Goal: Transaction & Acquisition: Purchase product/service

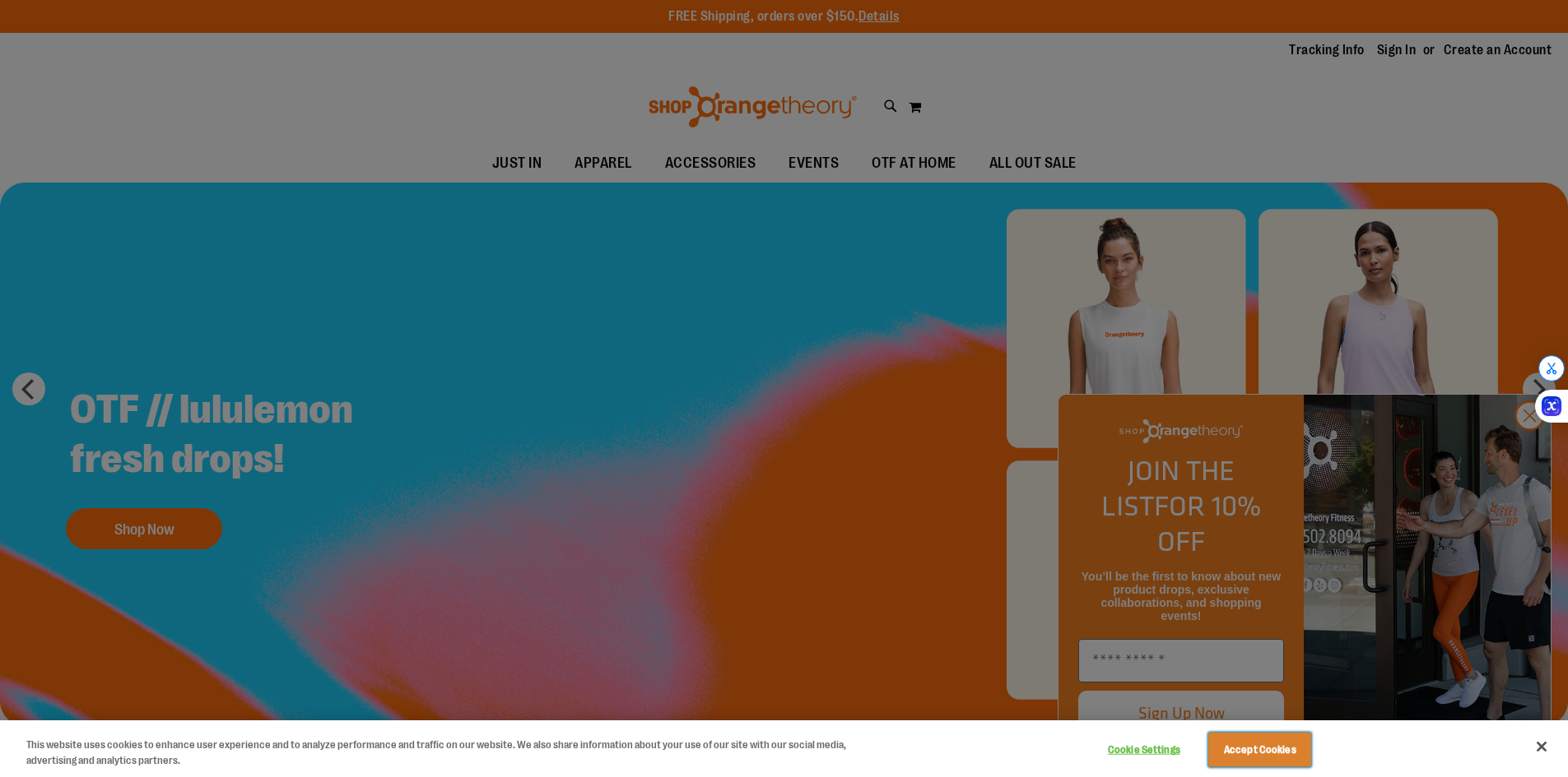
click at [1281, 754] on button "Accept Cookies" at bounding box center [1259, 750] width 103 height 34
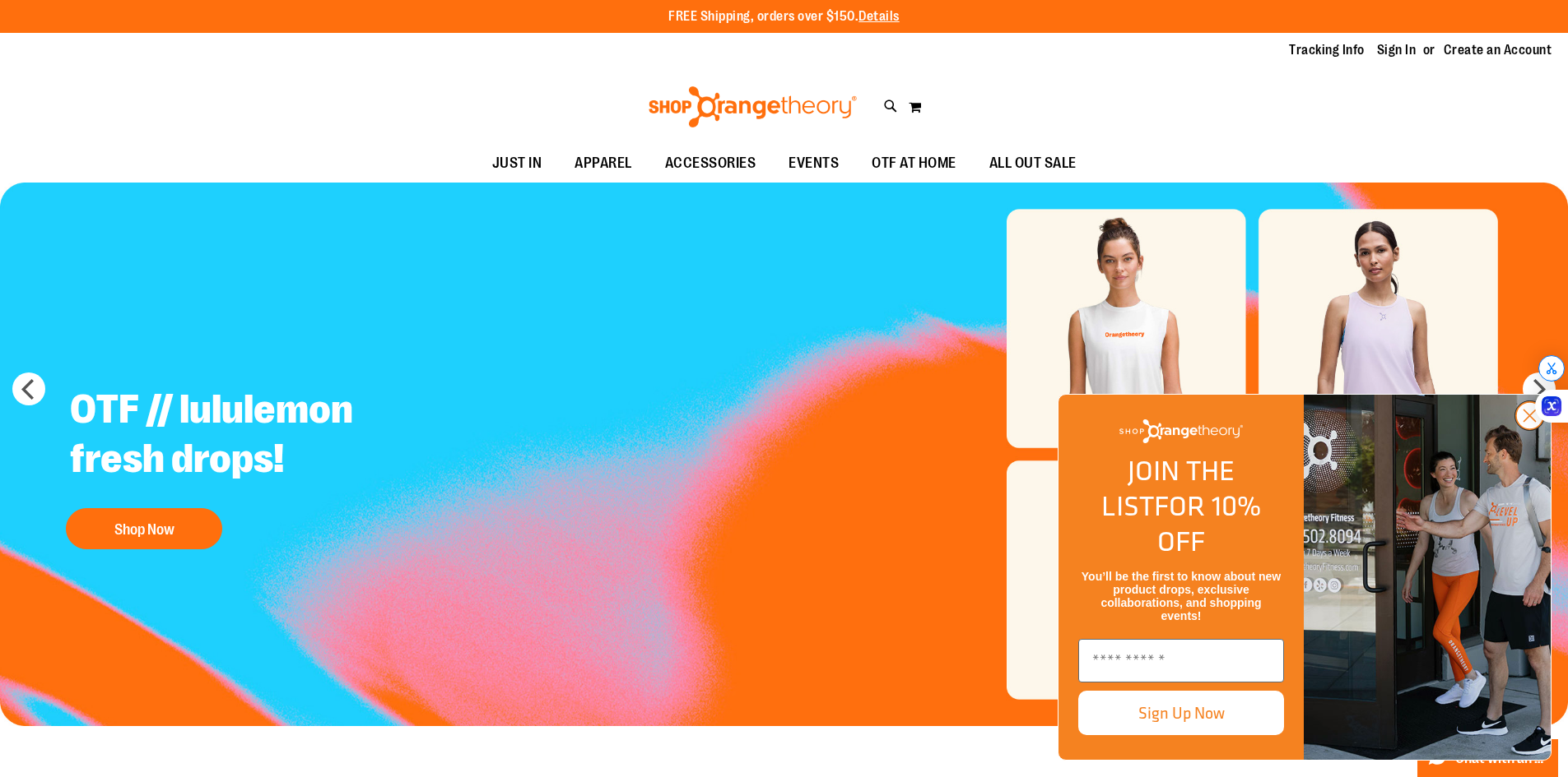
click at [1541, 429] on circle "Close dialog" at bounding box center [1529, 416] width 27 height 27
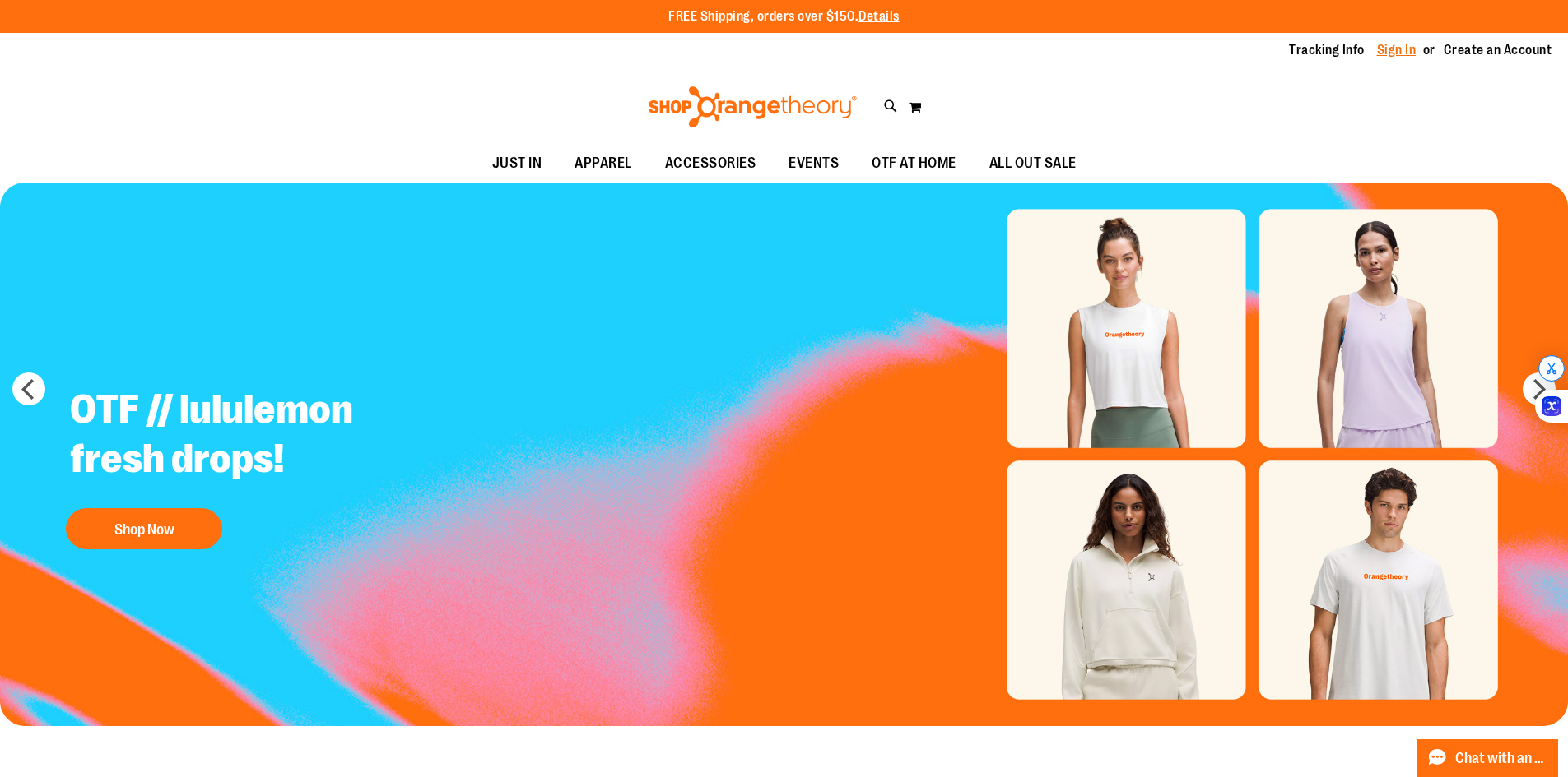
click at [1392, 48] on link "Sign In" at bounding box center [1396, 49] width 39 height 18
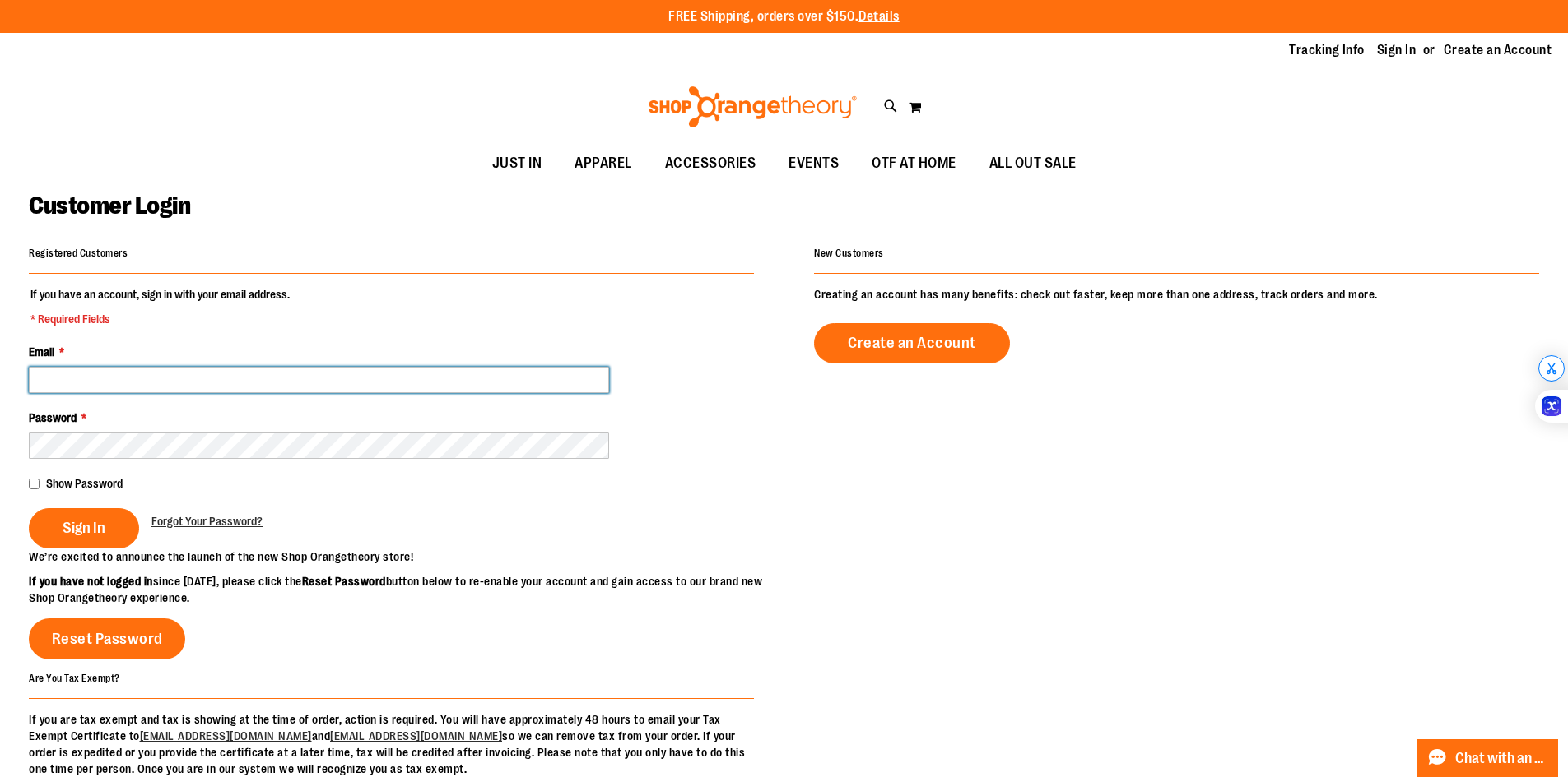
click at [198, 385] on input "Email *" at bounding box center [319, 380] width 580 height 26
type input "**********"
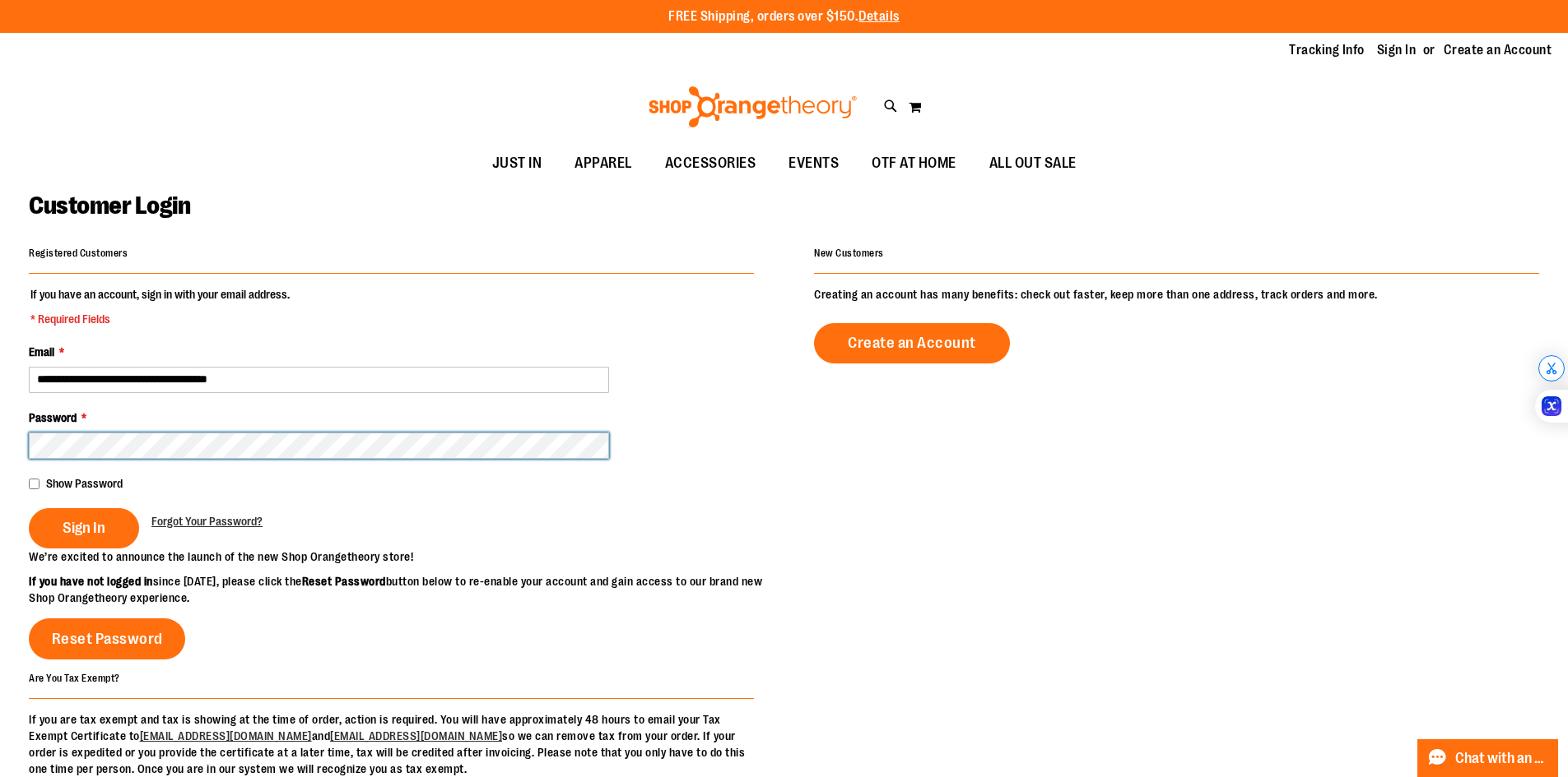
click at [29, 509] on button "Sign In" at bounding box center [84, 528] width 110 height 40
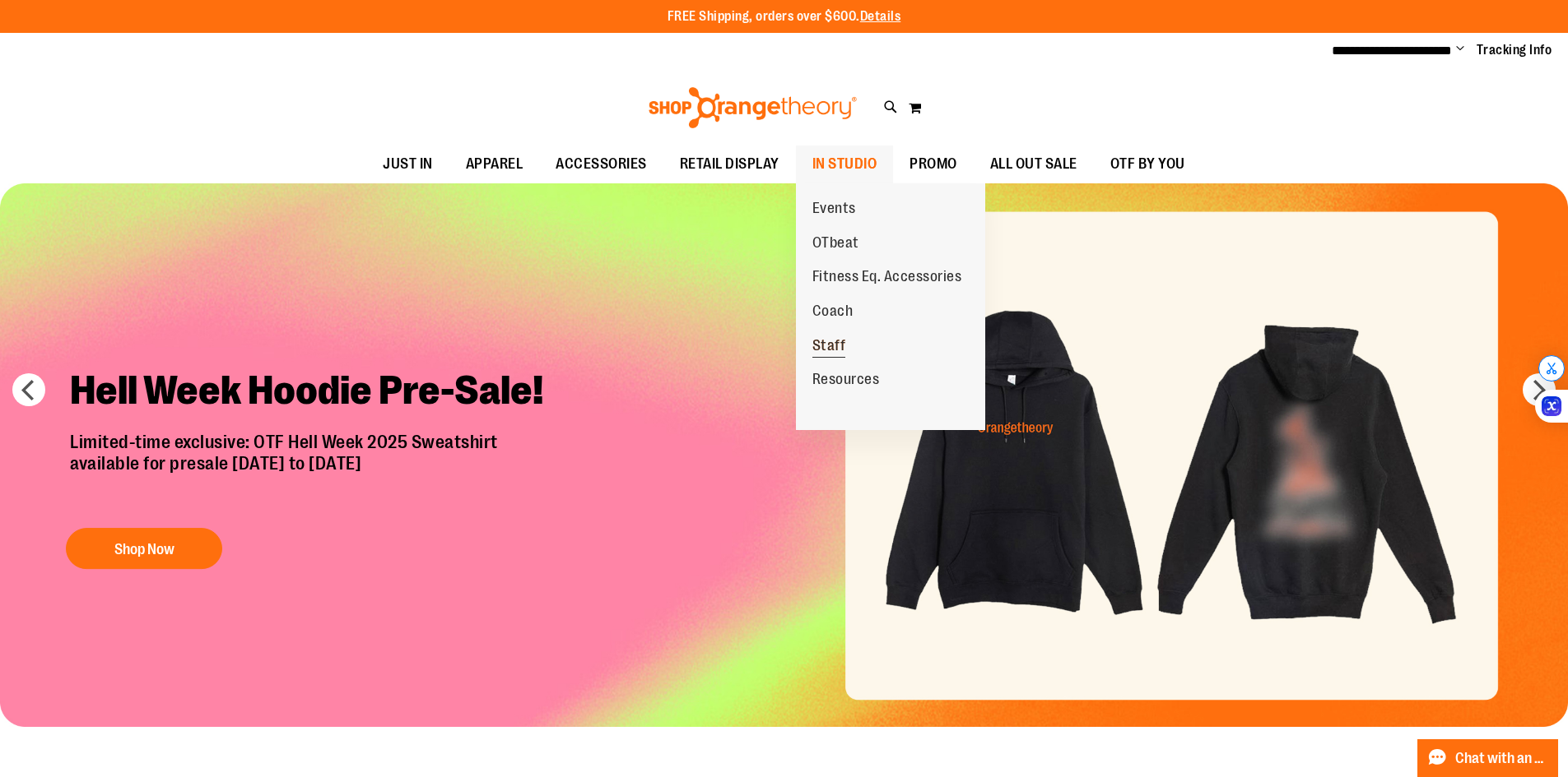
type input "**********"
click at [844, 343] on span "Staff" at bounding box center [829, 348] width 34 height 20
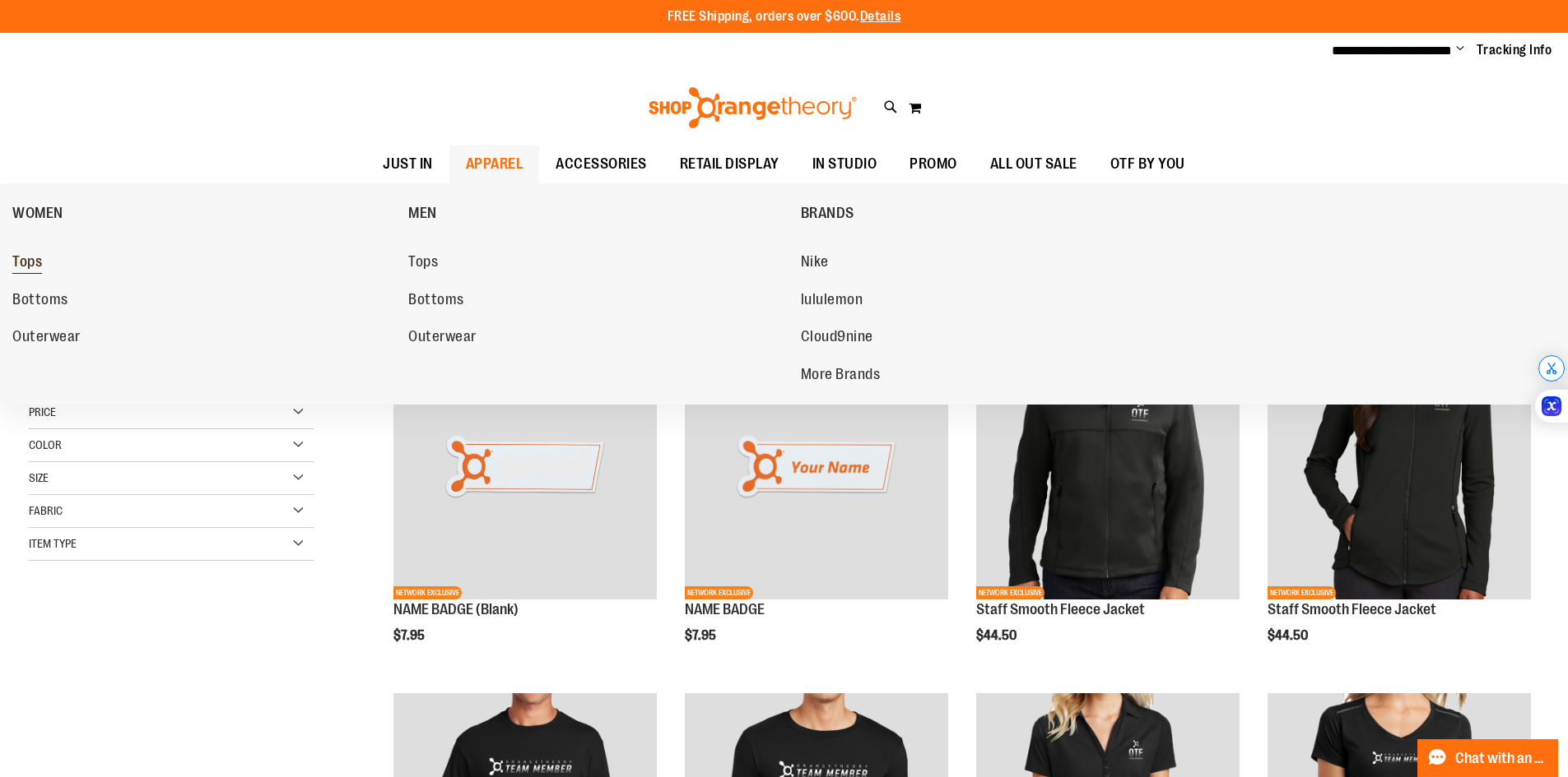
type input "**********"
click at [19, 261] on span "Tops" at bounding box center [27, 264] width 30 height 20
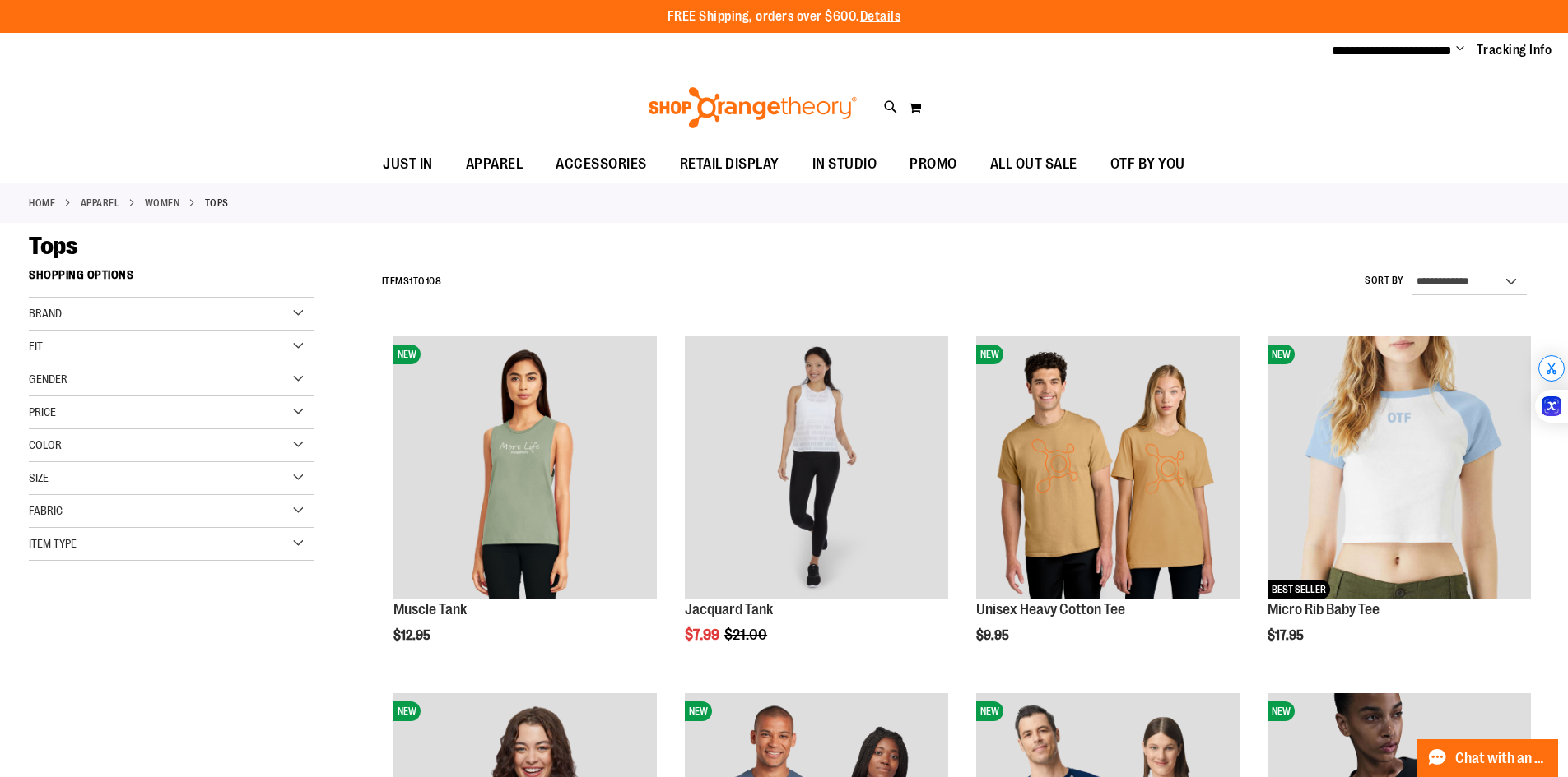
type input "**********"
click at [137, 459] on div "Color" at bounding box center [171, 445] width 284 height 33
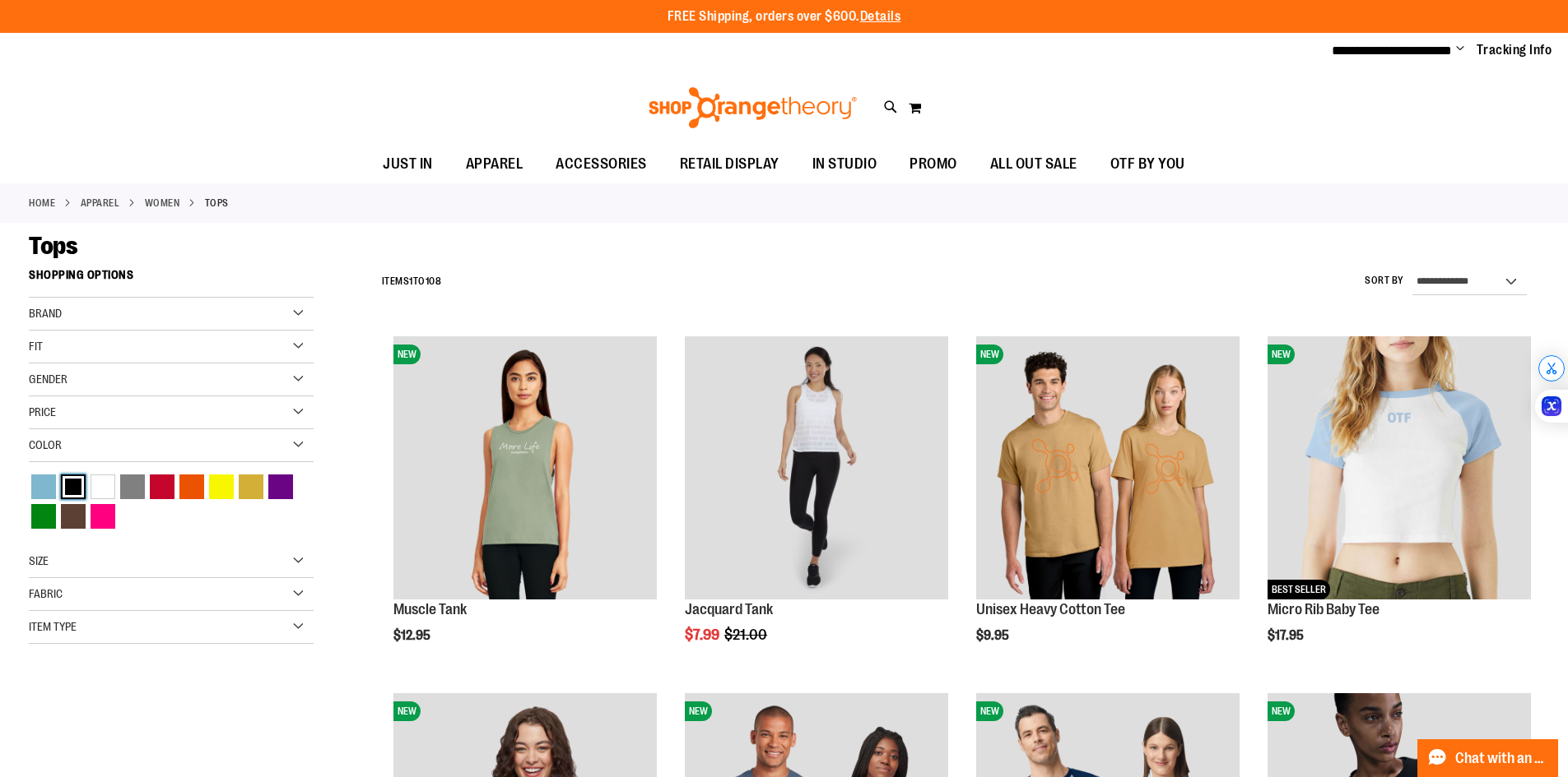
click at [68, 490] on div "Black" at bounding box center [73, 486] width 24 height 24
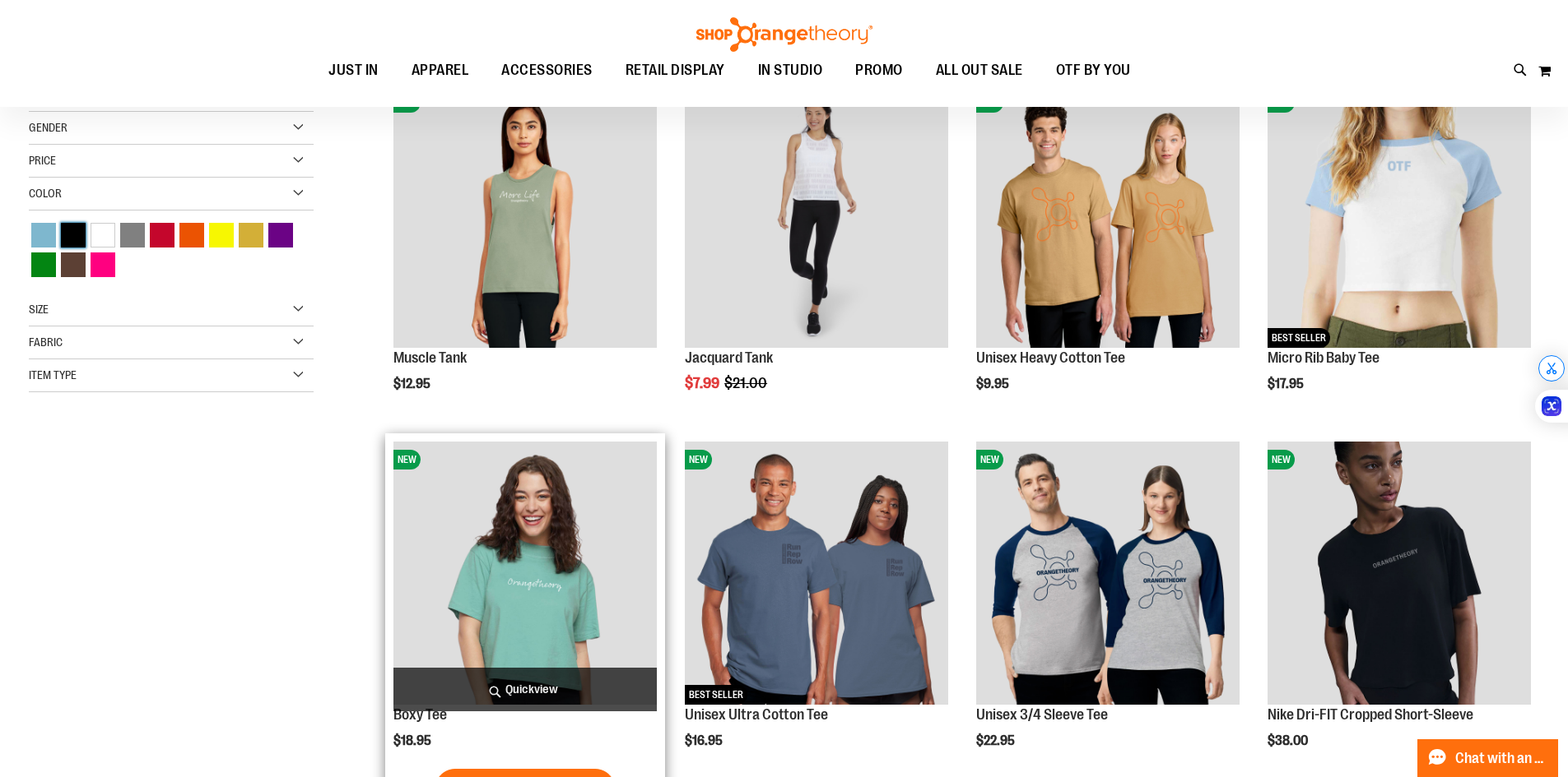
scroll to position [260, 0]
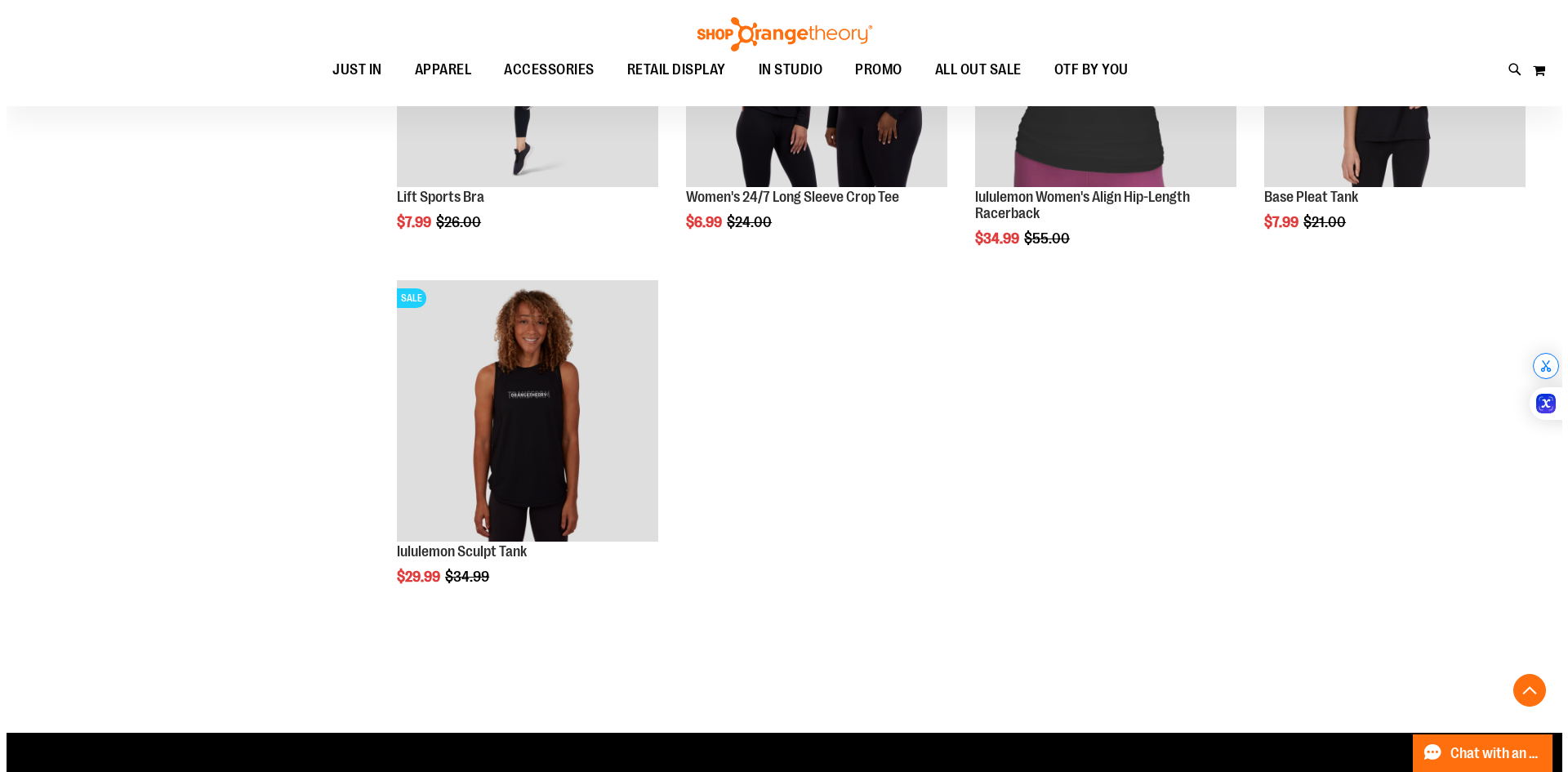
scroll to position [1062, 0]
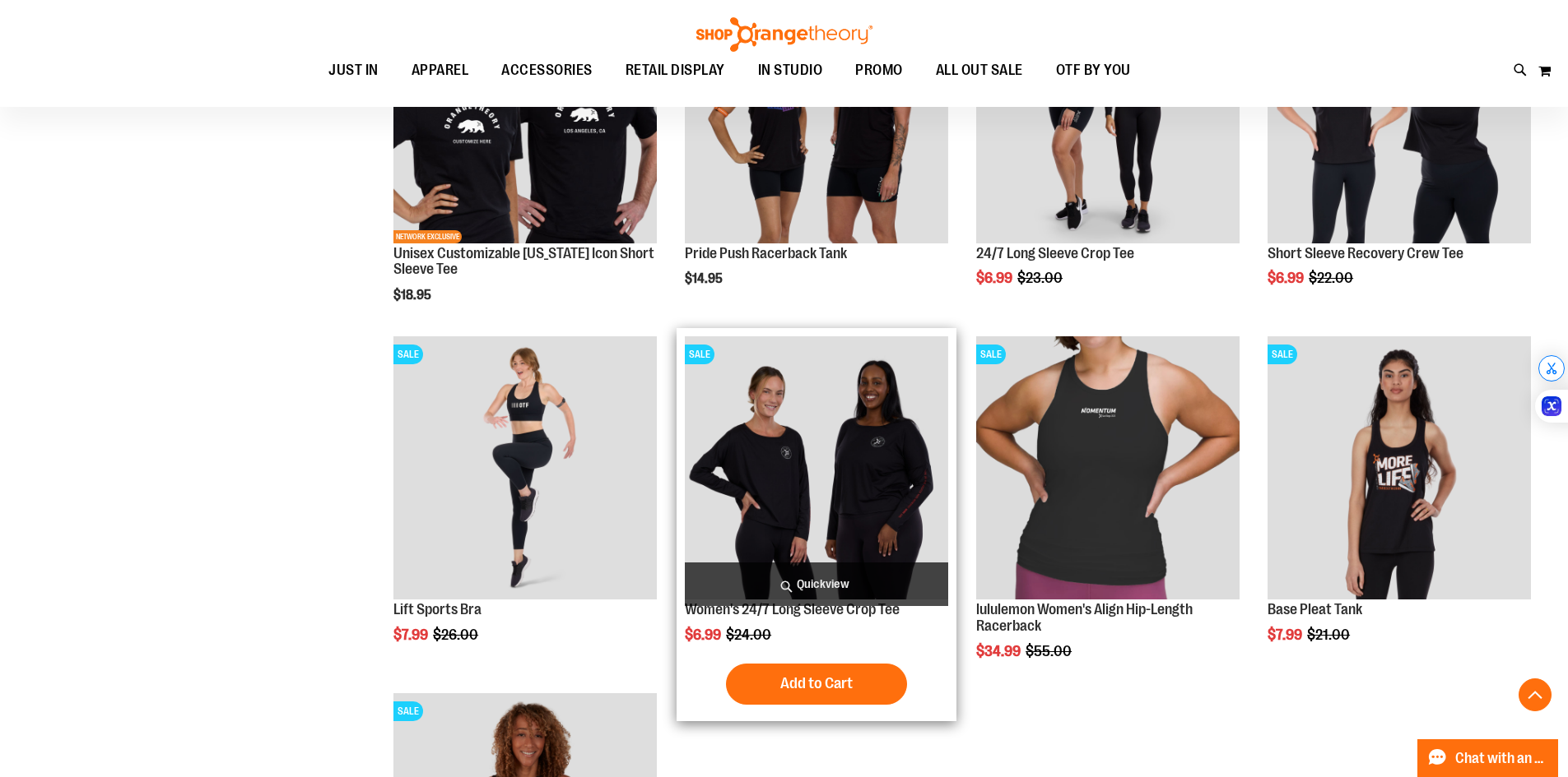
click at [792, 577] on span "Quickview" at bounding box center [817, 584] width 264 height 44
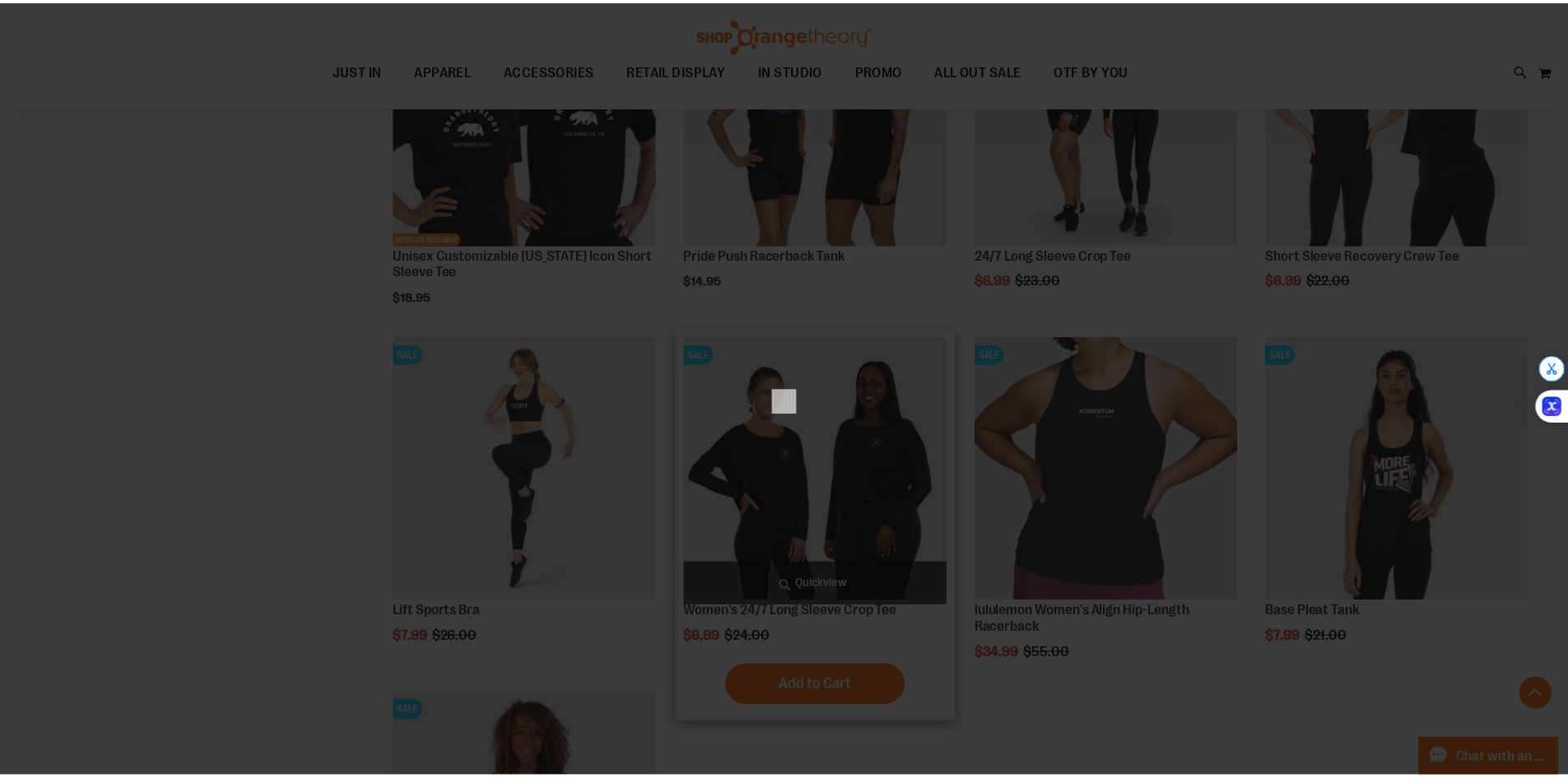
scroll to position [0, 0]
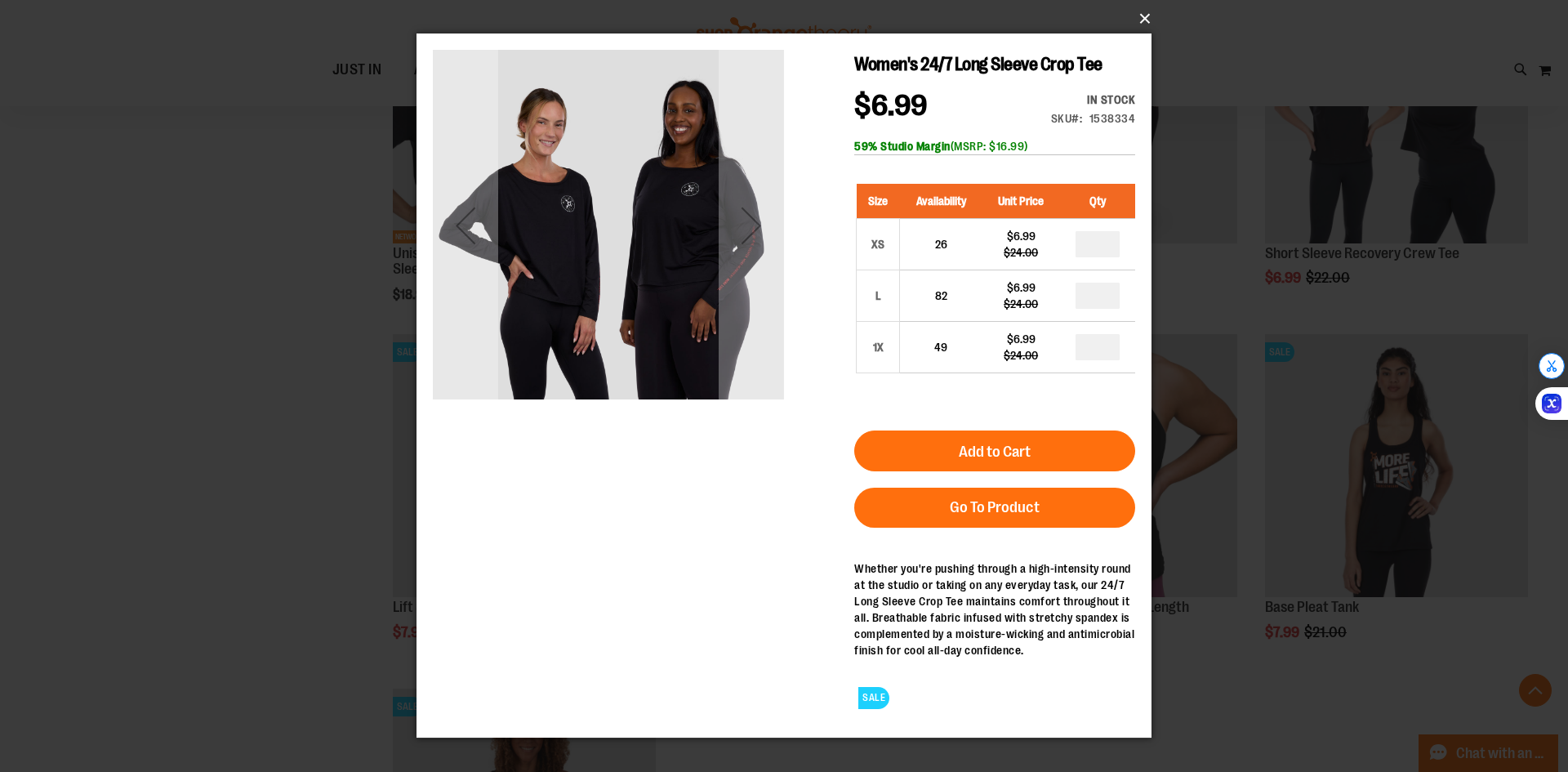
click at [1146, 9] on button "×" at bounding box center [789, 19] width 735 height 36
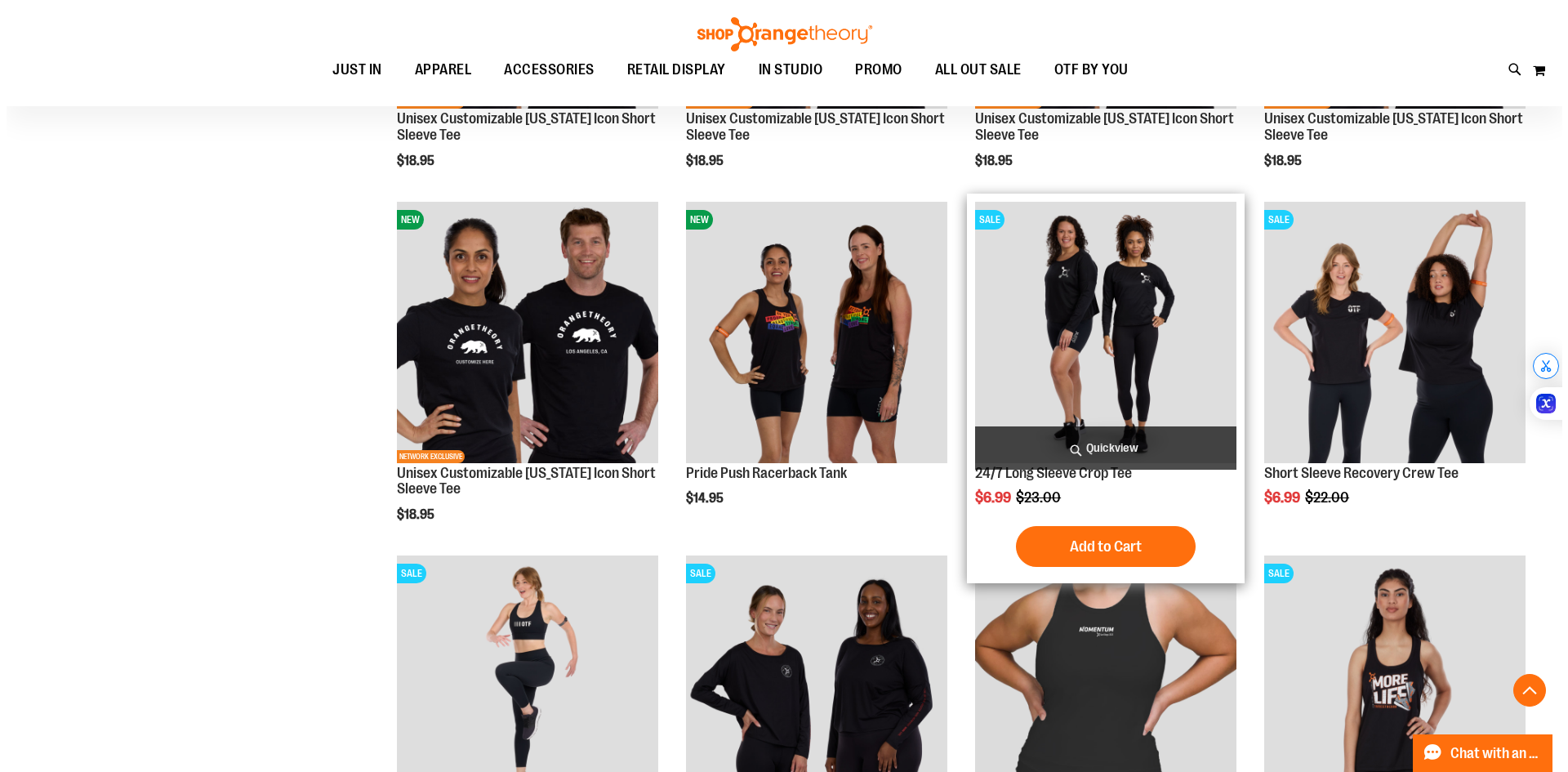
scroll to position [816, 0]
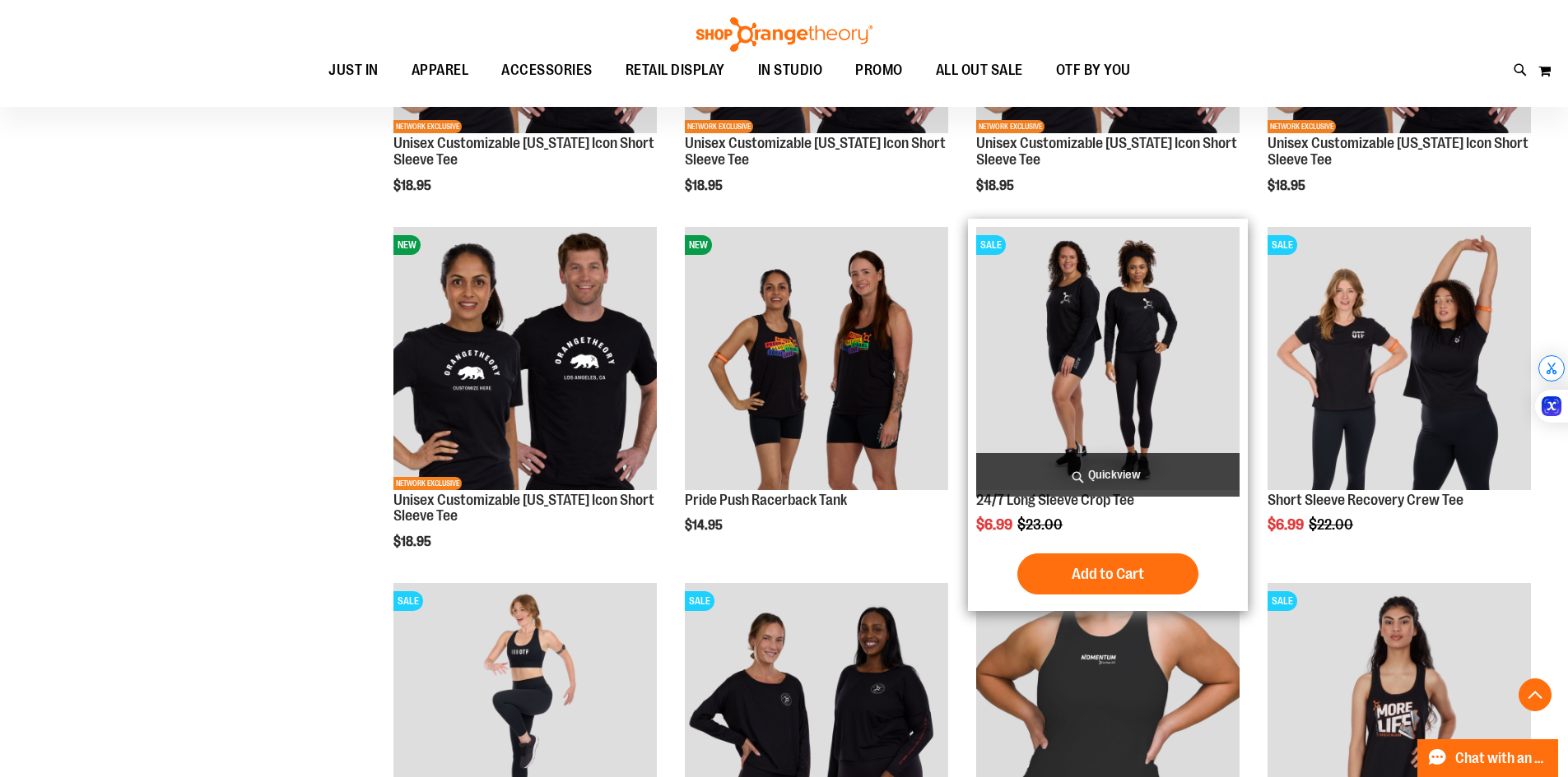
click at [1127, 477] on span "Quickview" at bounding box center [1107, 474] width 264 height 44
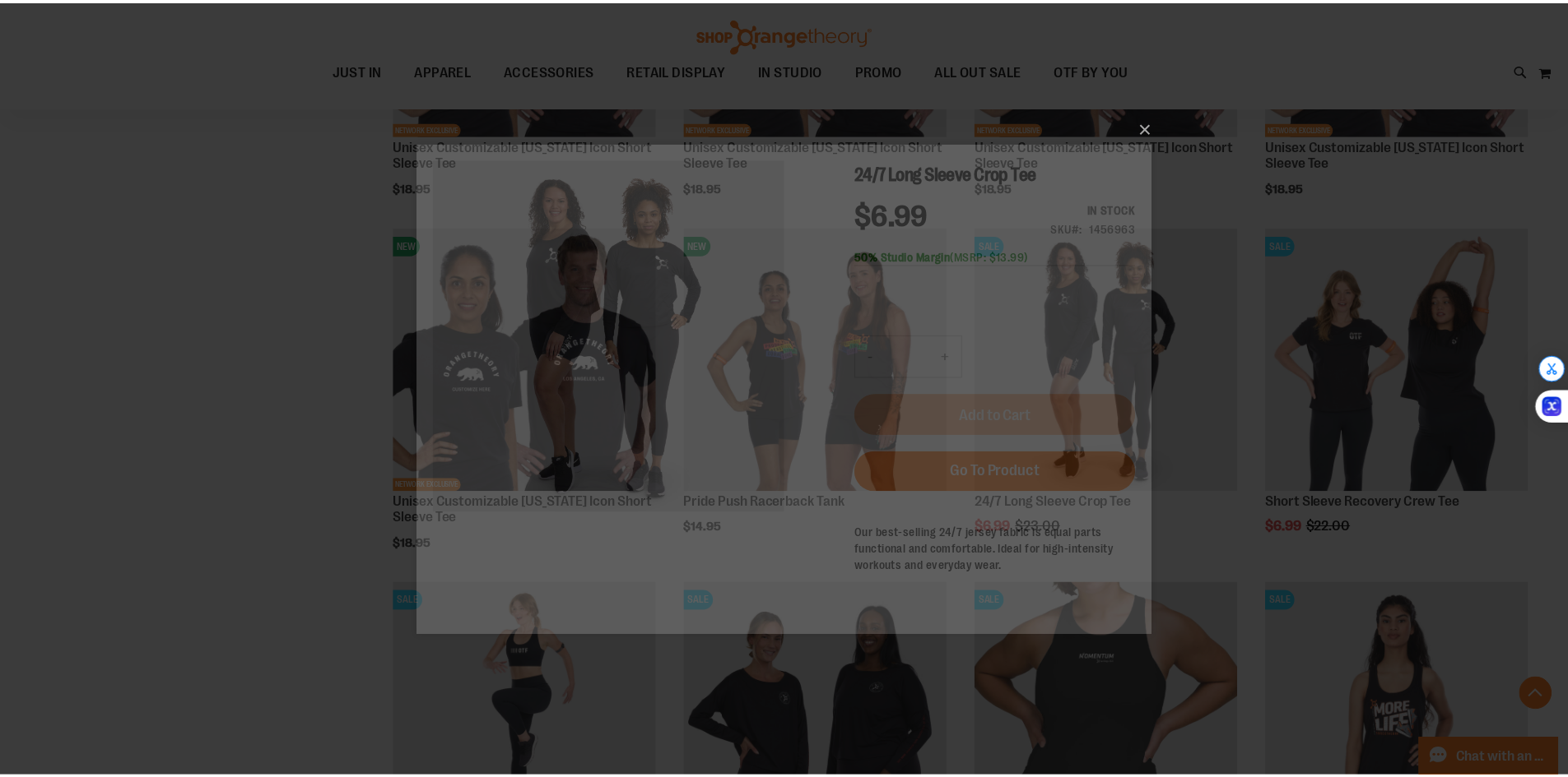
scroll to position [0, 0]
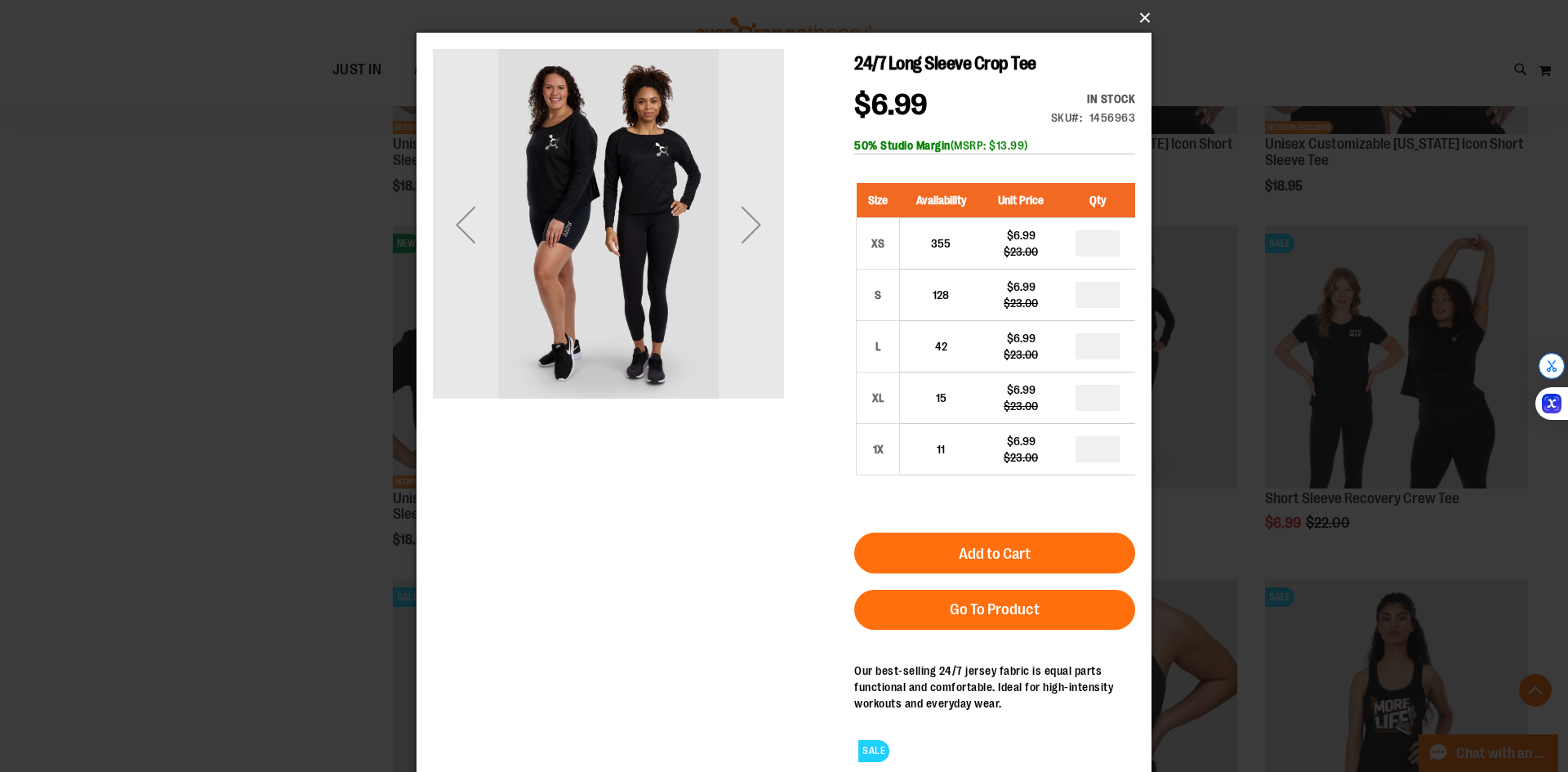
click at [1133, 18] on button "×" at bounding box center [789, 18] width 735 height 36
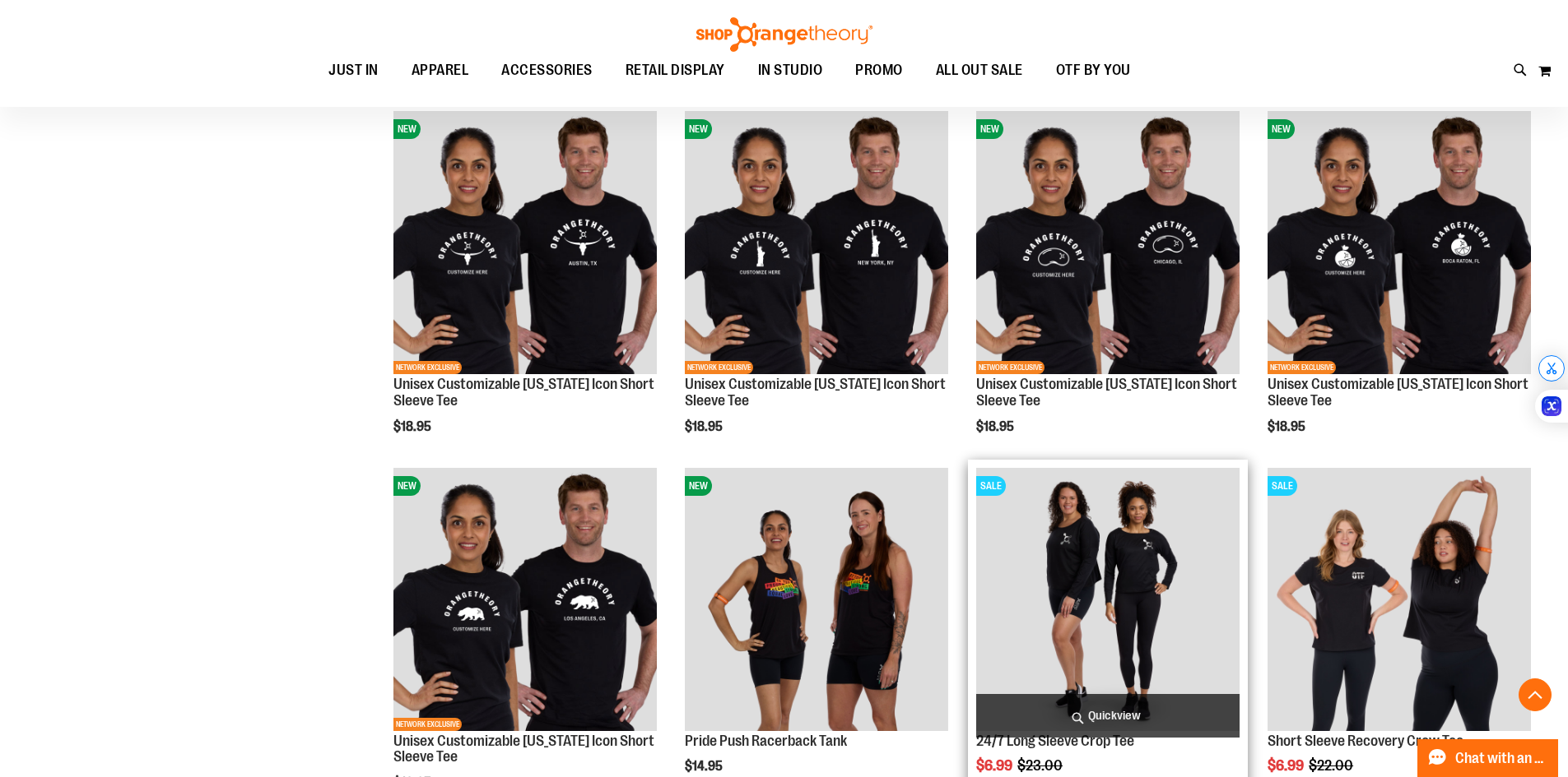
scroll to position [575, 0]
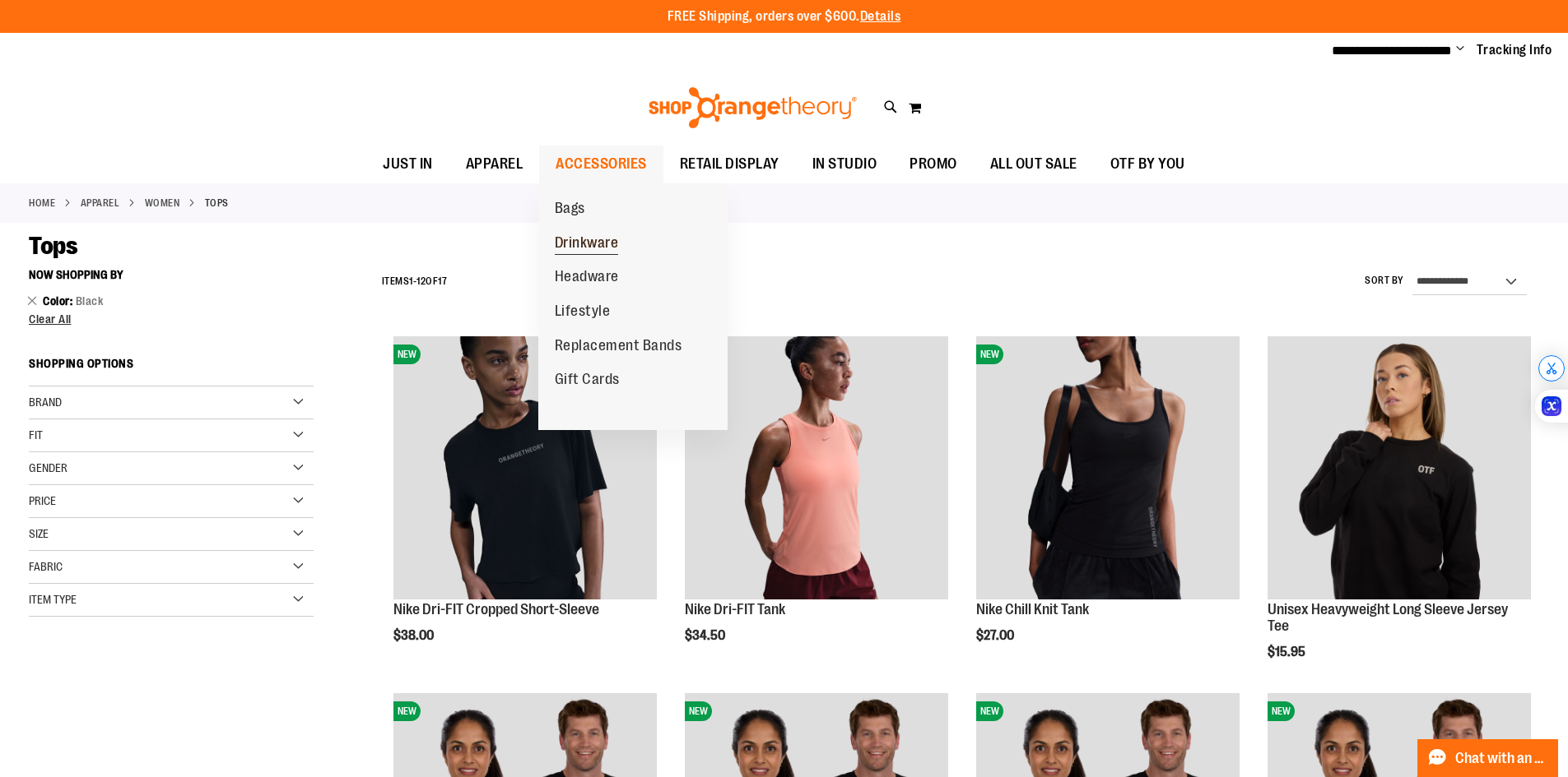
click at [594, 239] on span "Drinkware" at bounding box center [586, 245] width 64 height 20
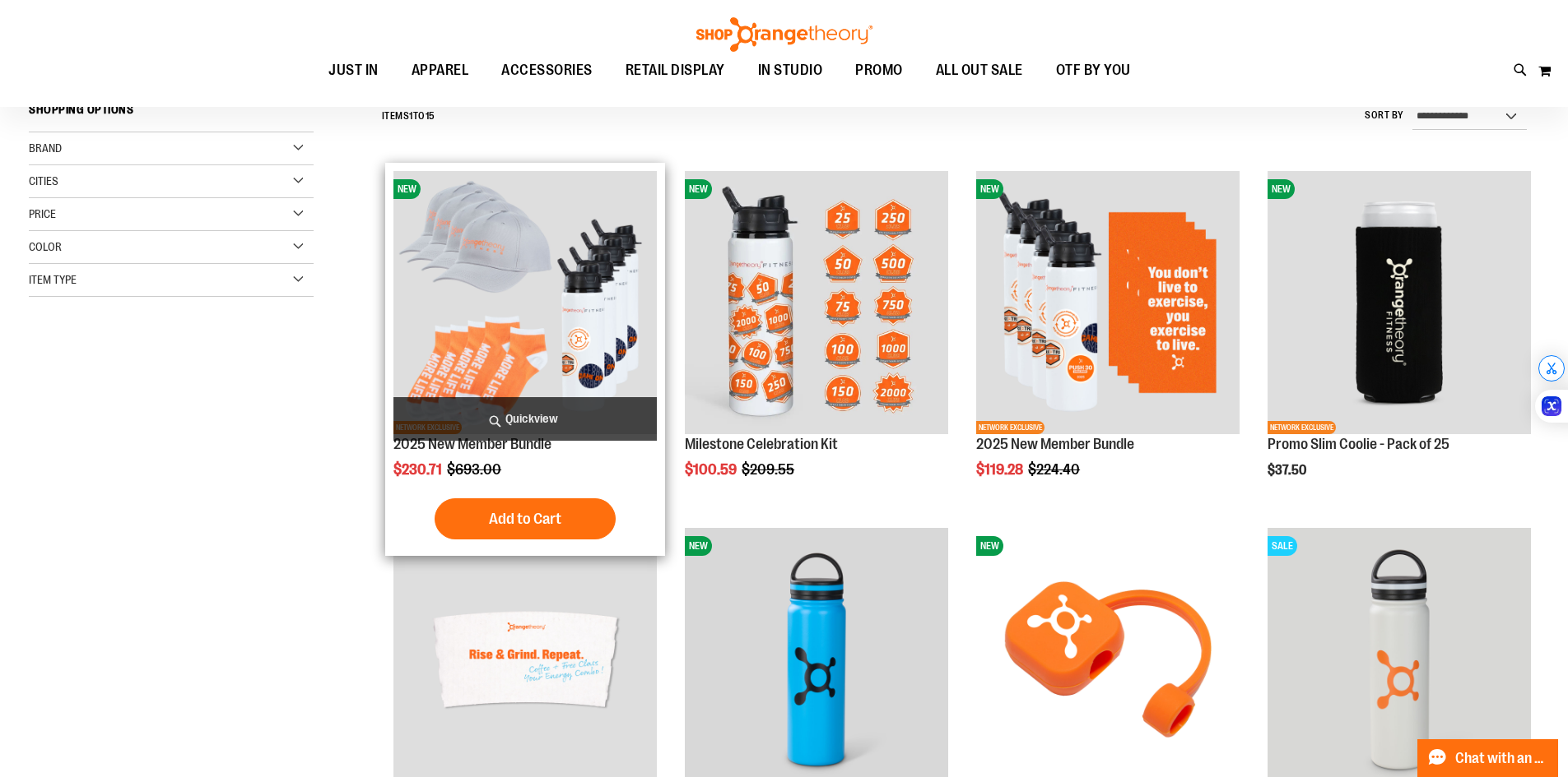
scroll to position [246, 0]
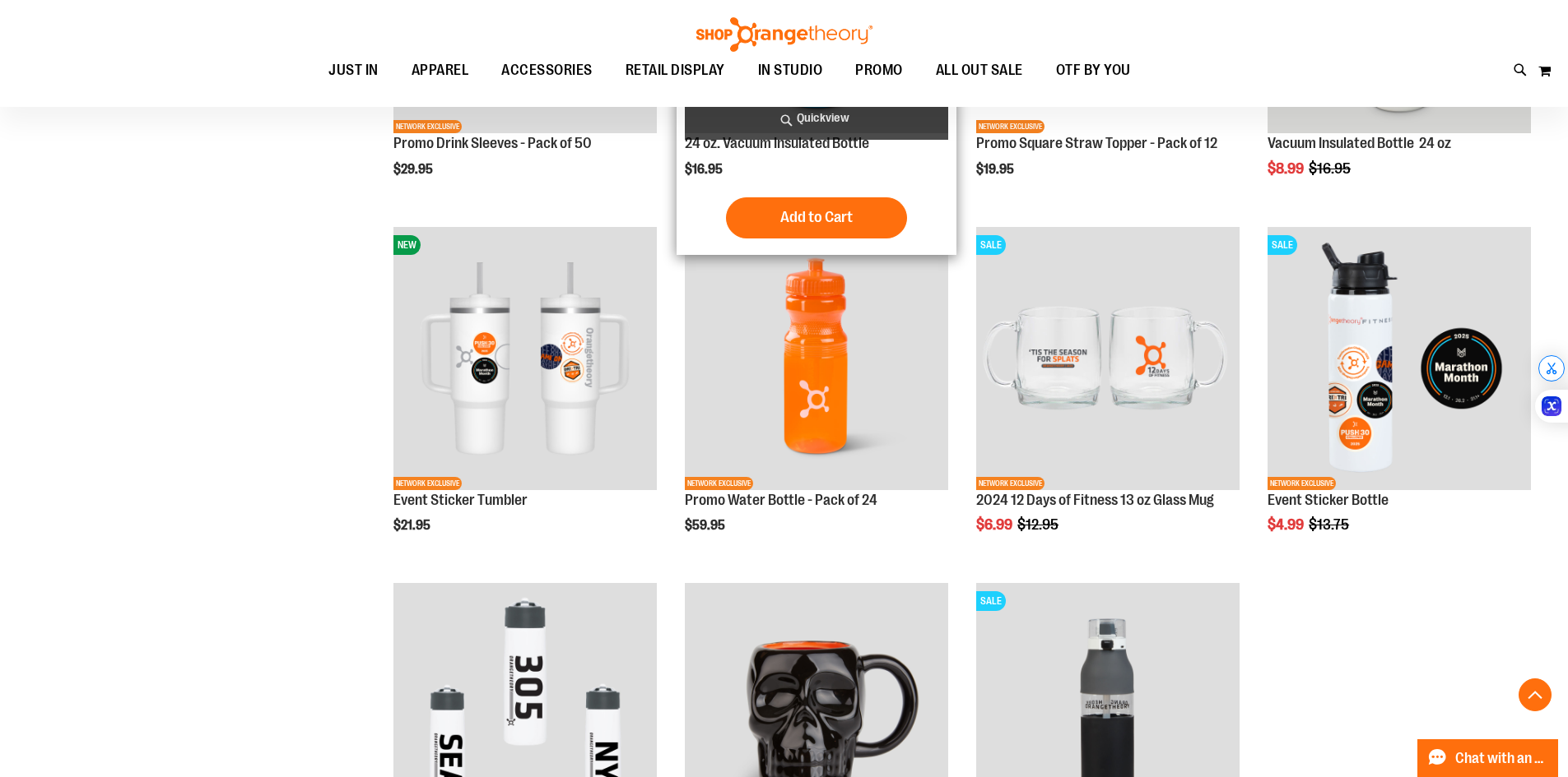
scroll to position [328, 0]
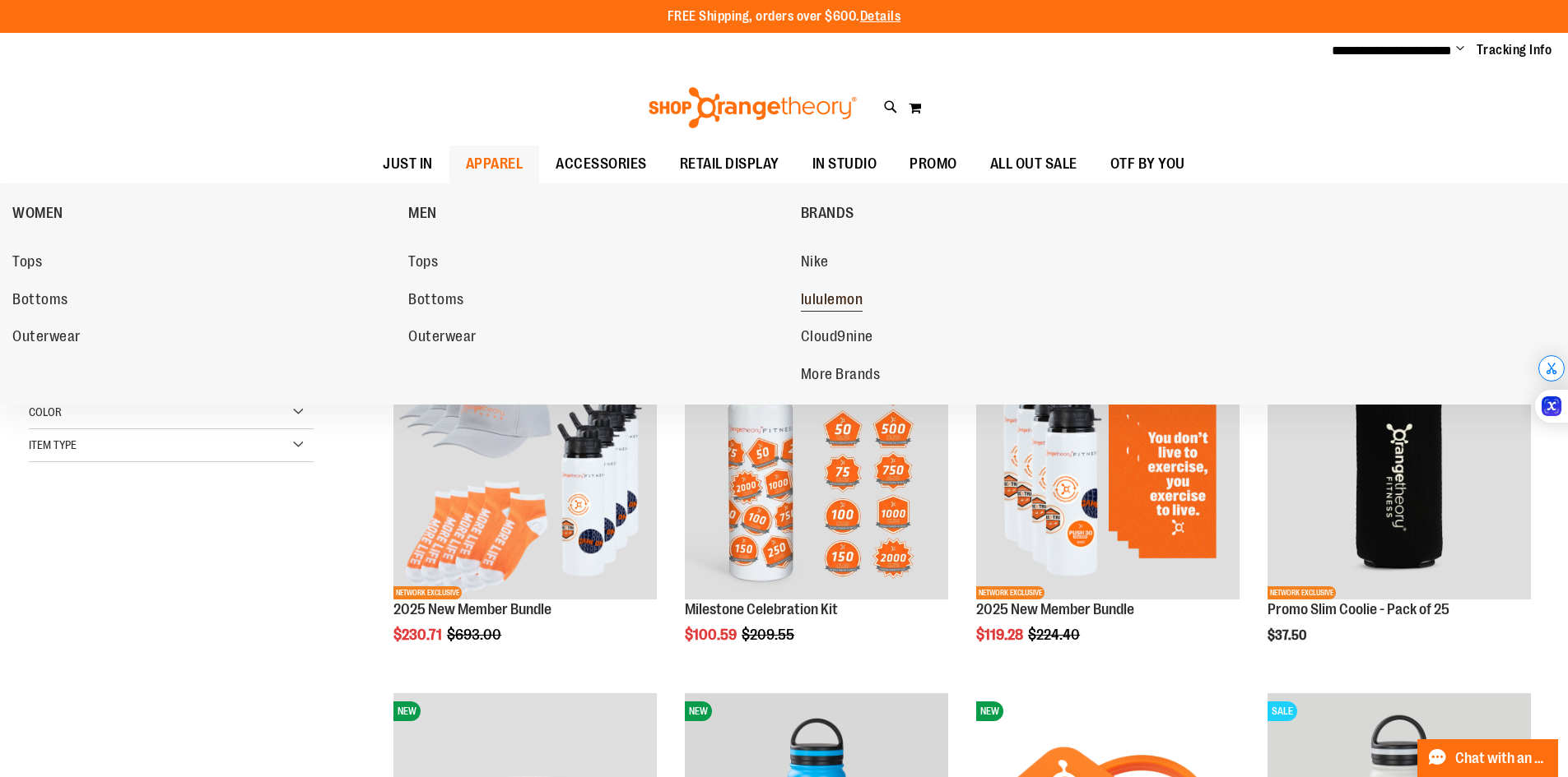
type input "**********"
click at [834, 292] on span "lululemon" at bounding box center [832, 302] width 62 height 20
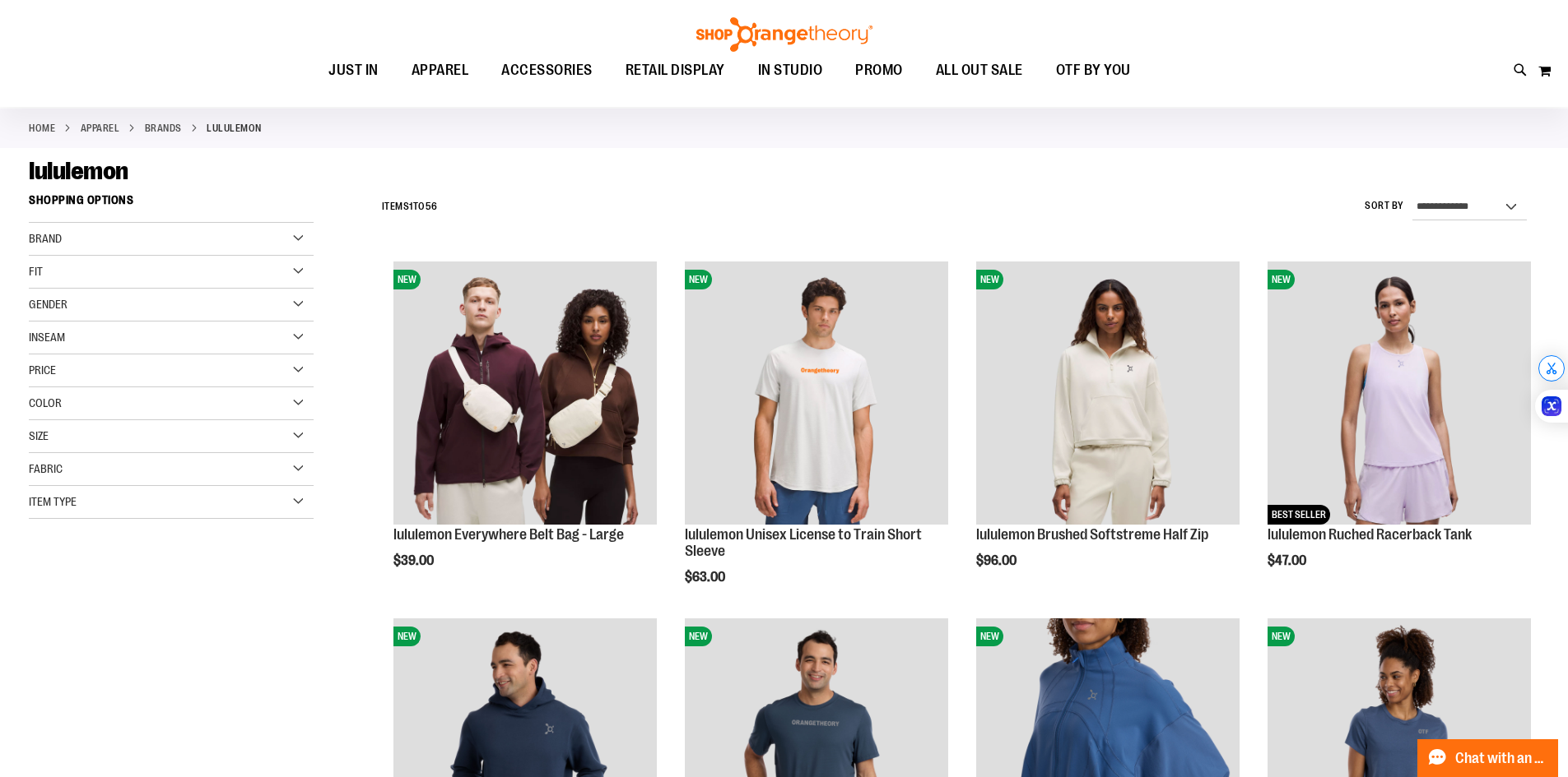
scroll to position [246, 0]
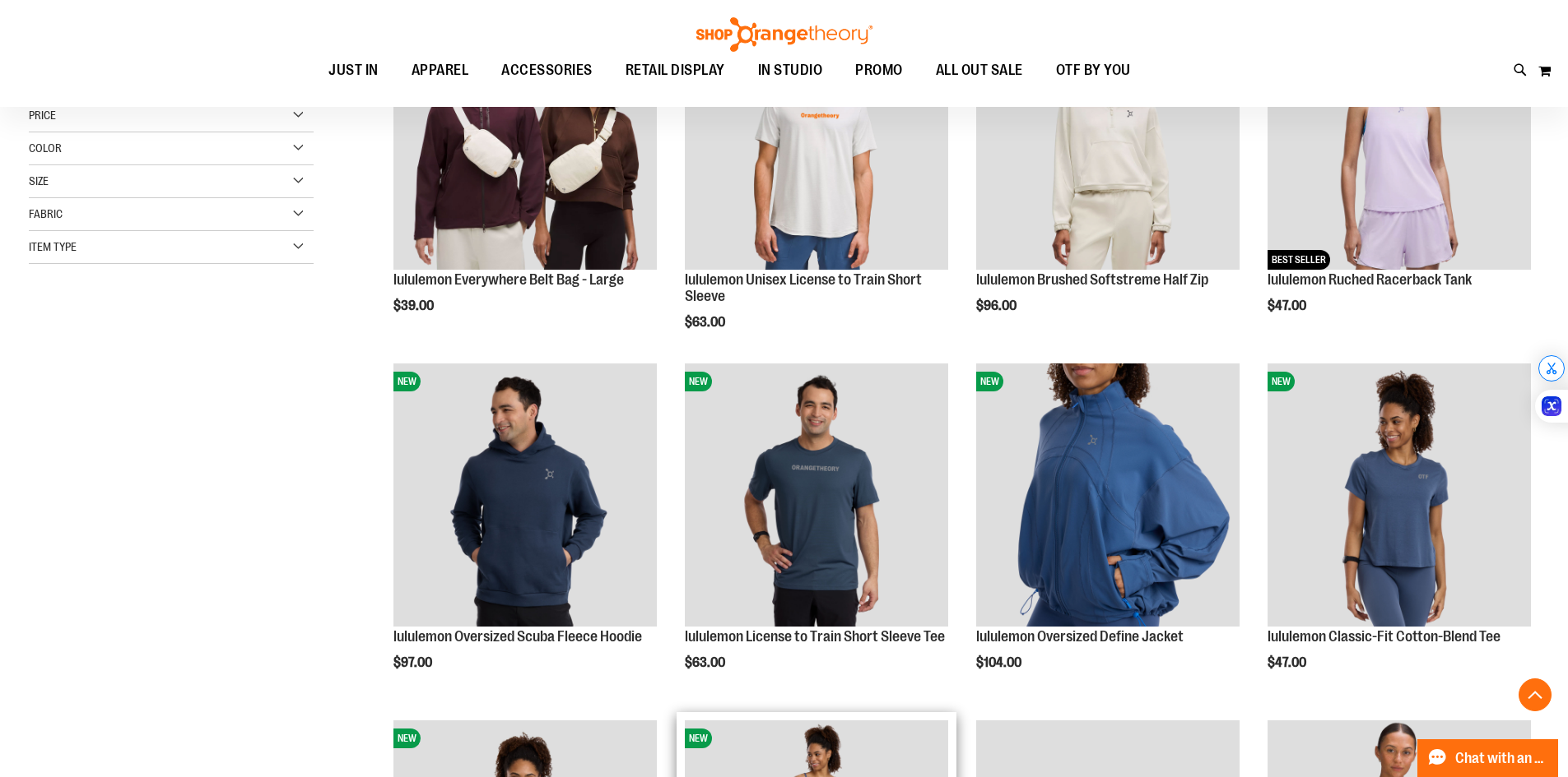
scroll to position [112, 0]
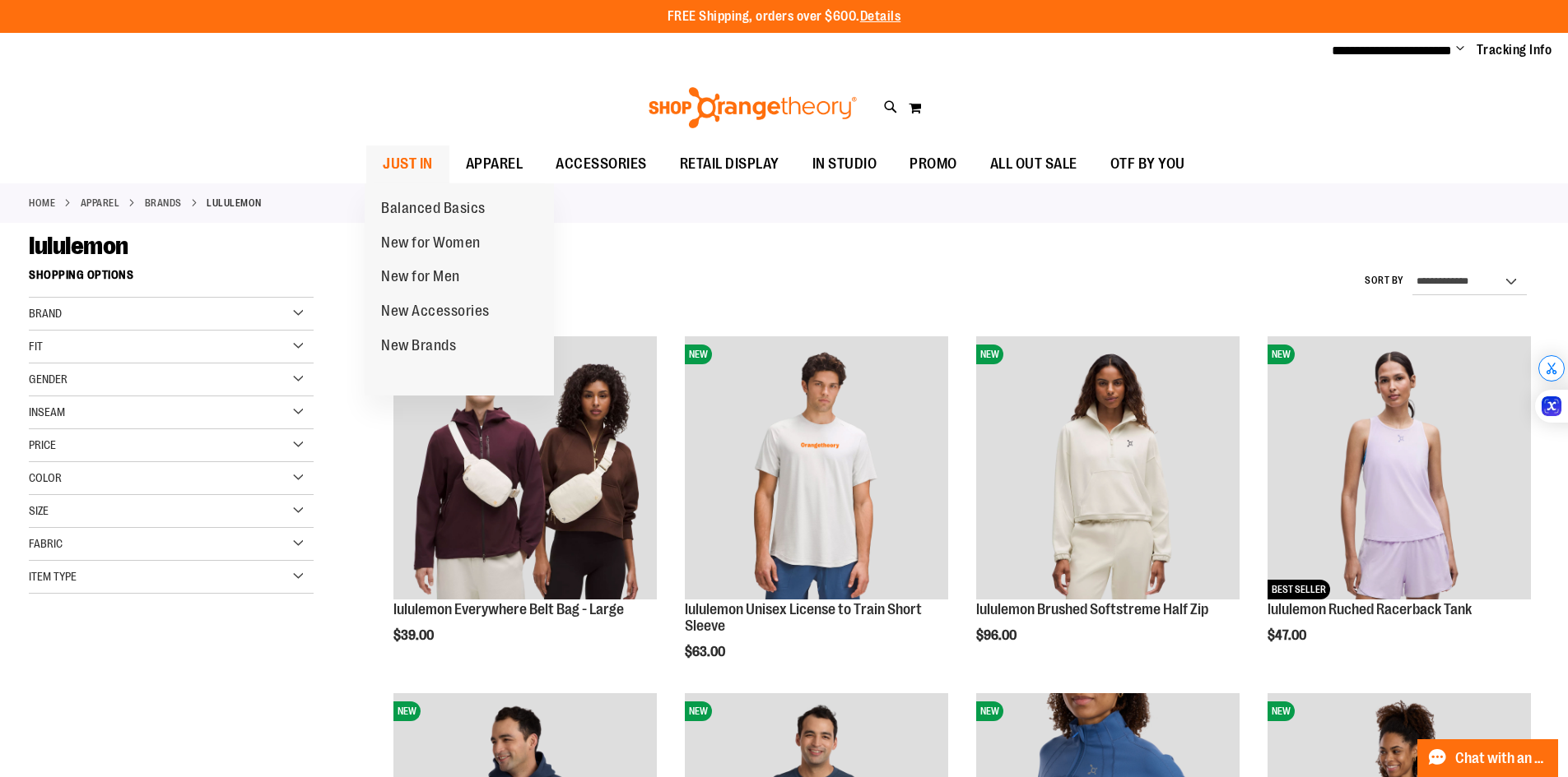
type input "**********"
click at [395, 173] on span "JUST IN" at bounding box center [408, 164] width 50 height 37
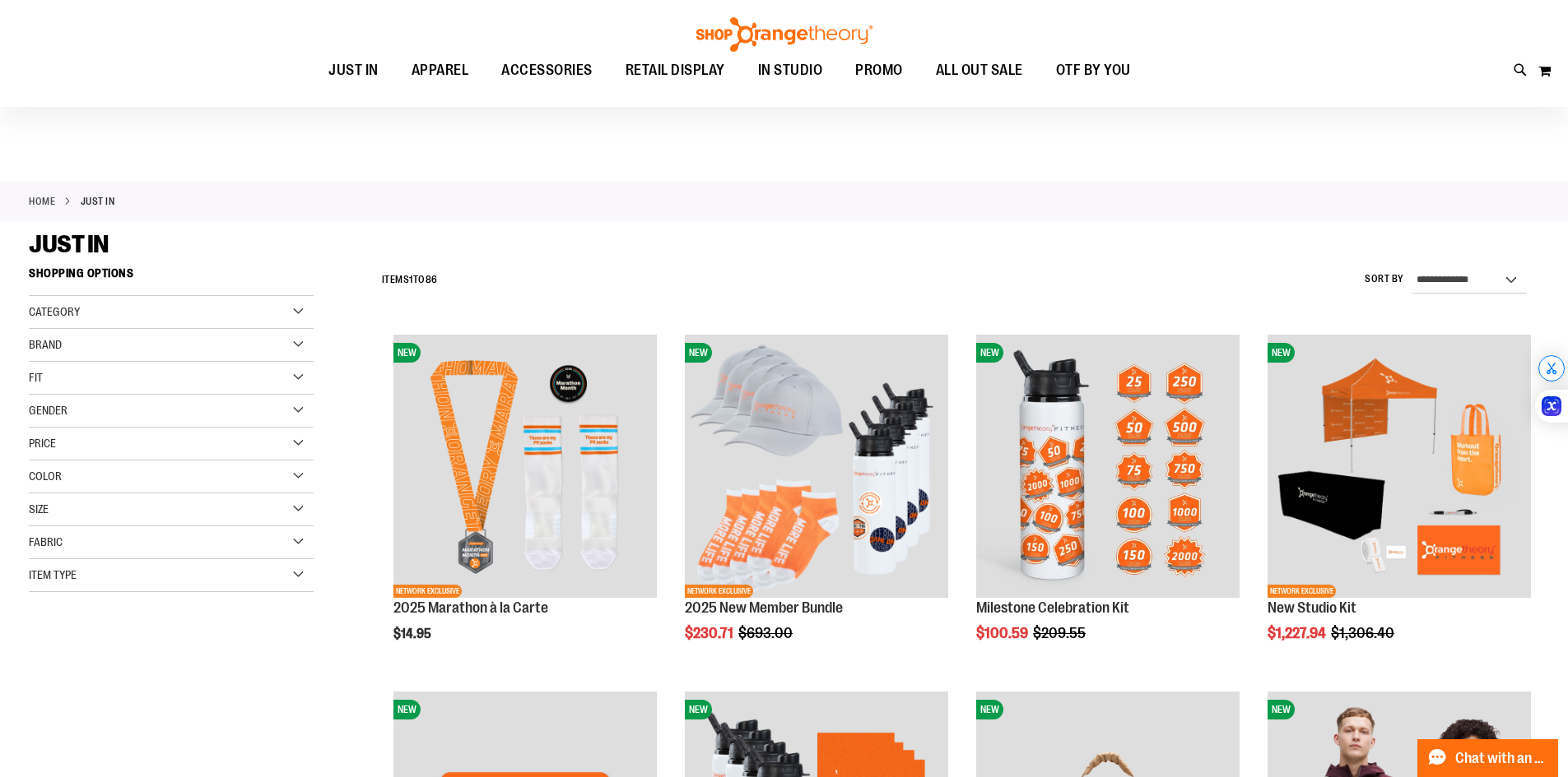
scroll to position [328, 0]
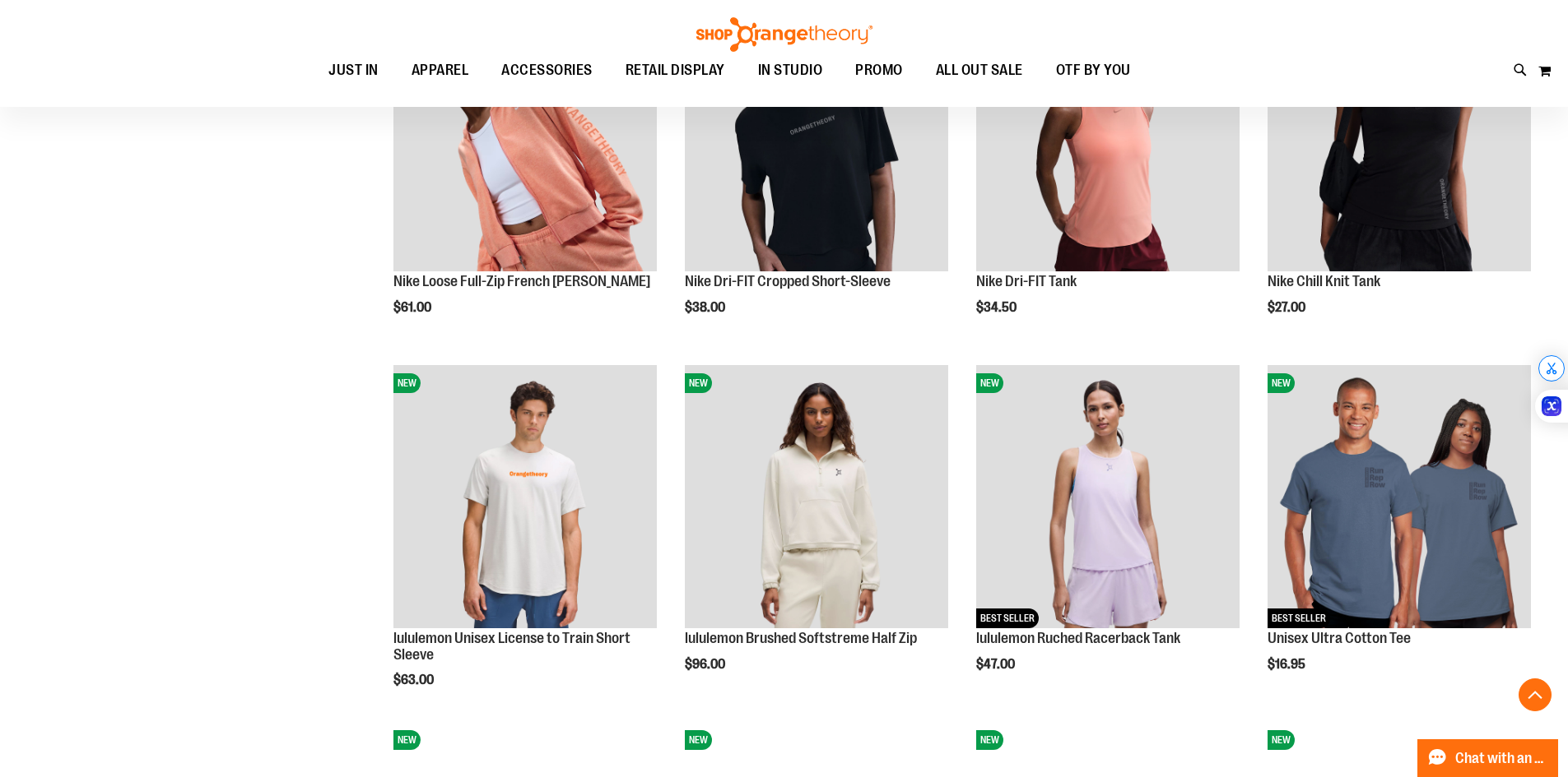
scroll to position [1397, 0]
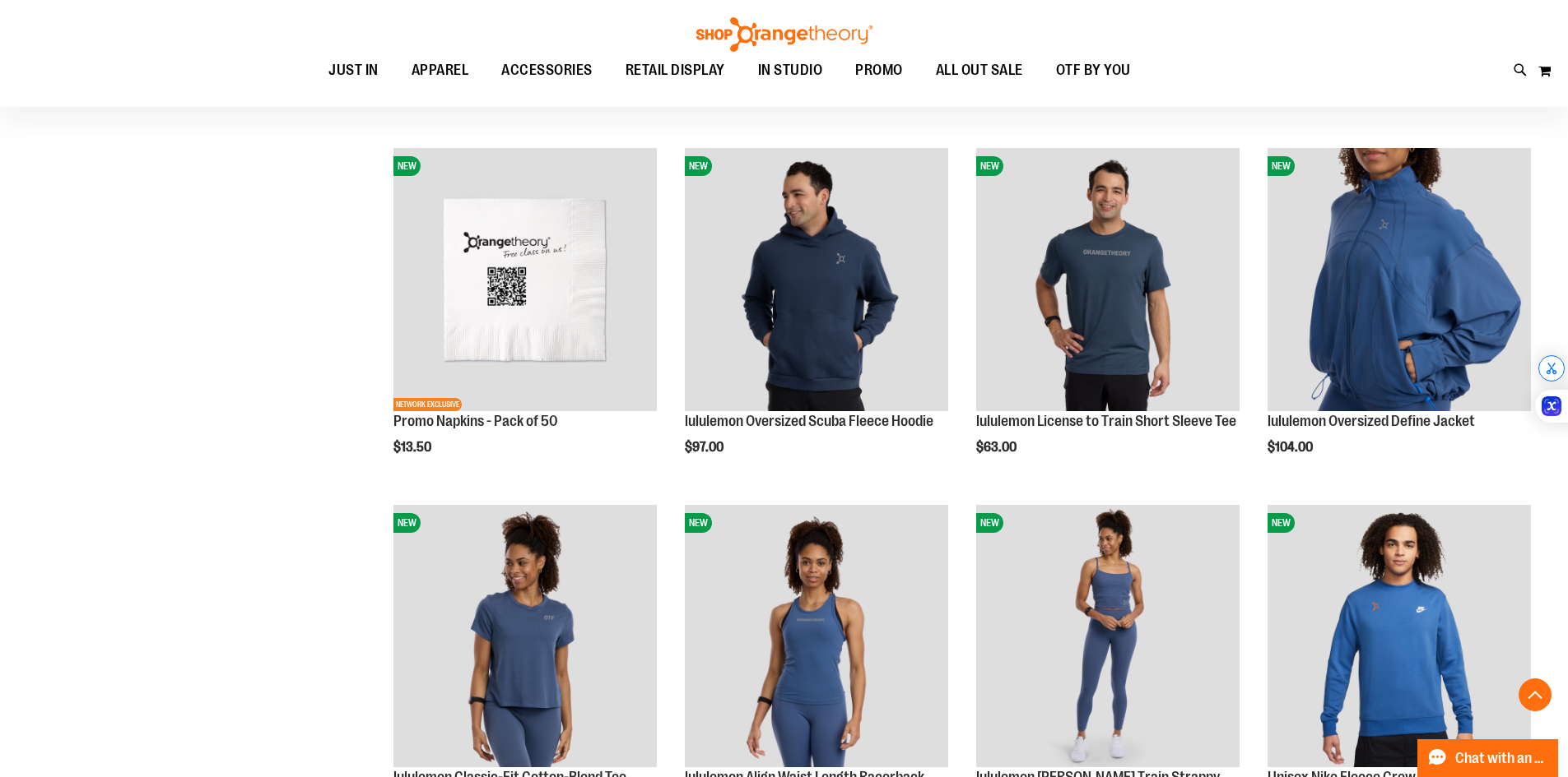
scroll to position [2714, 0]
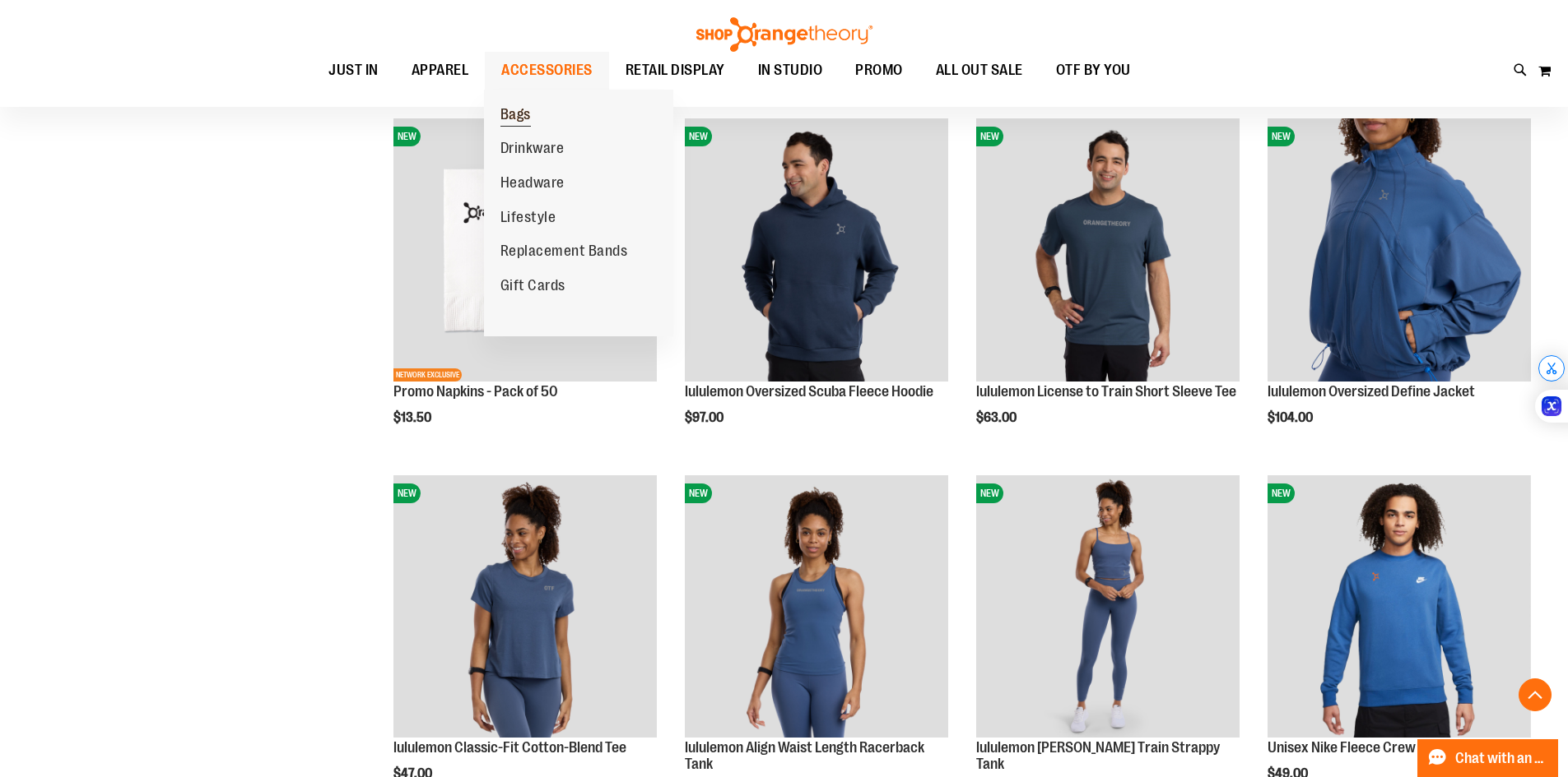
type input "**********"
click at [541, 117] on link "Bags" at bounding box center [516, 115] width 63 height 34
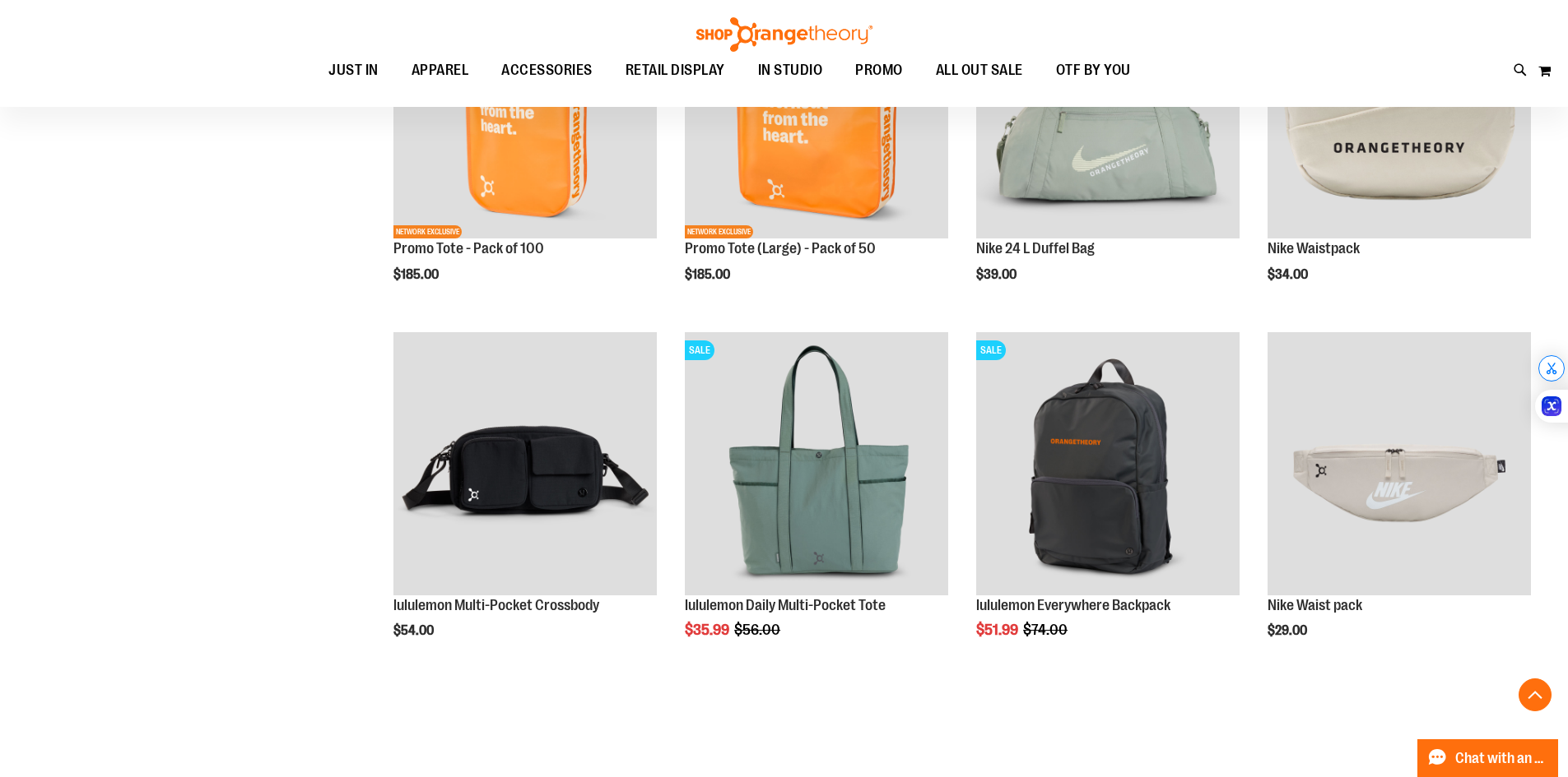
scroll to position [740, 0]
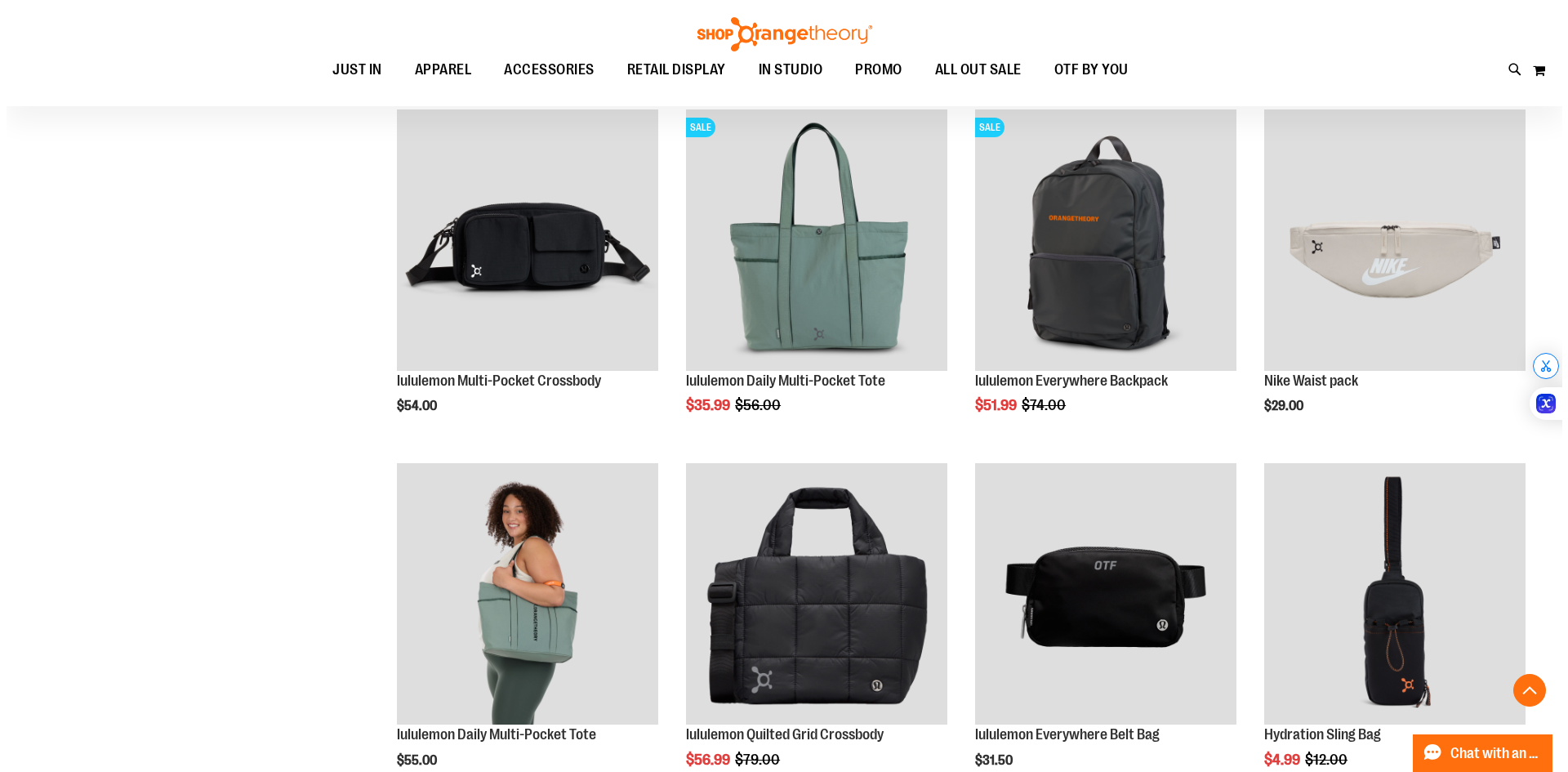
scroll to position [980, 0]
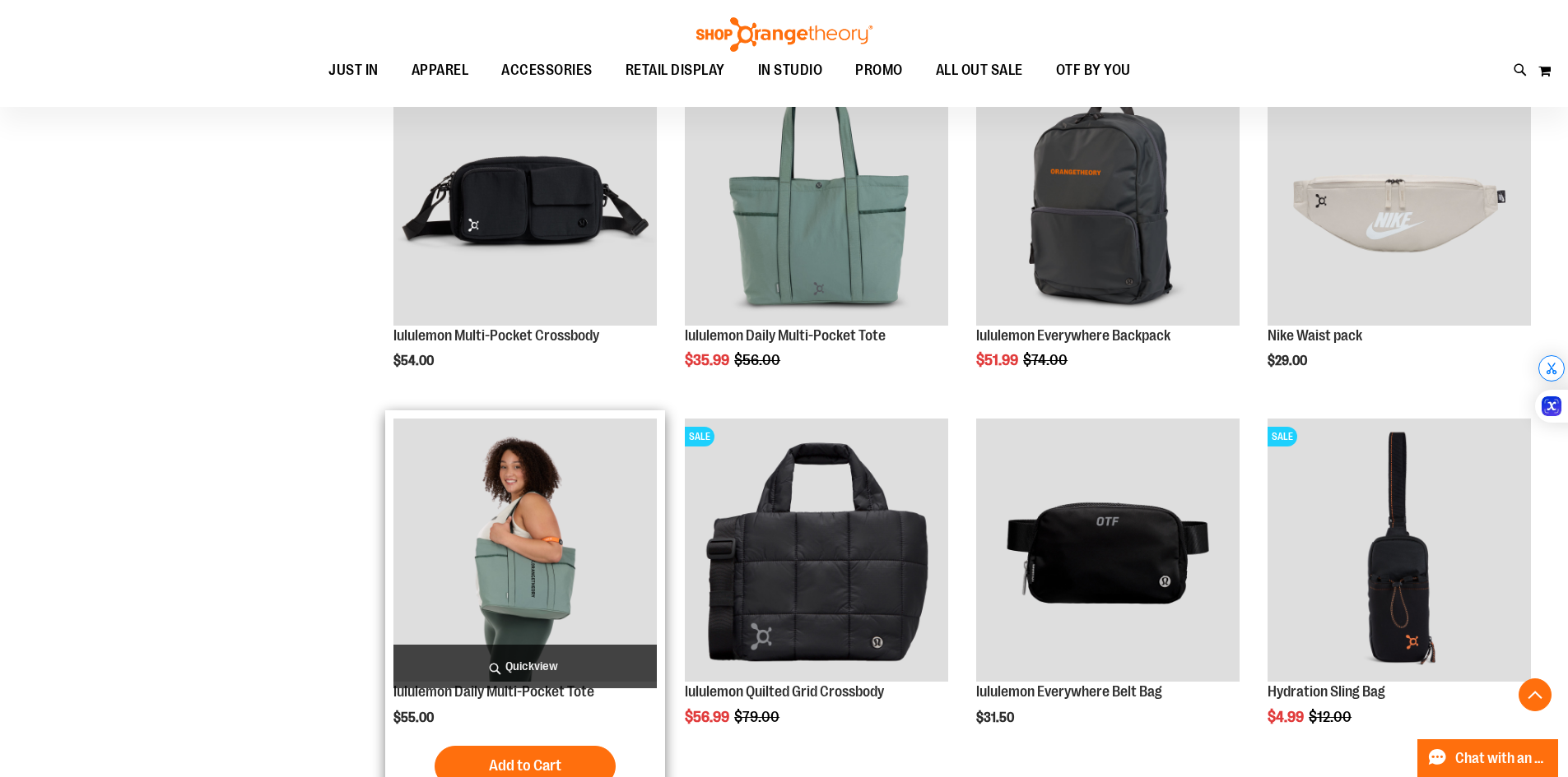
type input "**********"
click at [517, 657] on span "Quickview" at bounding box center [525, 666] width 264 height 44
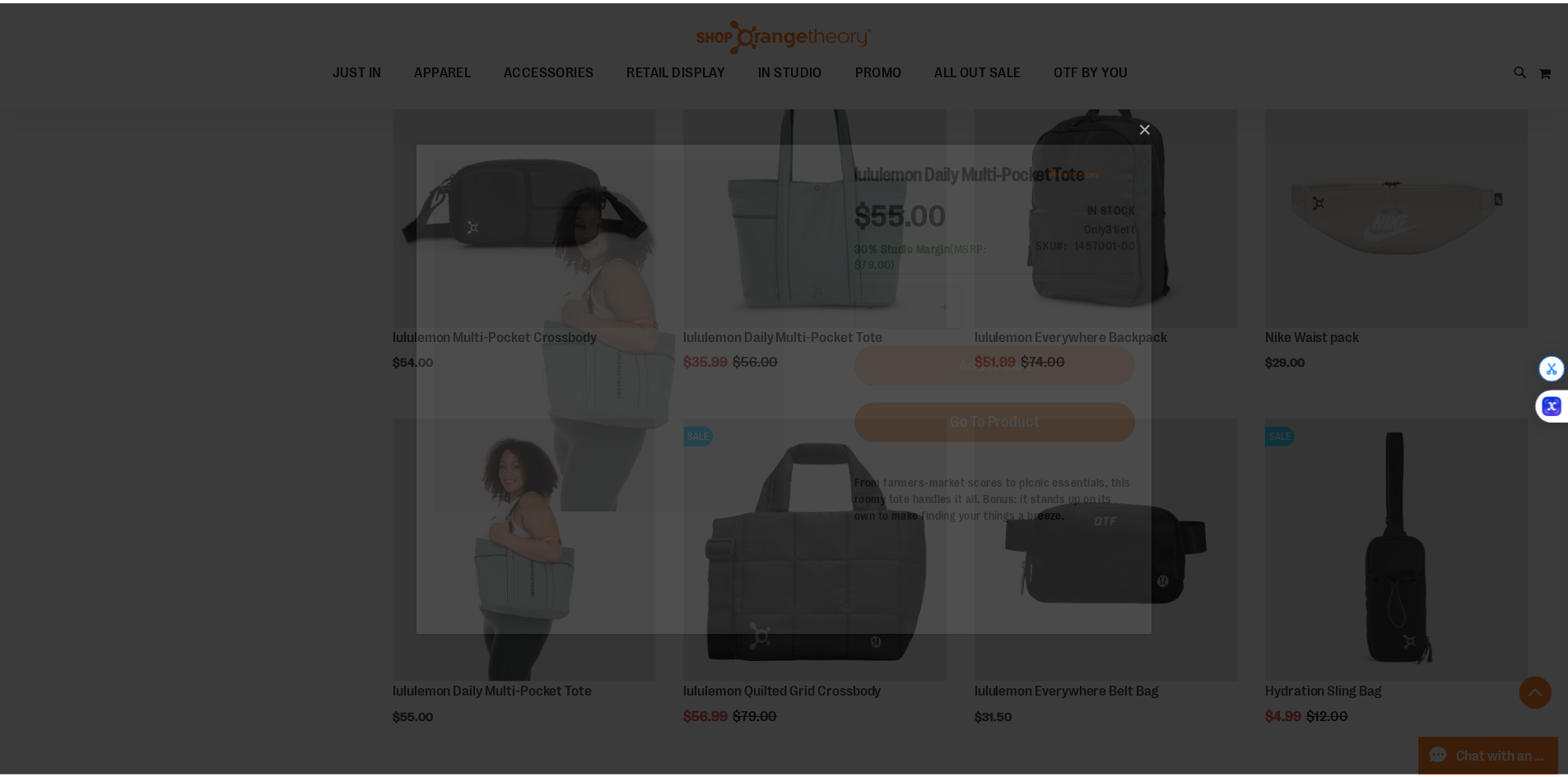
scroll to position [0, 0]
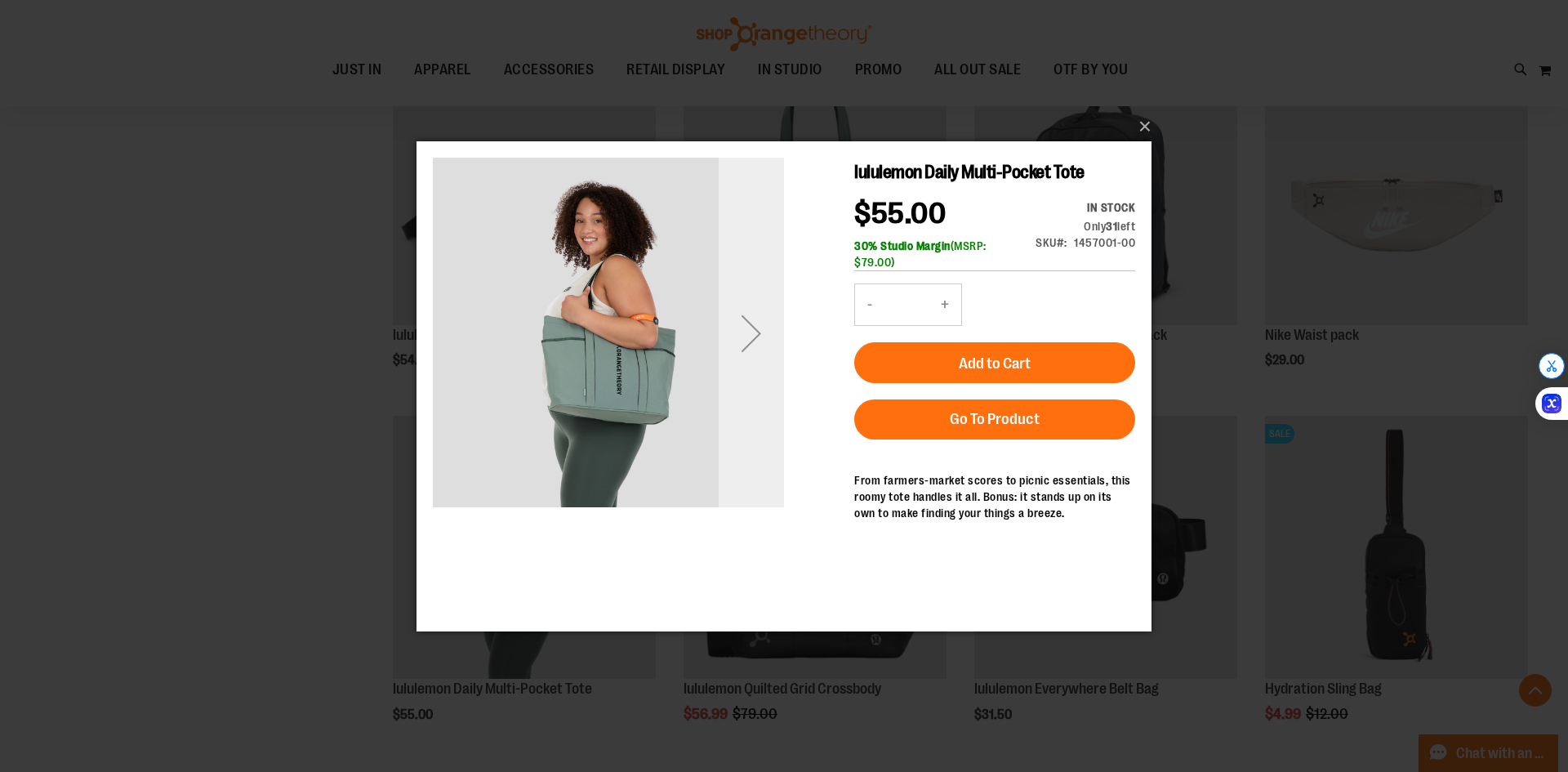
click at [761, 331] on div "Next" at bounding box center [751, 332] width 66 height 66
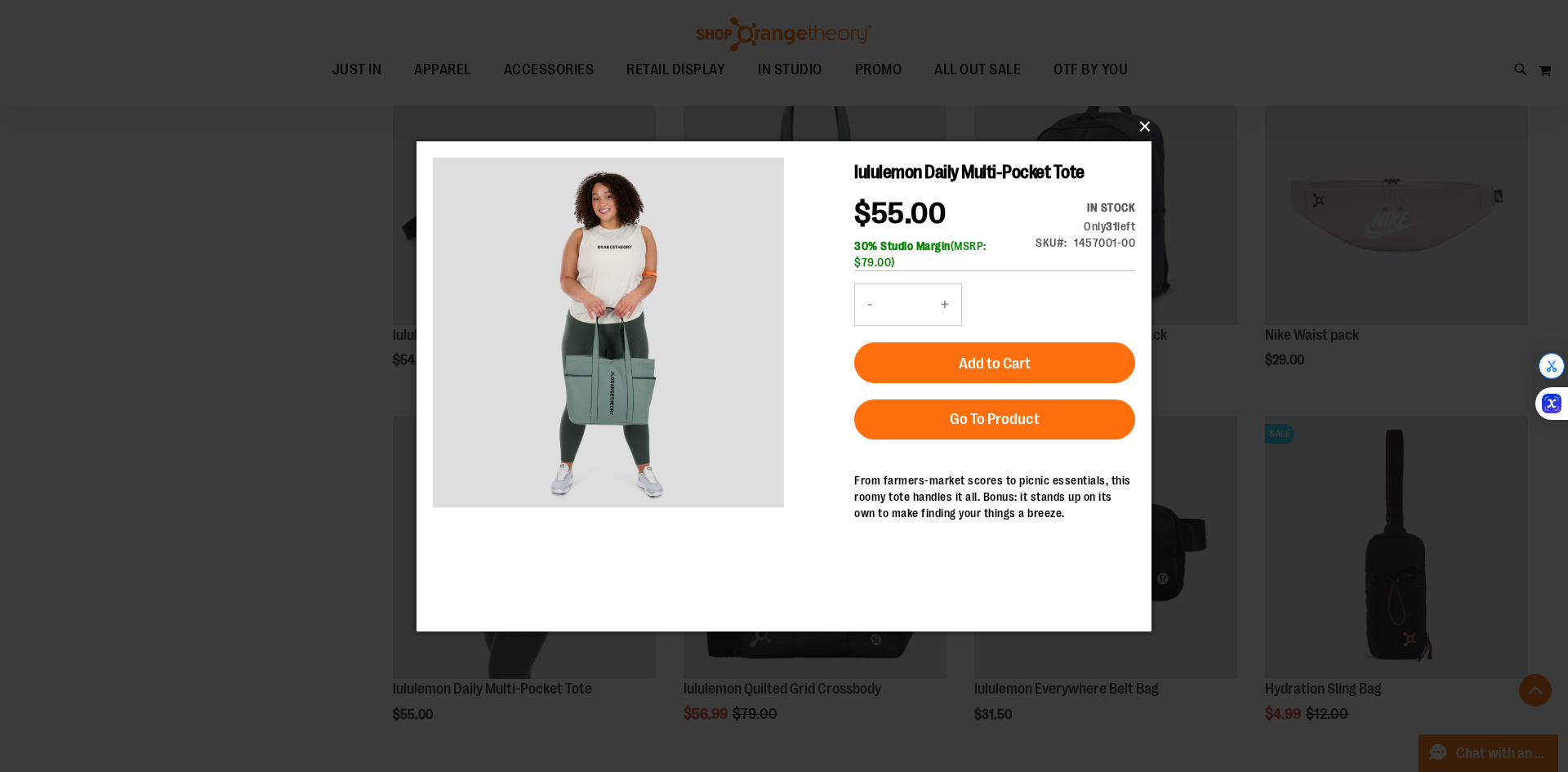
click at [1148, 124] on button "×" at bounding box center [789, 126] width 735 height 36
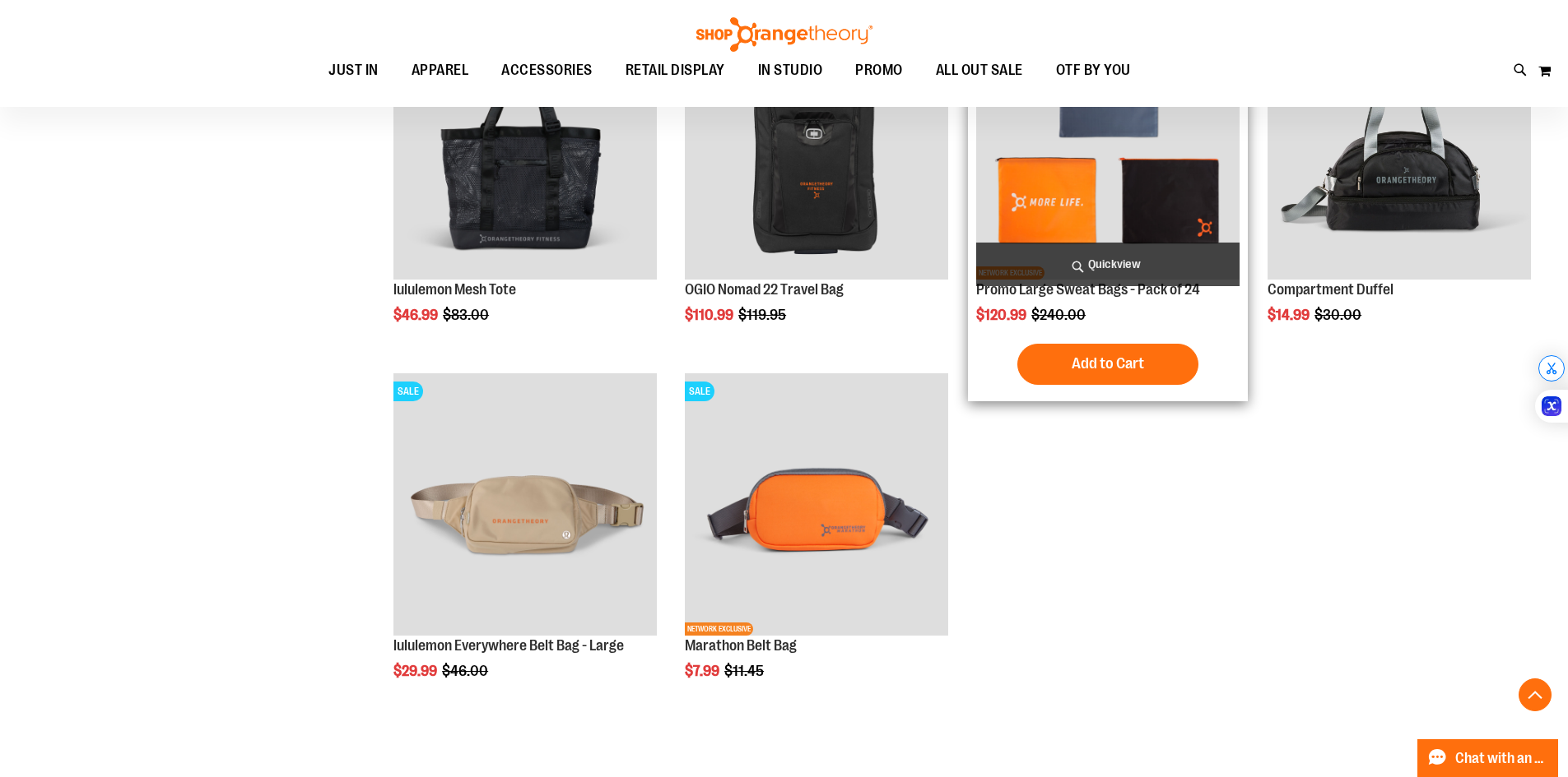
scroll to position [1479, 0]
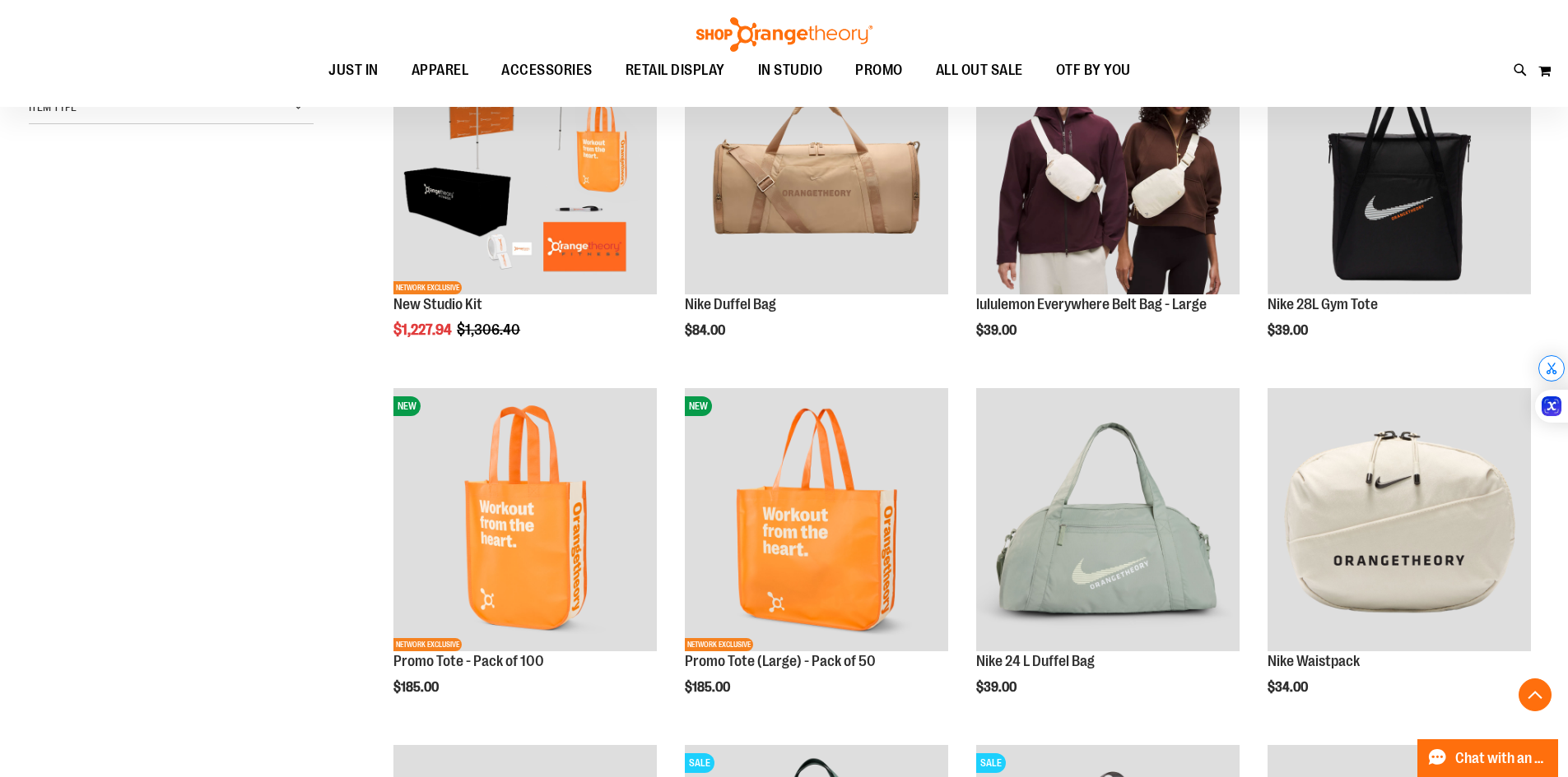
scroll to position [164, 0]
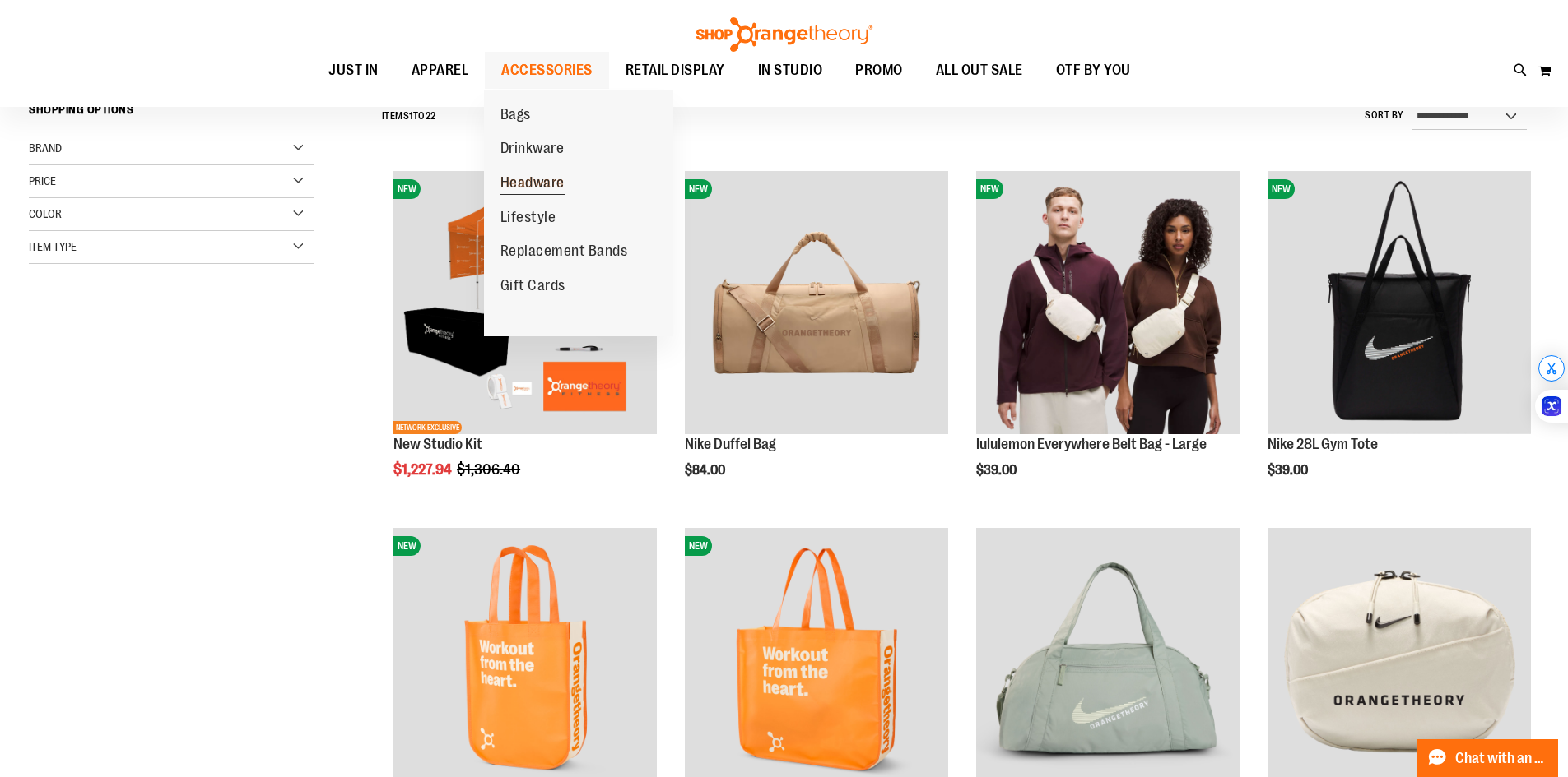
click at [524, 180] on span "Headware" at bounding box center [532, 184] width 64 height 20
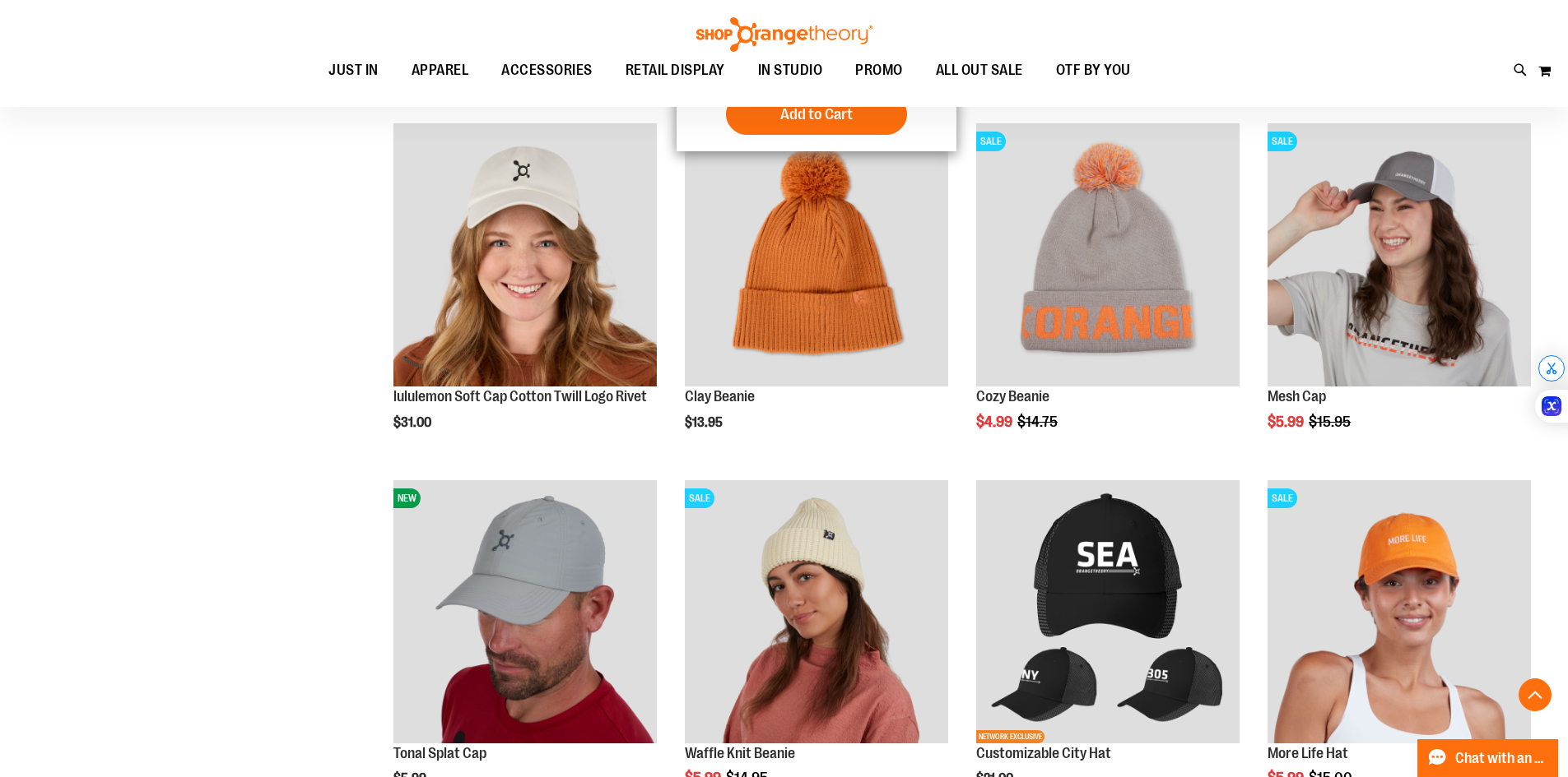
scroll to position [575, 0]
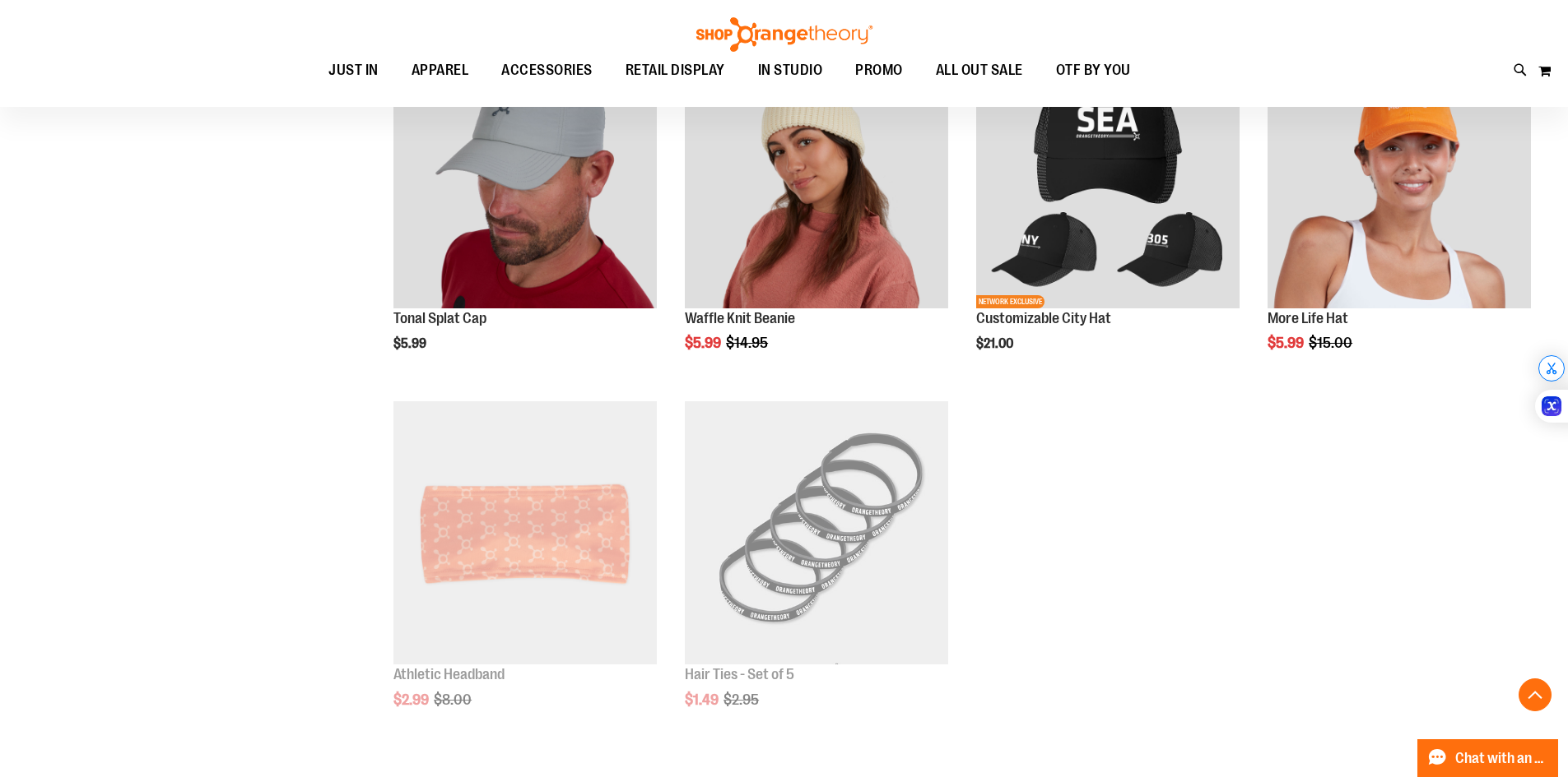
scroll to position [1050, 0]
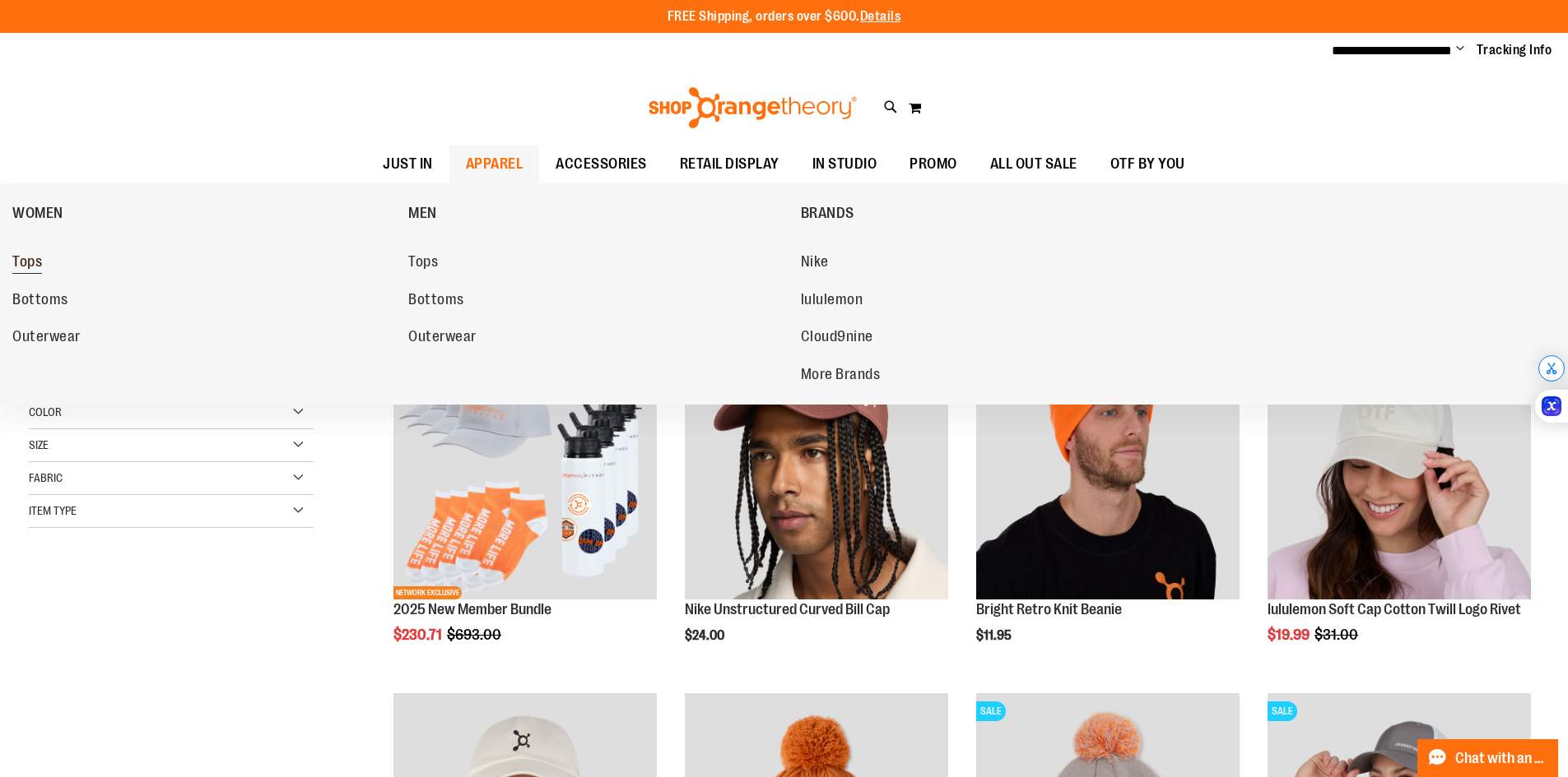
type input "**********"
click at [15, 262] on span "Tops" at bounding box center [27, 264] width 30 height 20
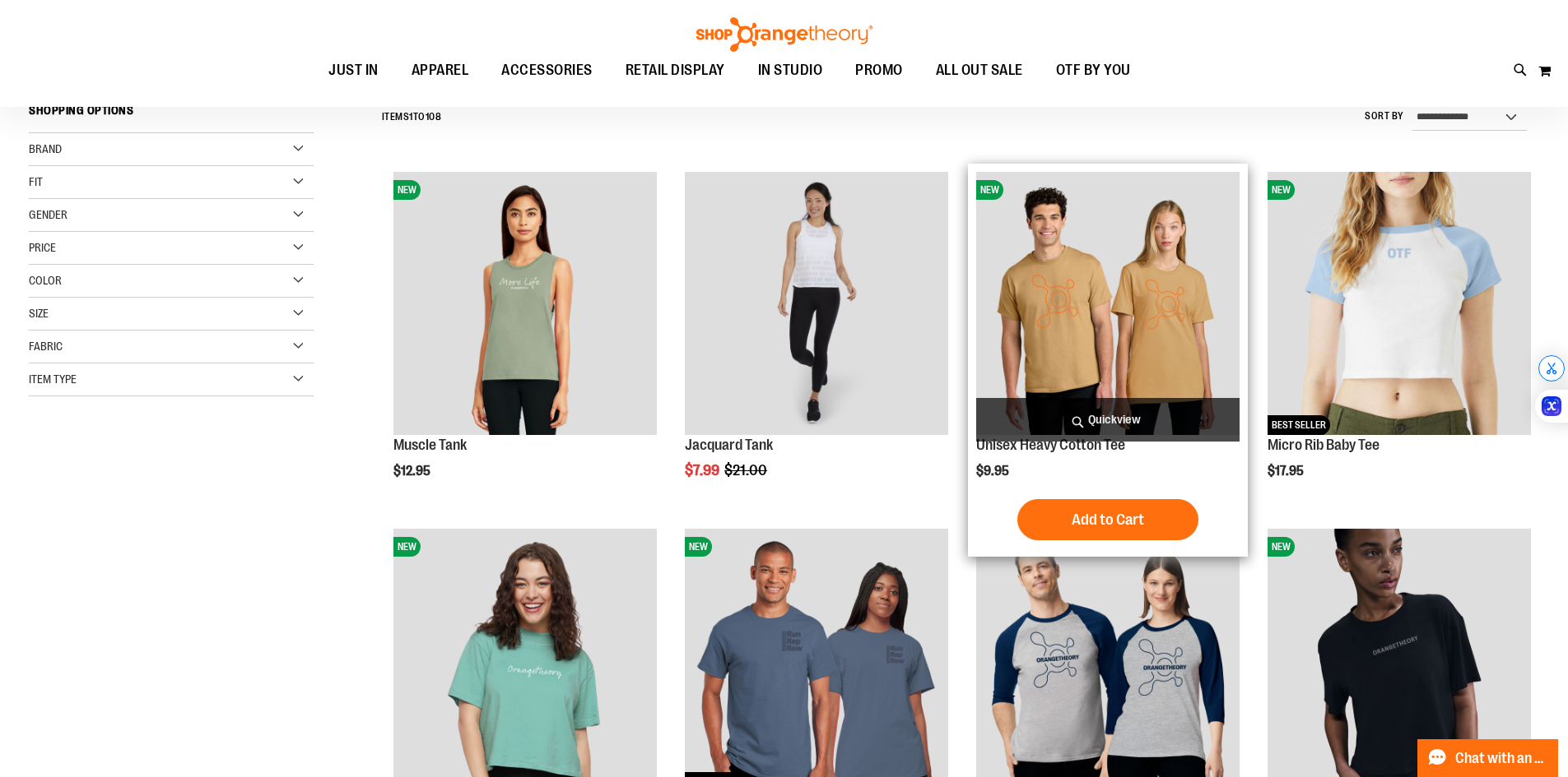
scroll to position [164, 0]
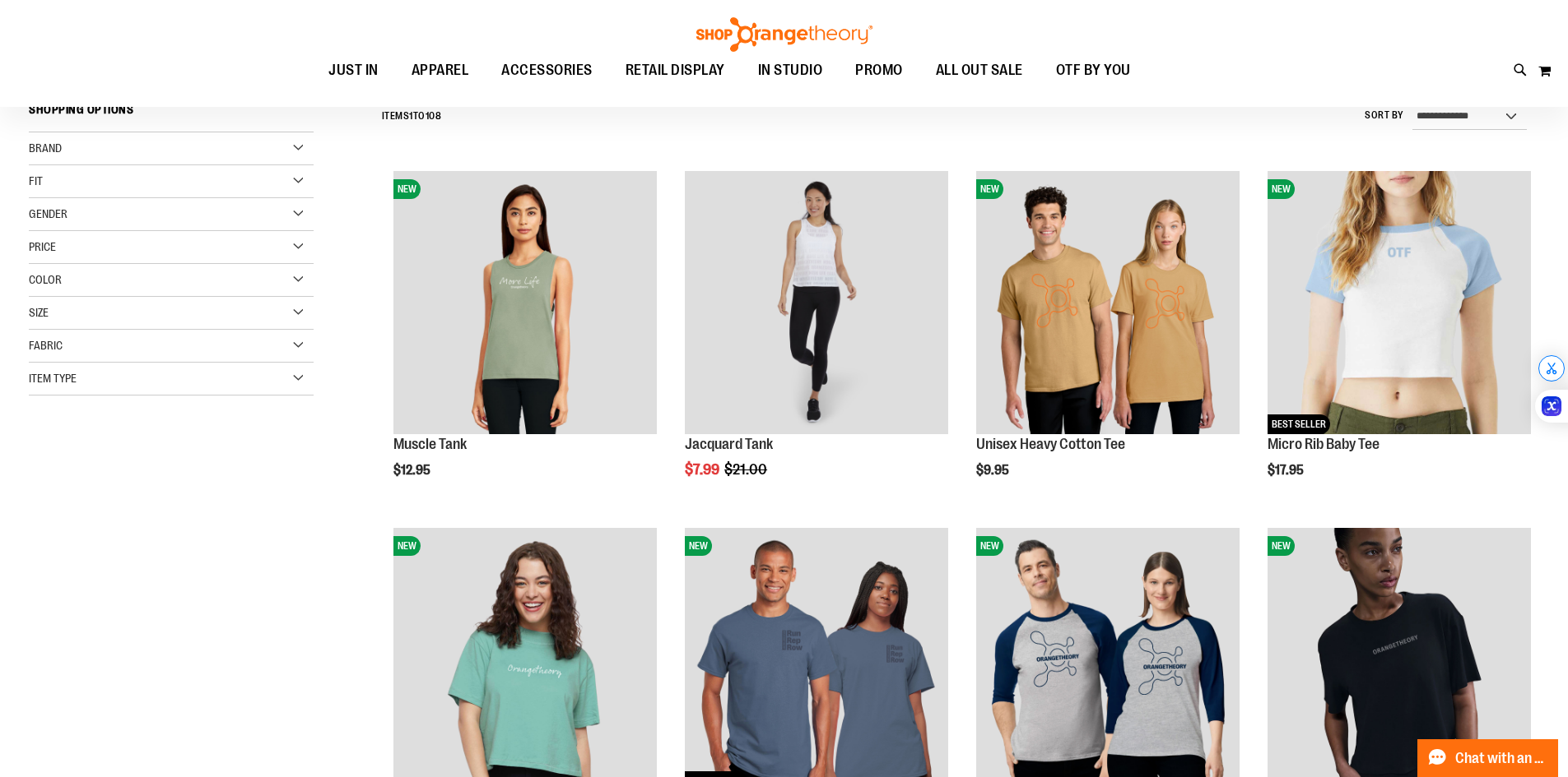
type input "**********"
click at [126, 284] on div "Color" at bounding box center [171, 279] width 284 height 33
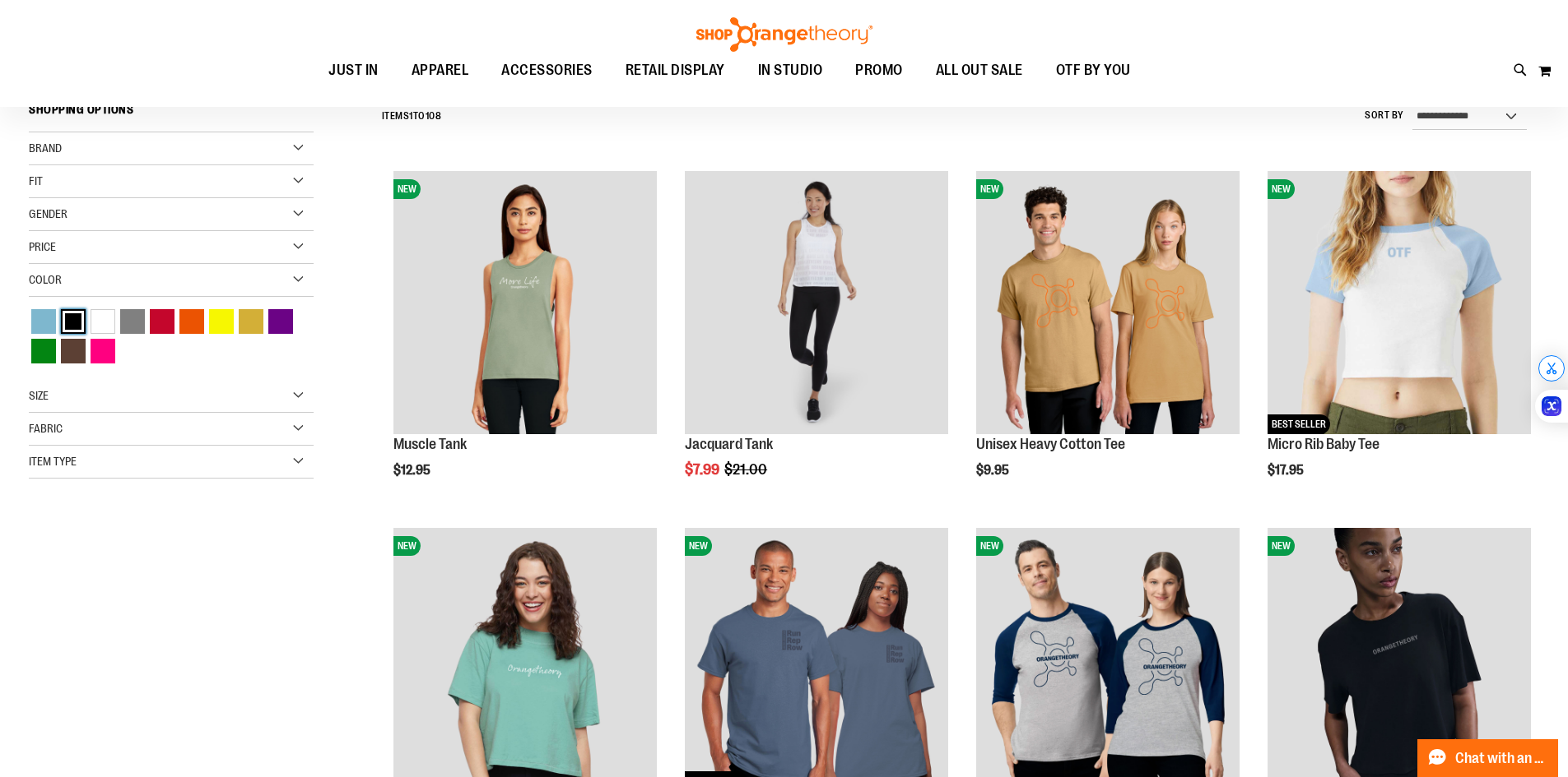
click at [82, 323] on div "Black" at bounding box center [73, 321] width 24 height 24
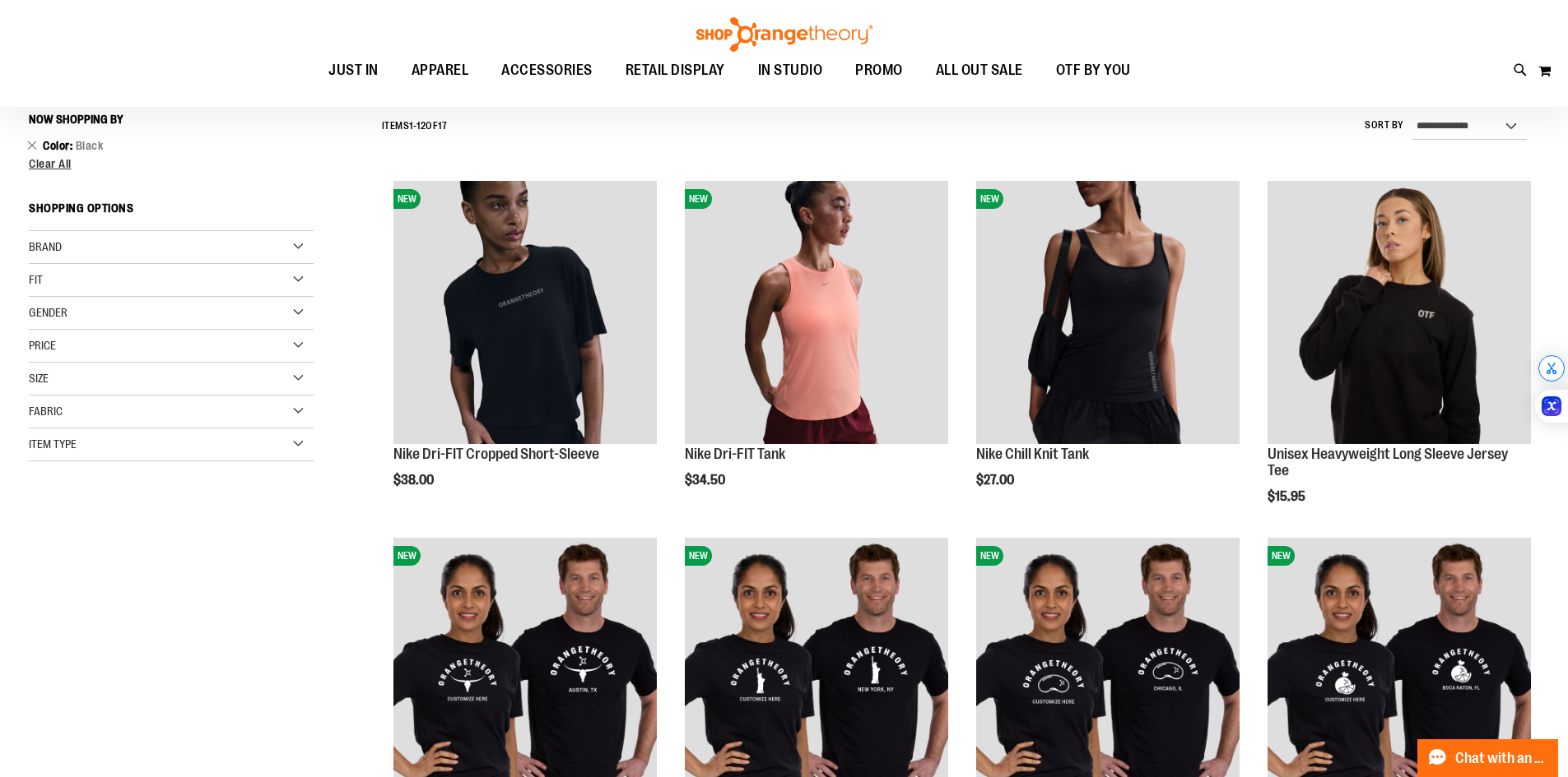
scroll to position [153, 0]
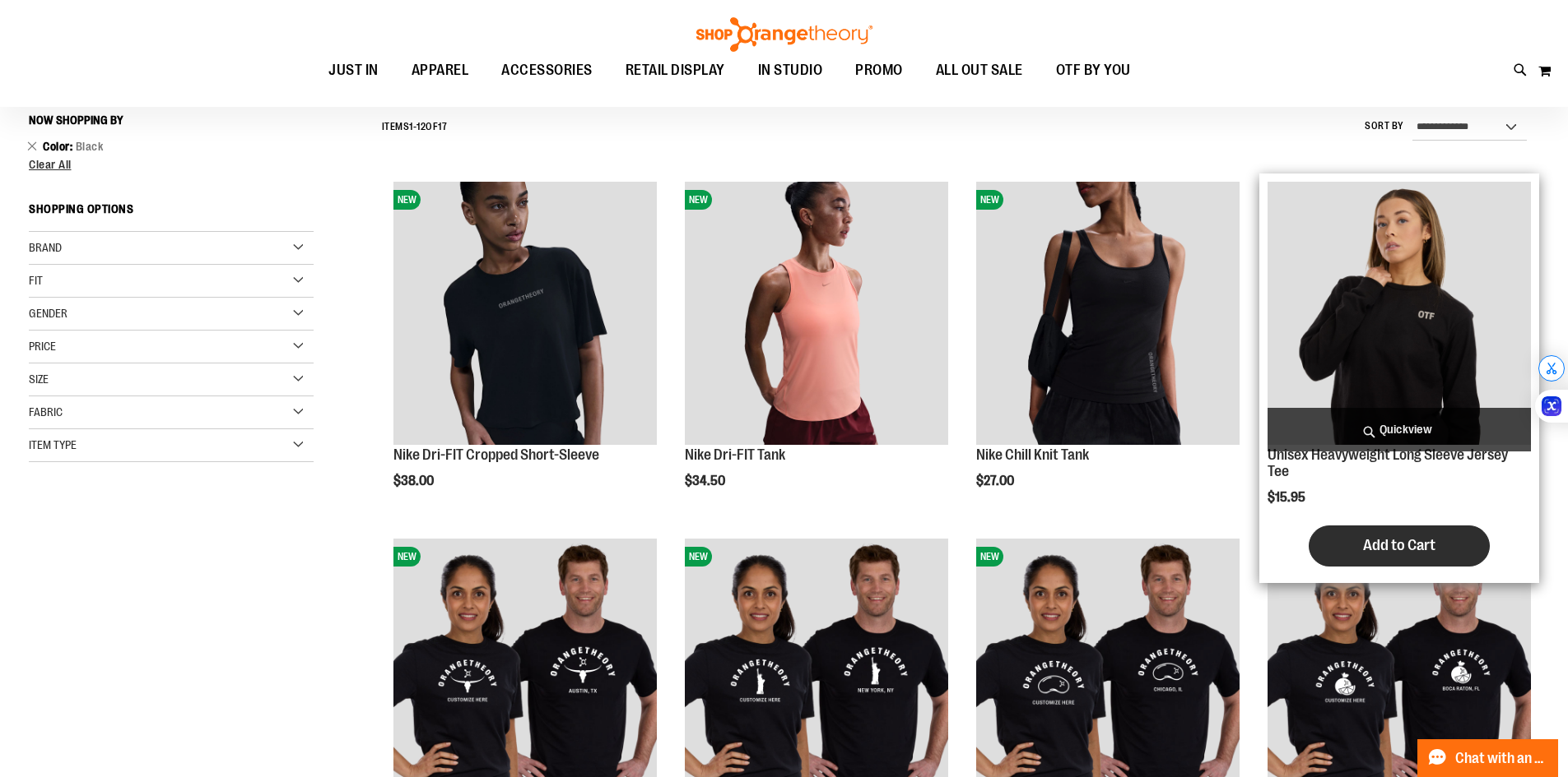
click at [1415, 542] on span "Add to Cart" at bounding box center [1399, 545] width 73 height 18
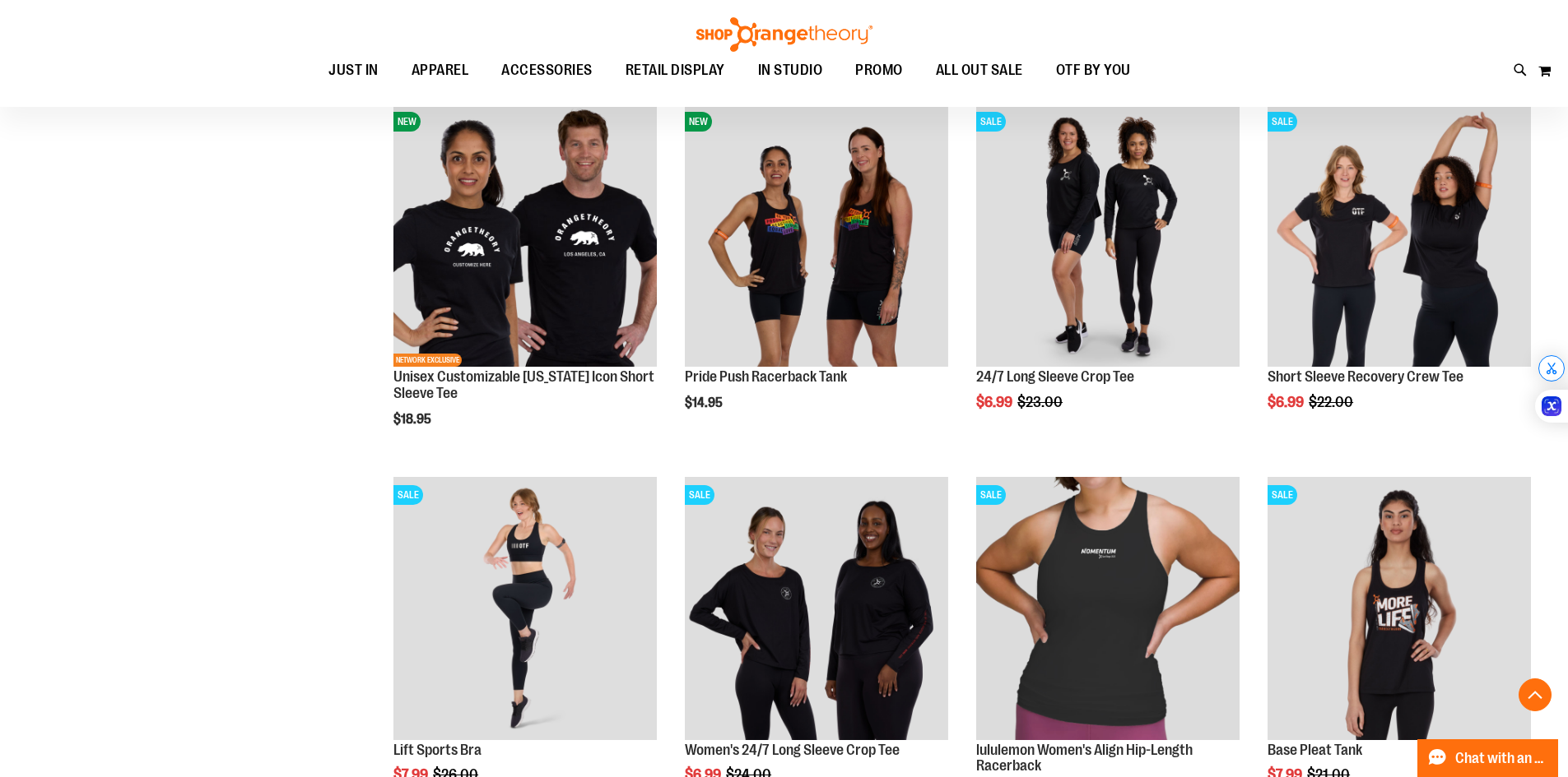
scroll to position [822, 0]
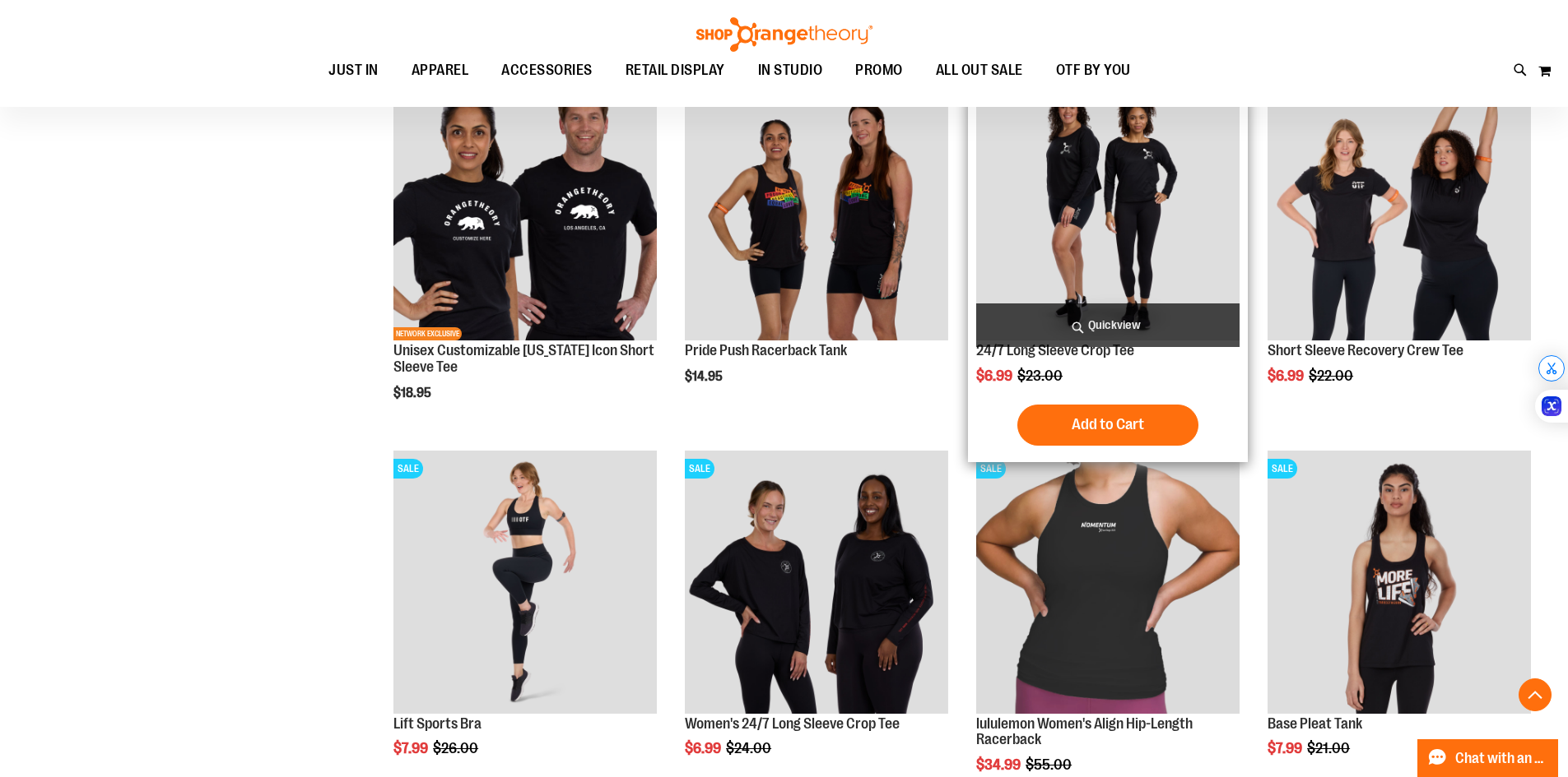
type input "**********"
click at [1141, 230] on img "product" at bounding box center [1107, 209] width 264 height 264
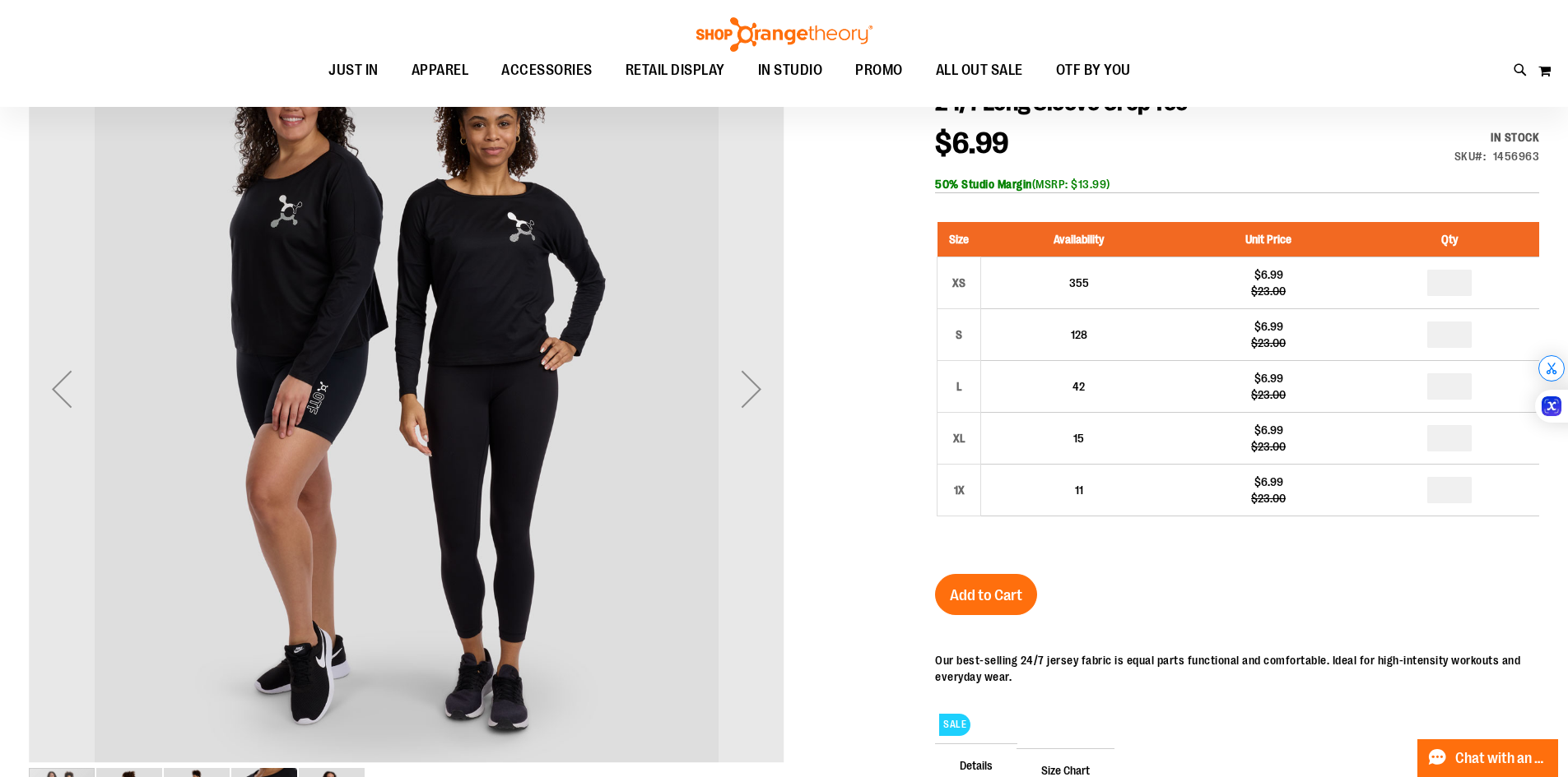
scroll to position [246, 0]
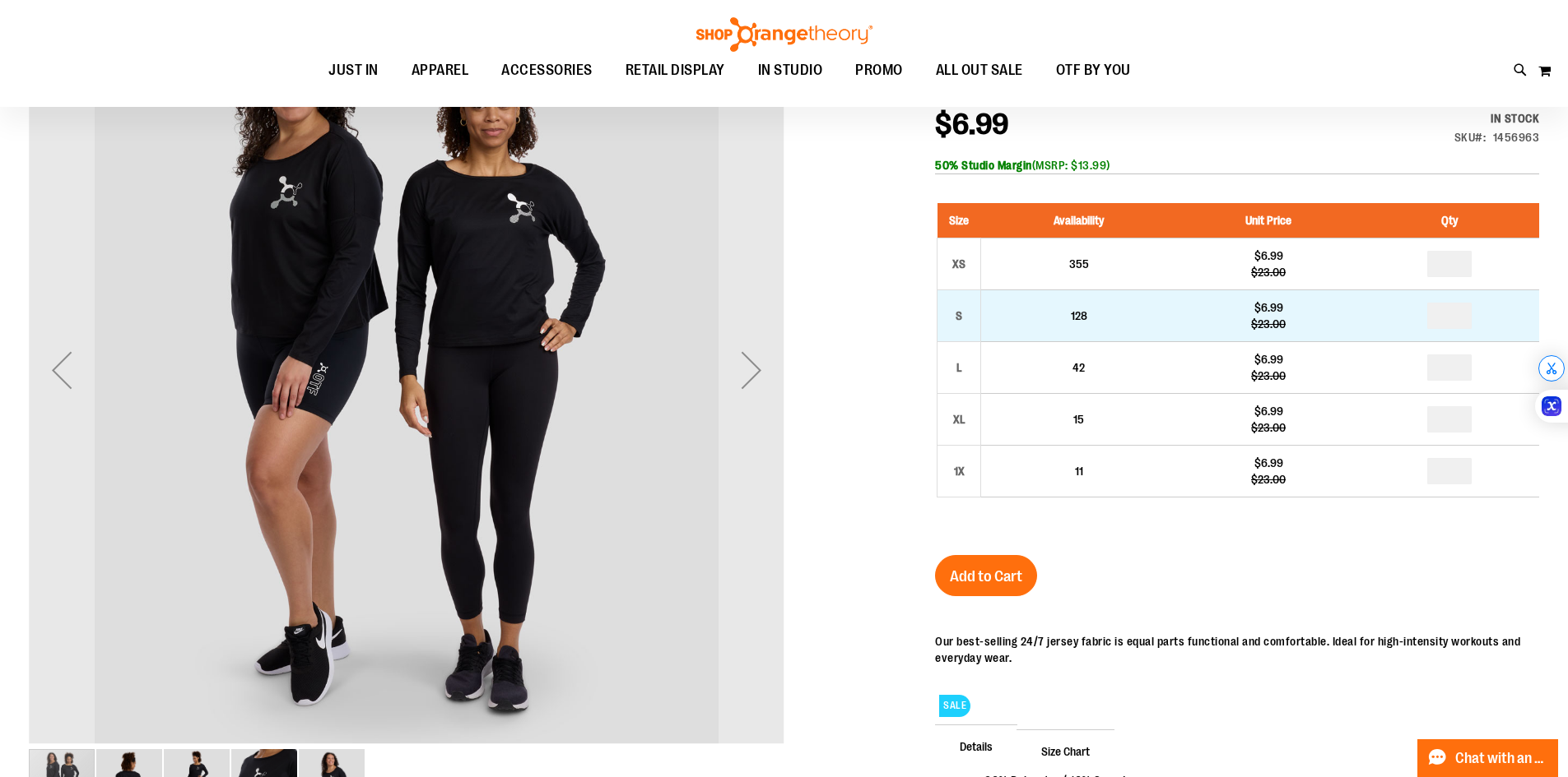
type input "**********"
click at [1459, 323] on input "number" at bounding box center [1450, 316] width 45 height 26
type input "*"
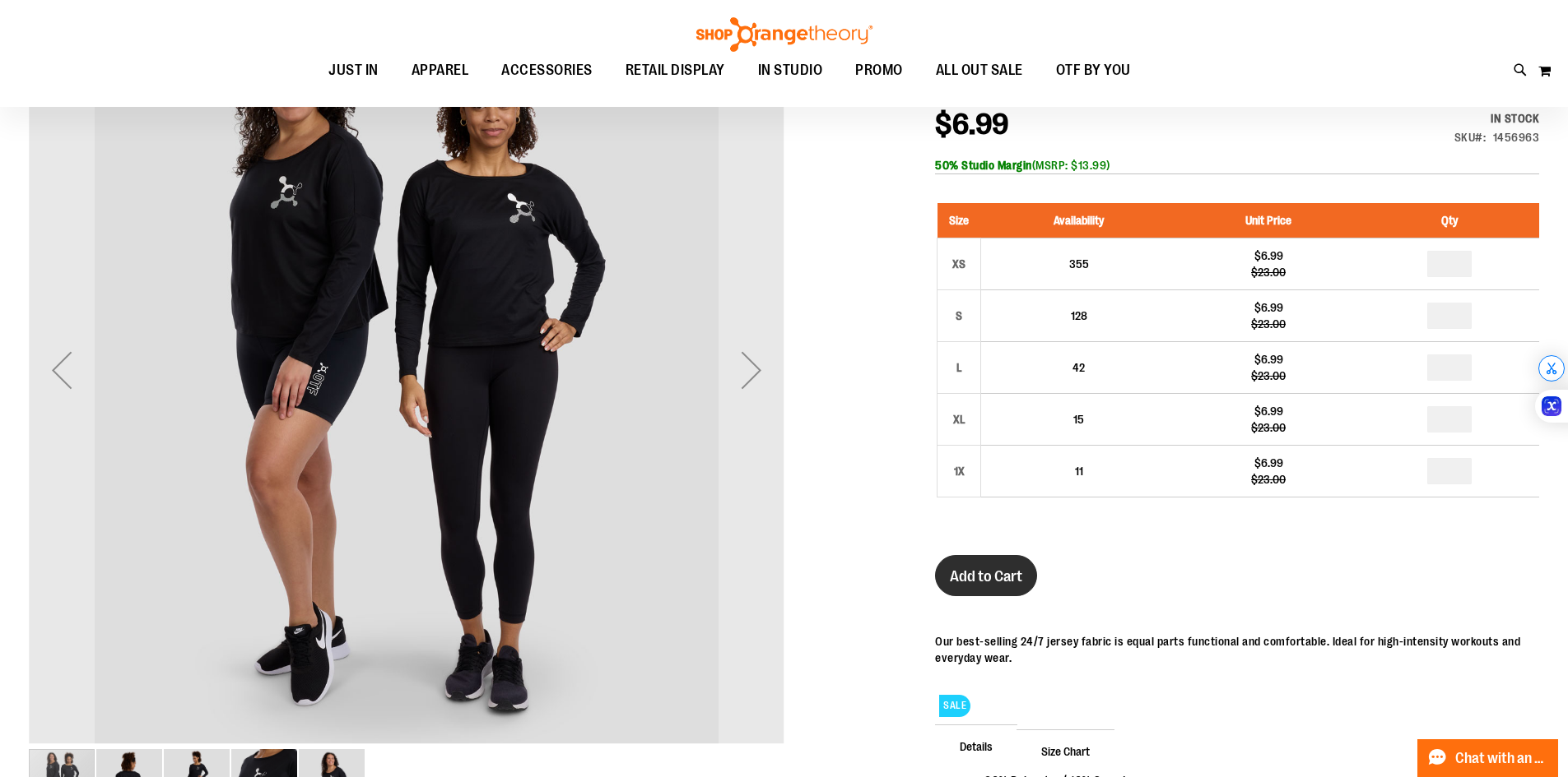
click at [968, 566] on button "Add to Cart" at bounding box center [985, 576] width 102 height 41
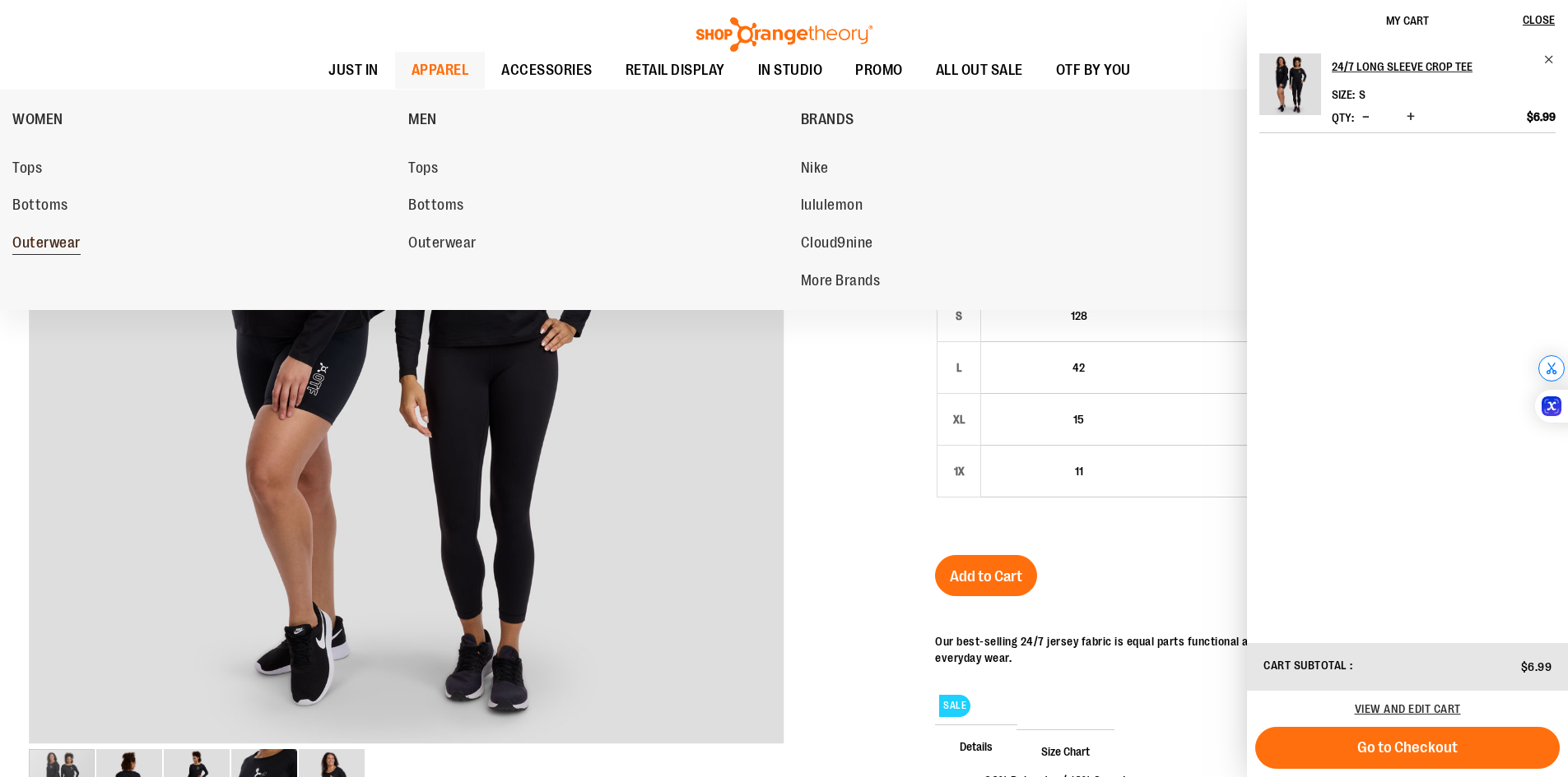
click at [56, 236] on span "Outerwear" at bounding box center [46, 245] width 68 height 20
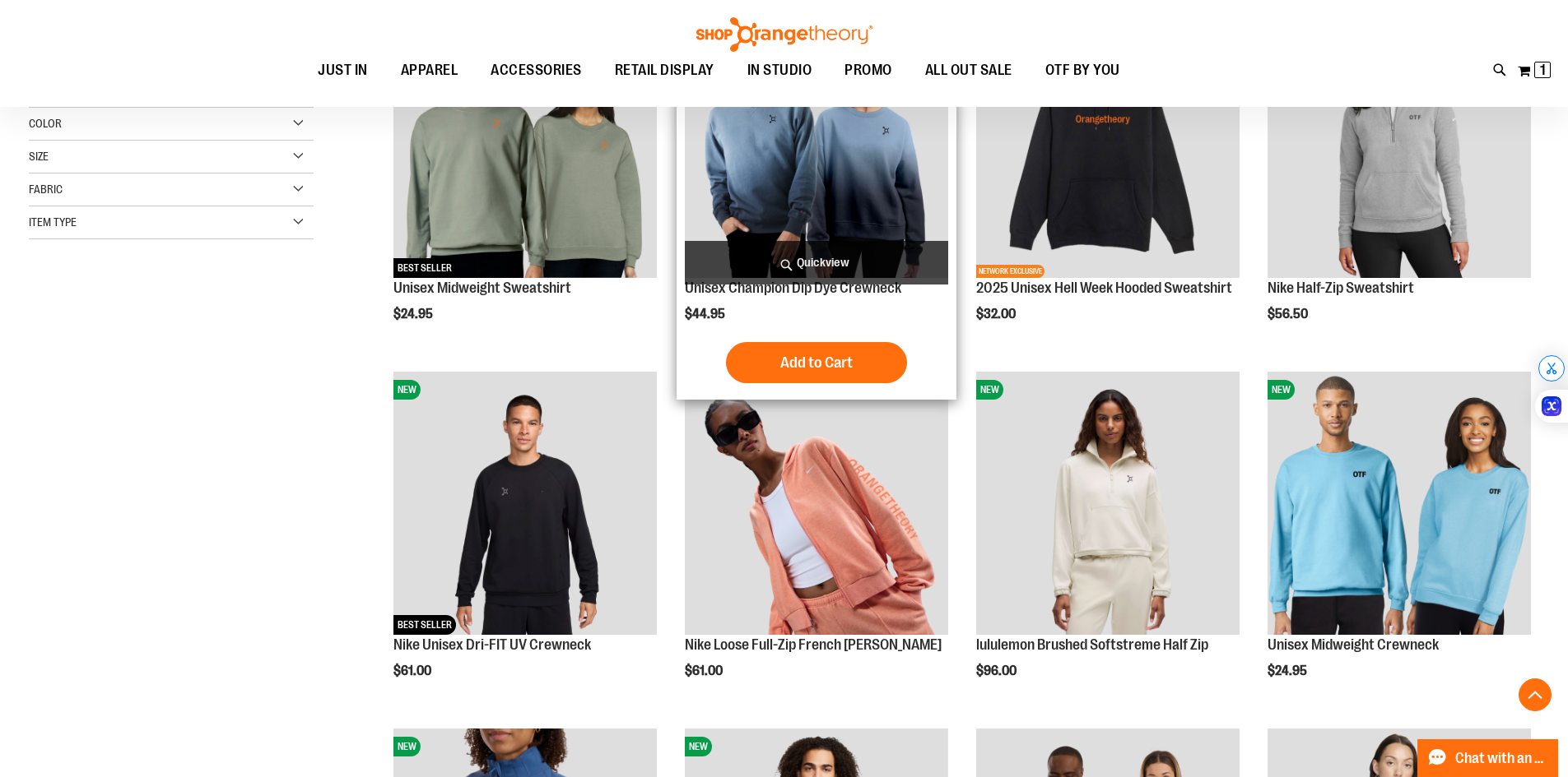
scroll to position [328, 0]
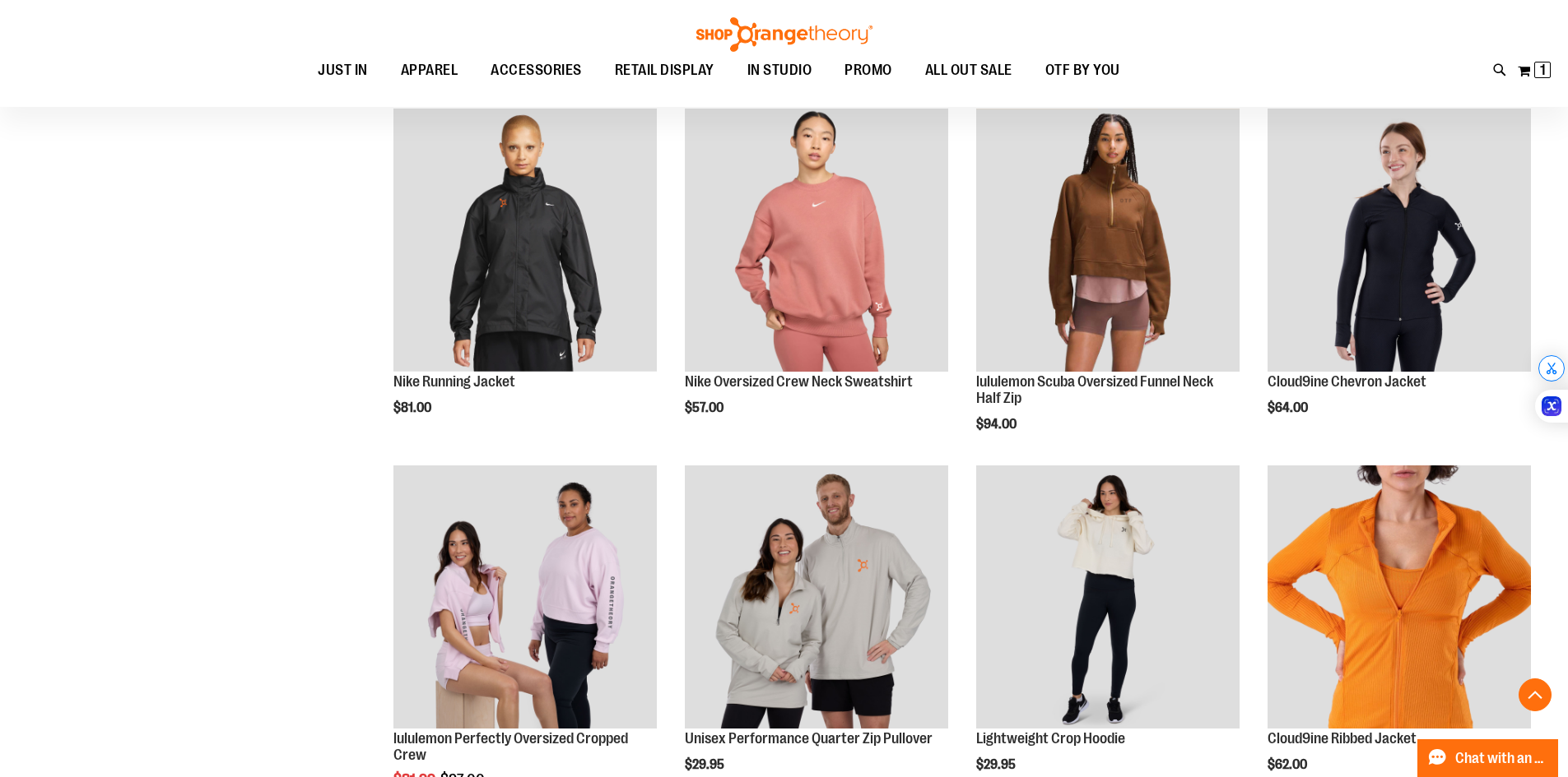
scroll to position [1543, 0]
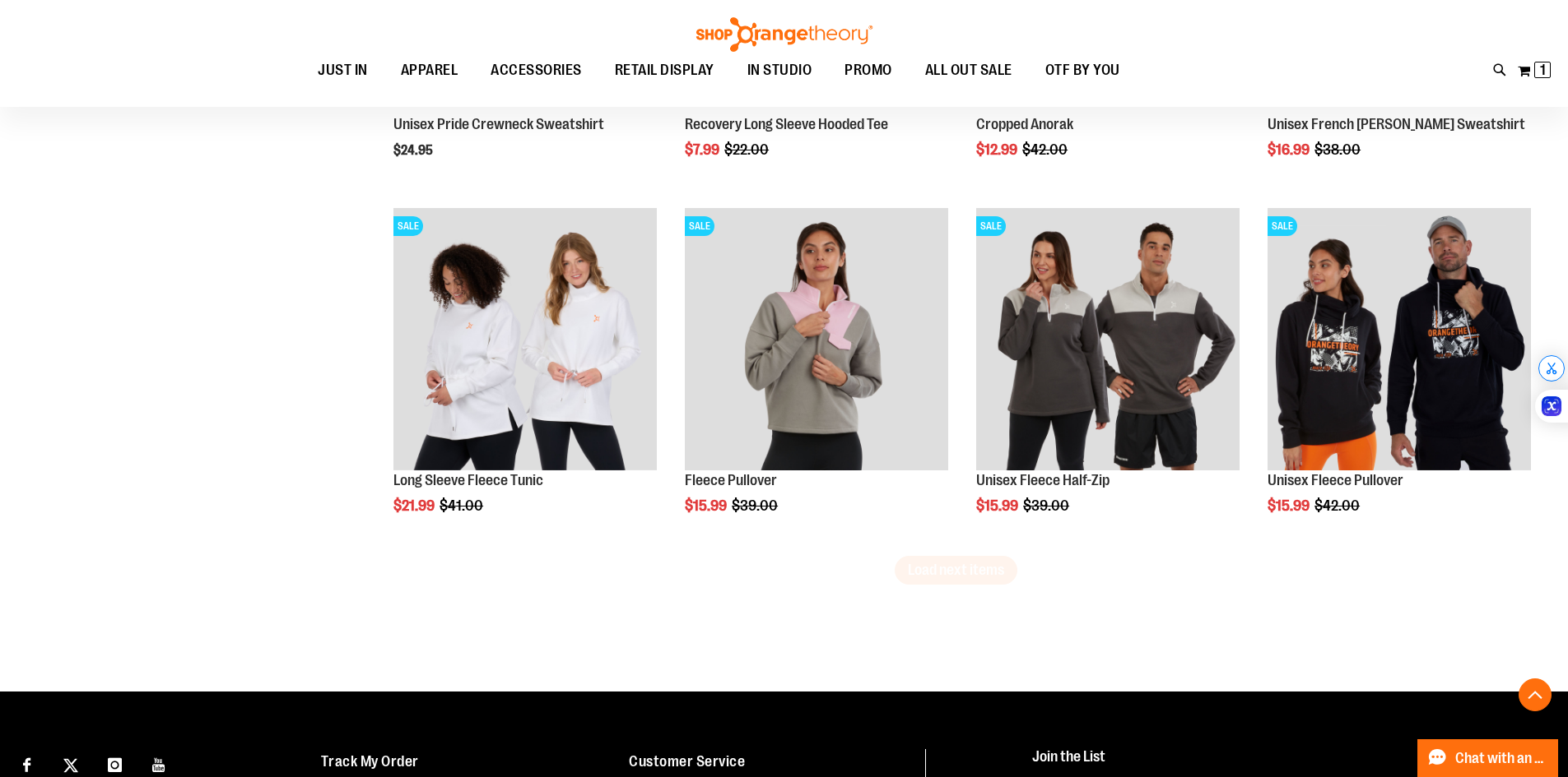
scroll to position [3023, 0]
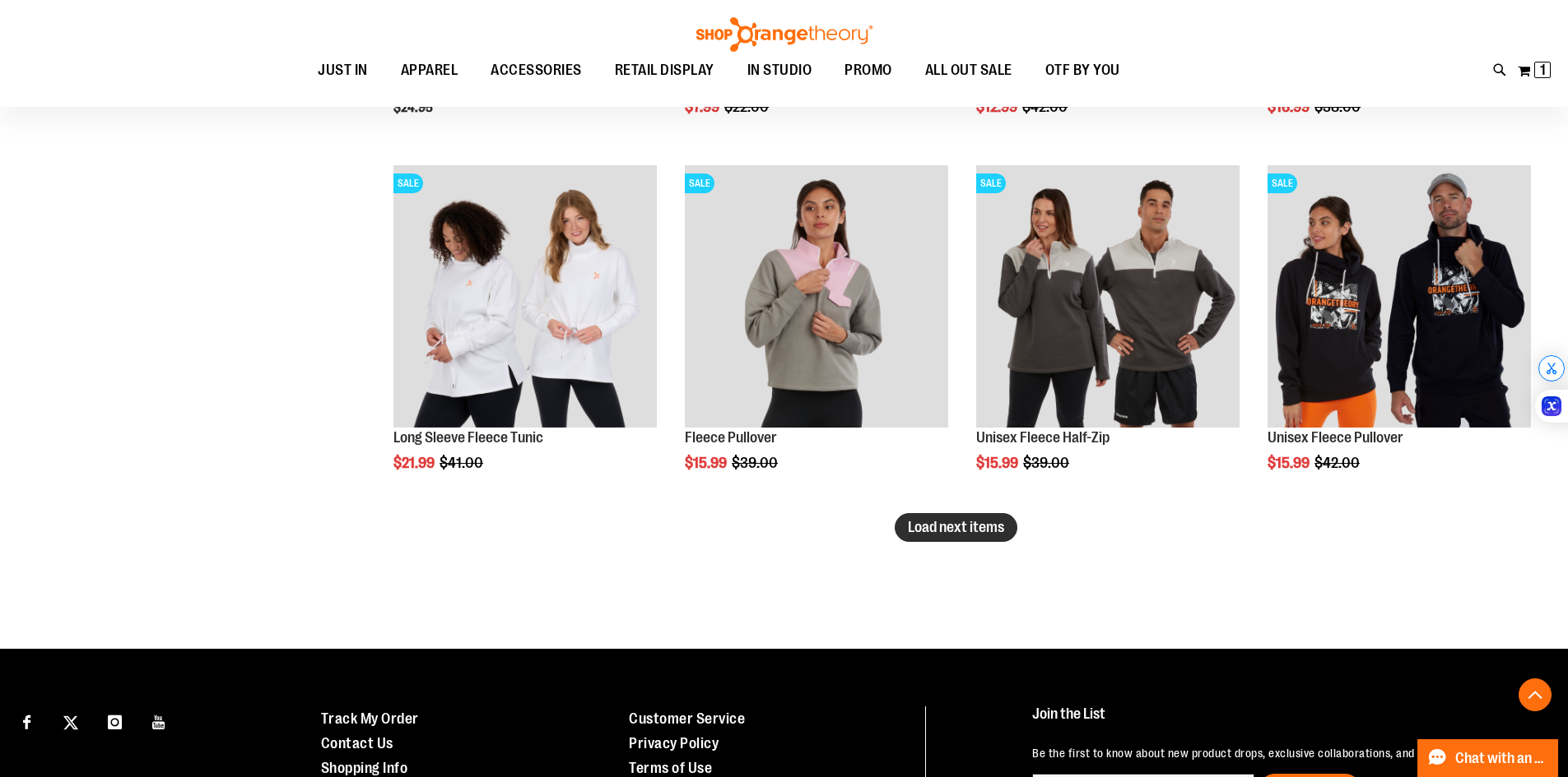
type input "**********"
click at [943, 529] on span "Load next items" at bounding box center [956, 527] width 96 height 17
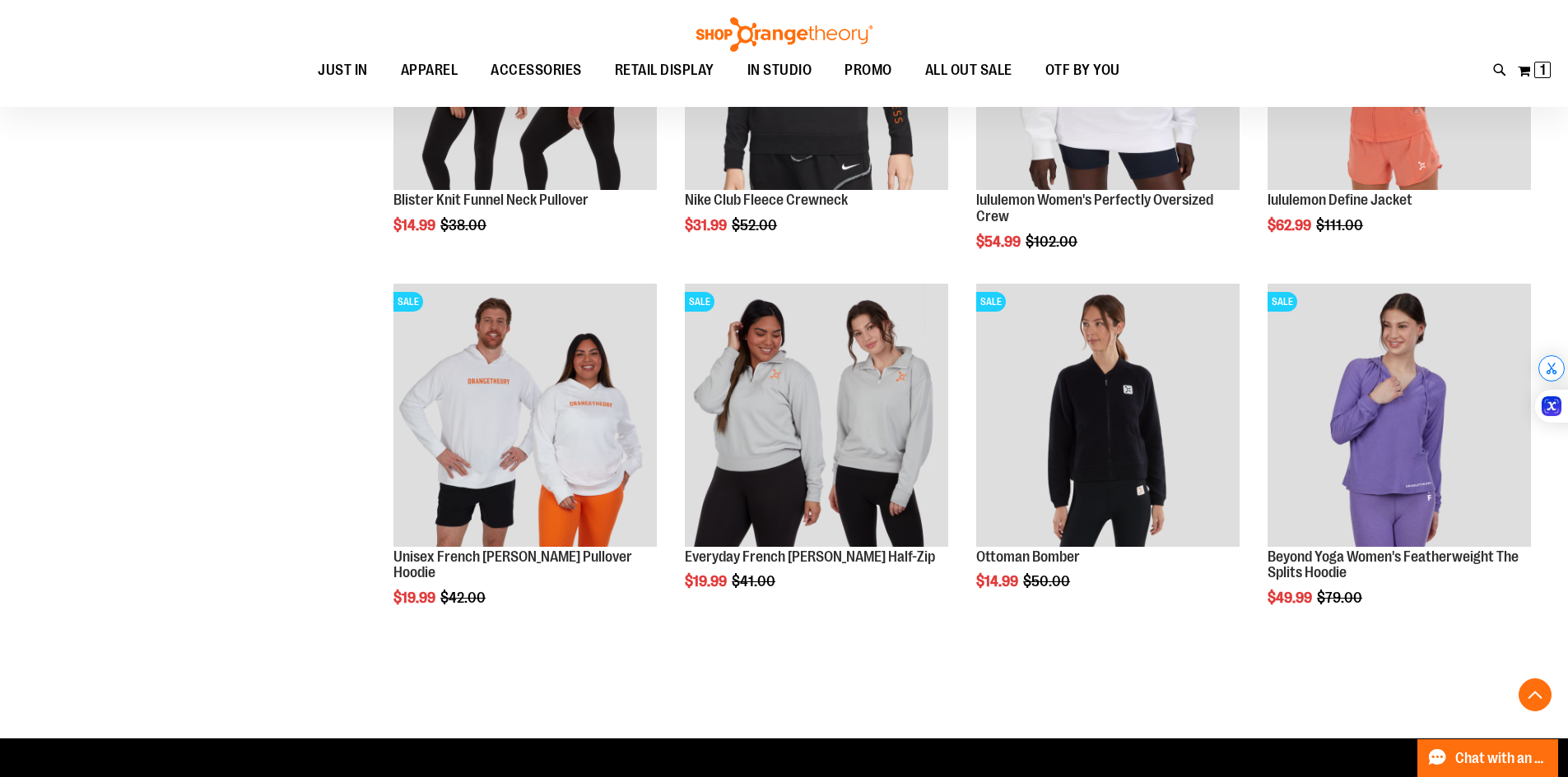
scroll to position [3682, 0]
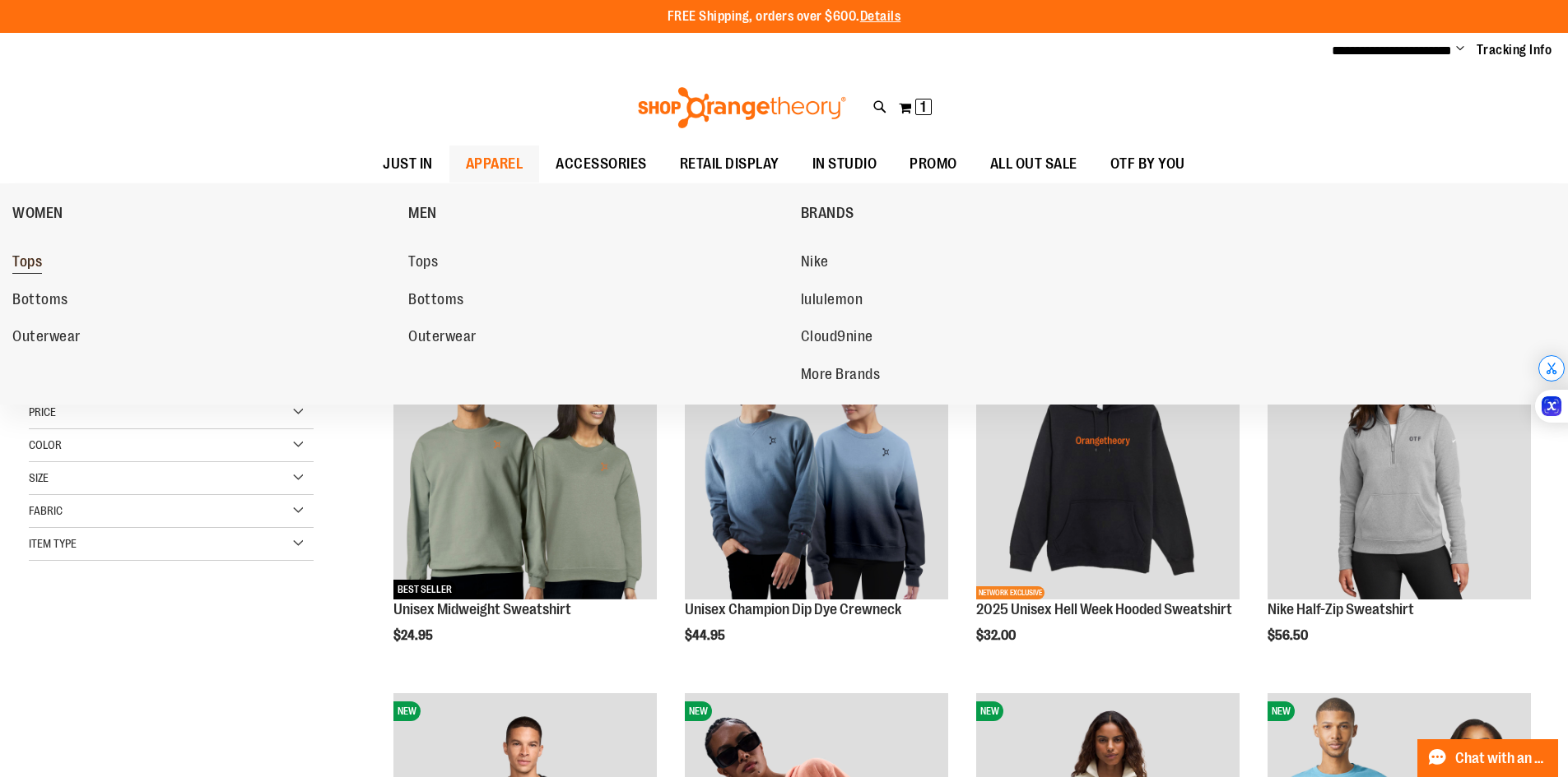
click at [21, 264] on span "Tops" at bounding box center [27, 264] width 30 height 20
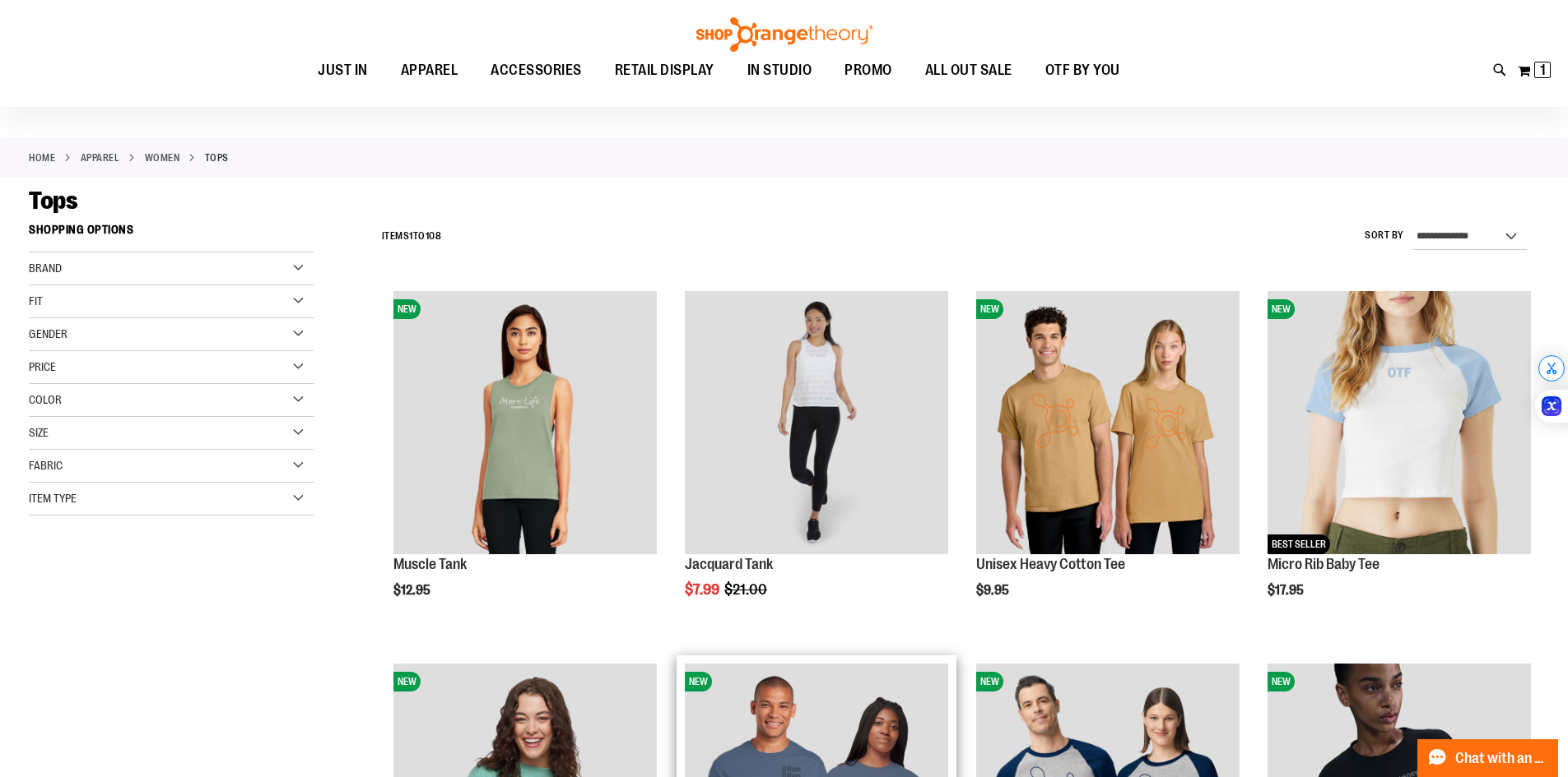
scroll to position [247, 0]
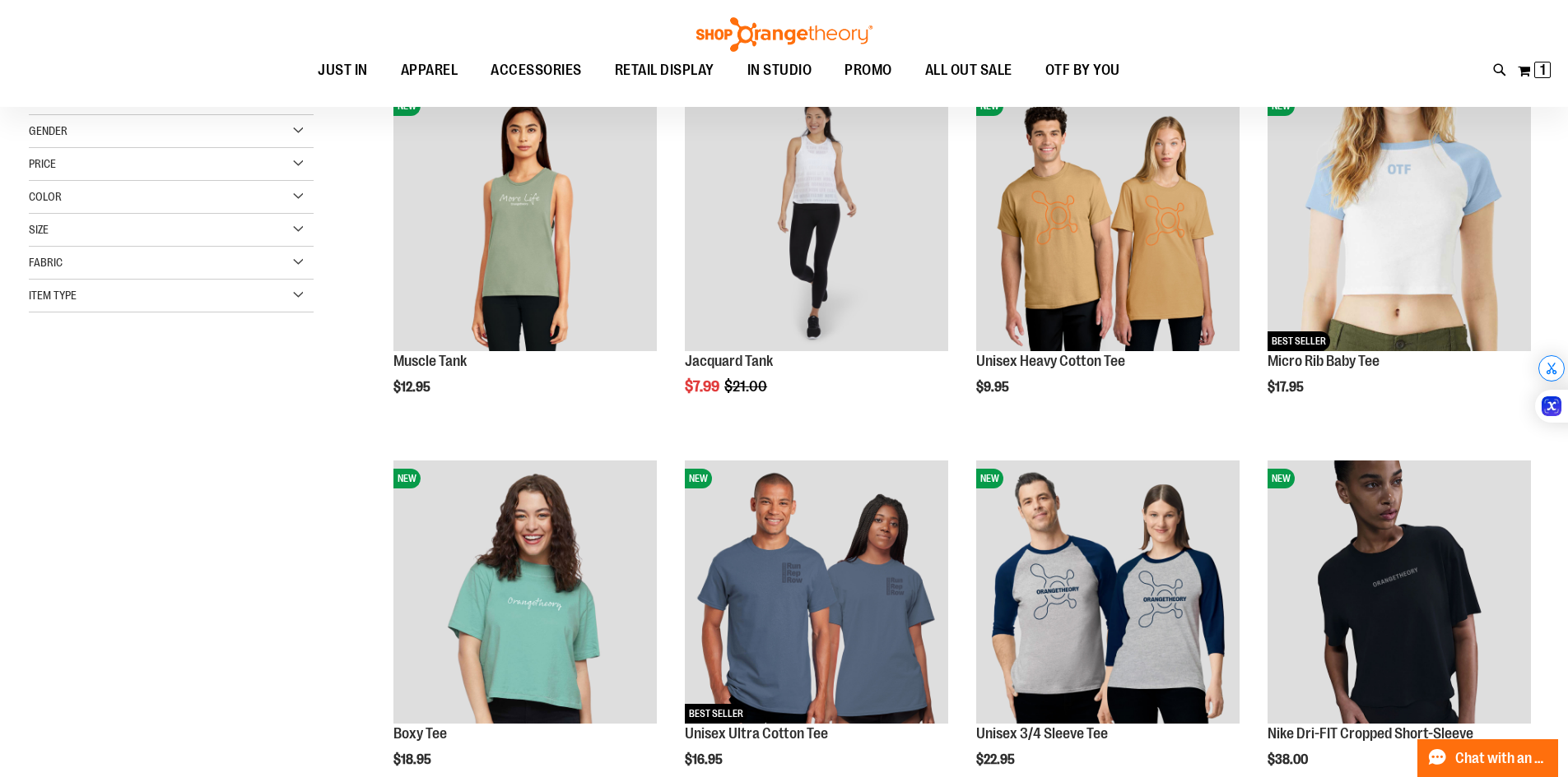
type input "**********"
click at [76, 203] on div "Color" at bounding box center [171, 197] width 284 height 33
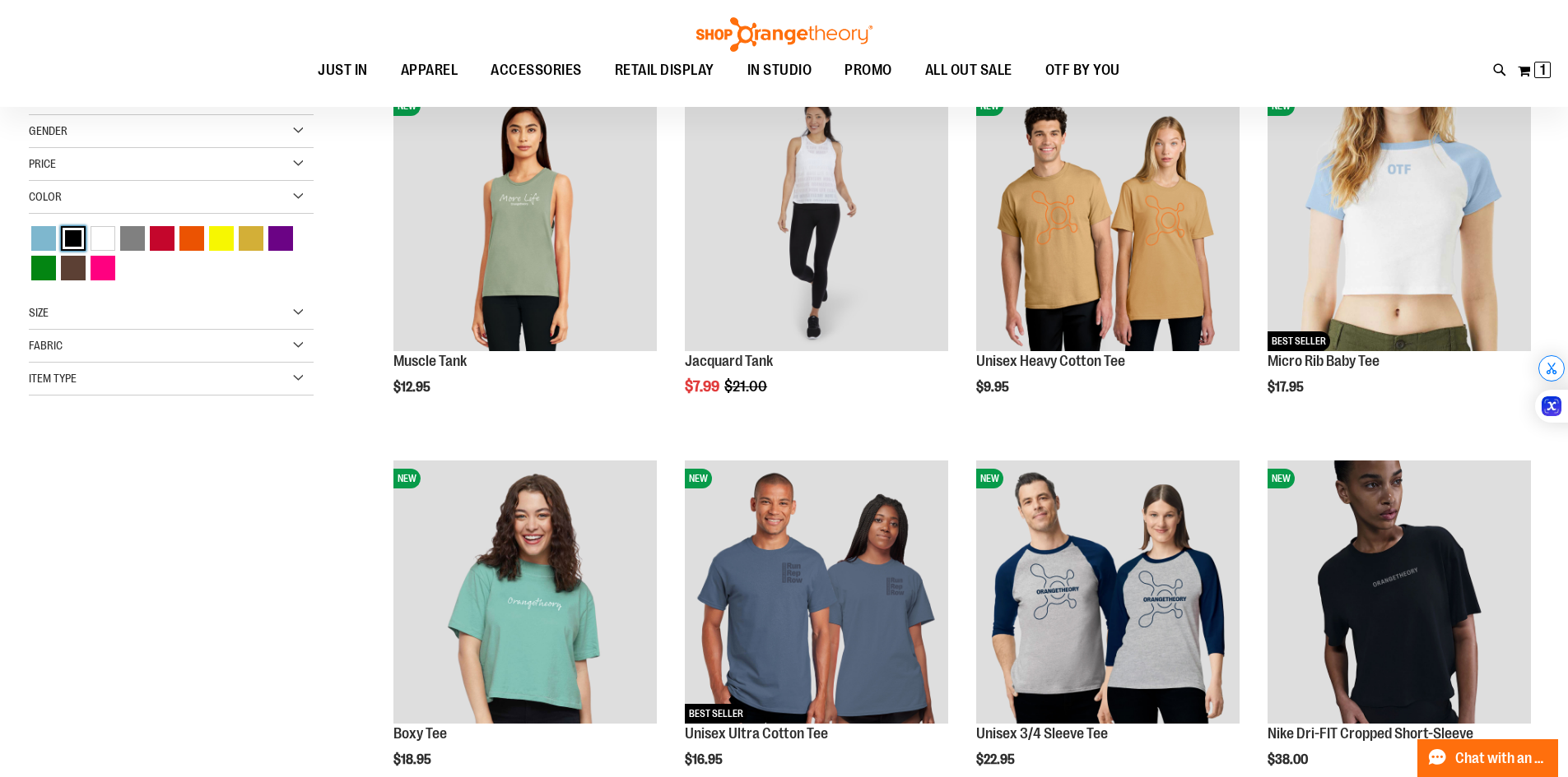
click at [74, 248] on div "Black" at bounding box center [73, 239] width 24 height 24
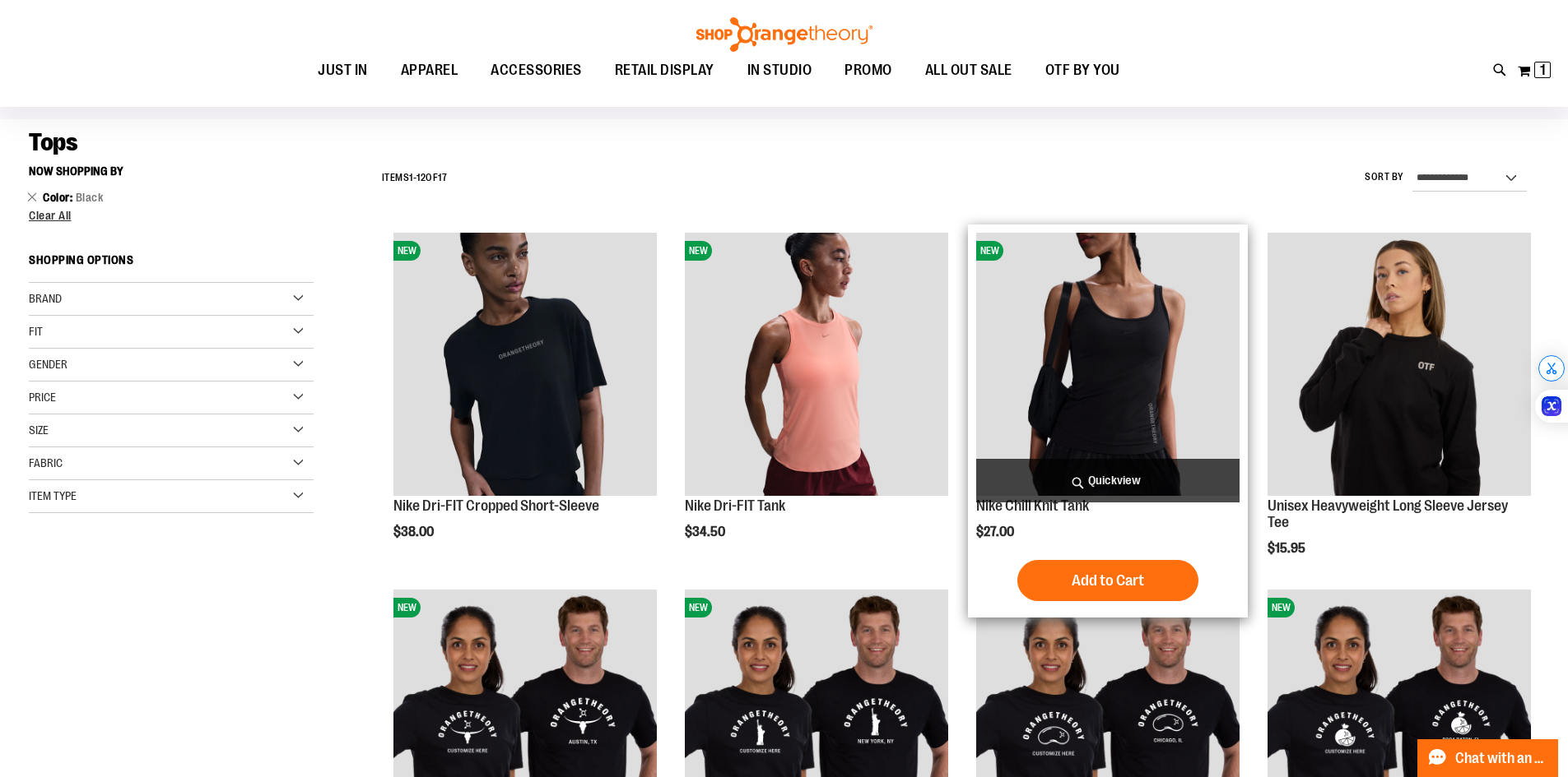
scroll to position [329, 0]
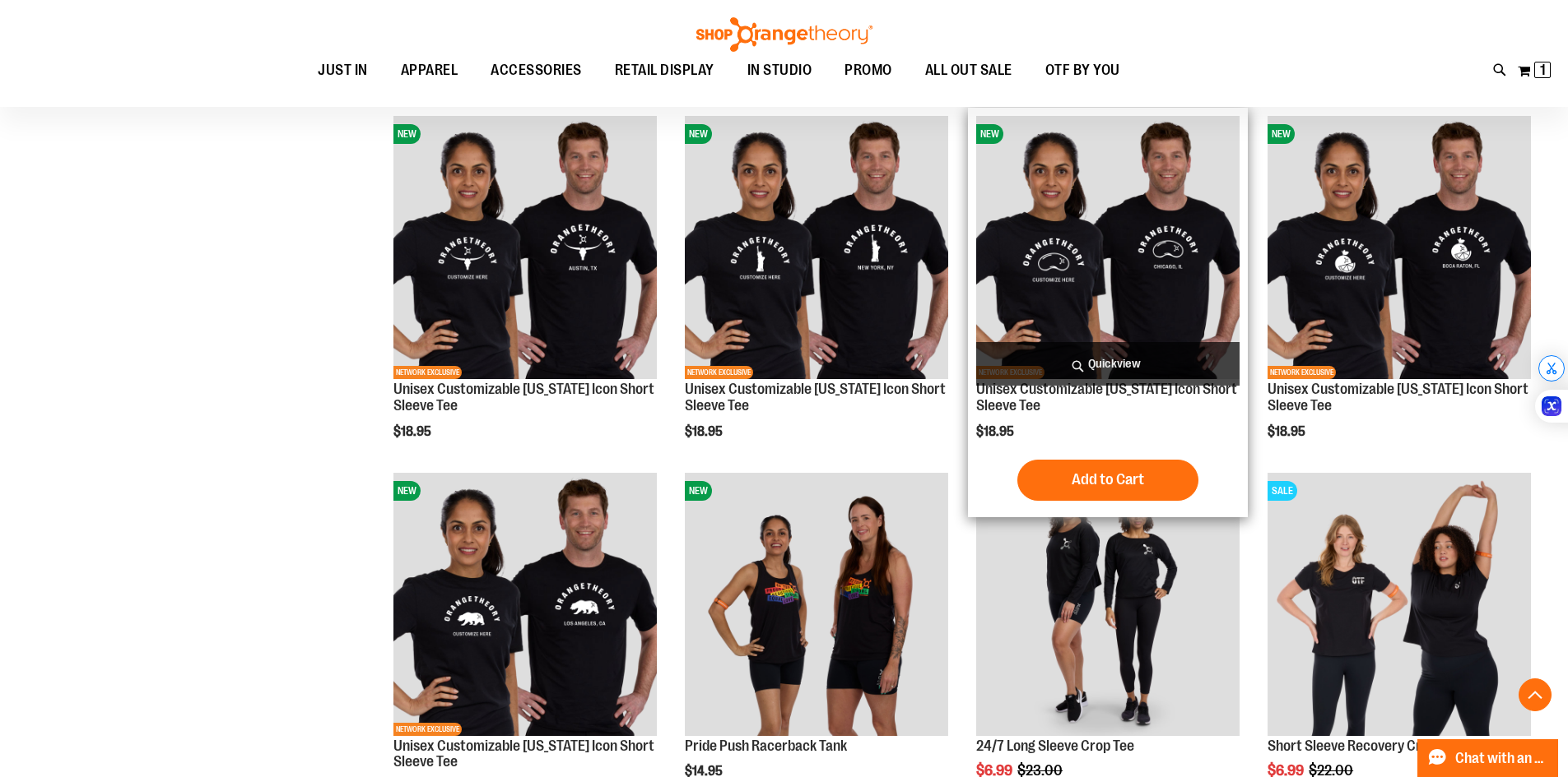
scroll to position [658, 0]
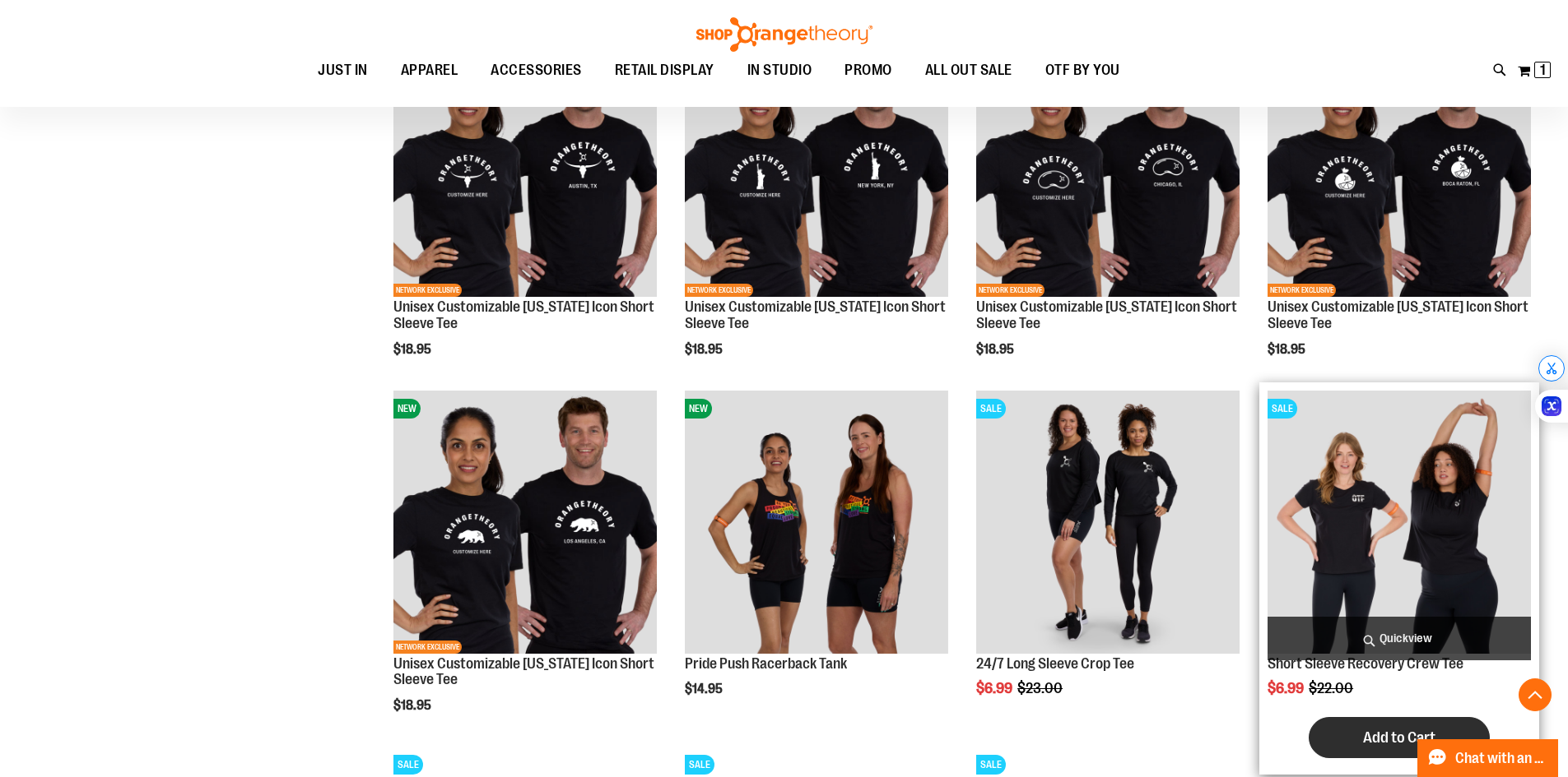
click at [1373, 732] on span "Add to Cart" at bounding box center [1399, 737] width 73 height 18
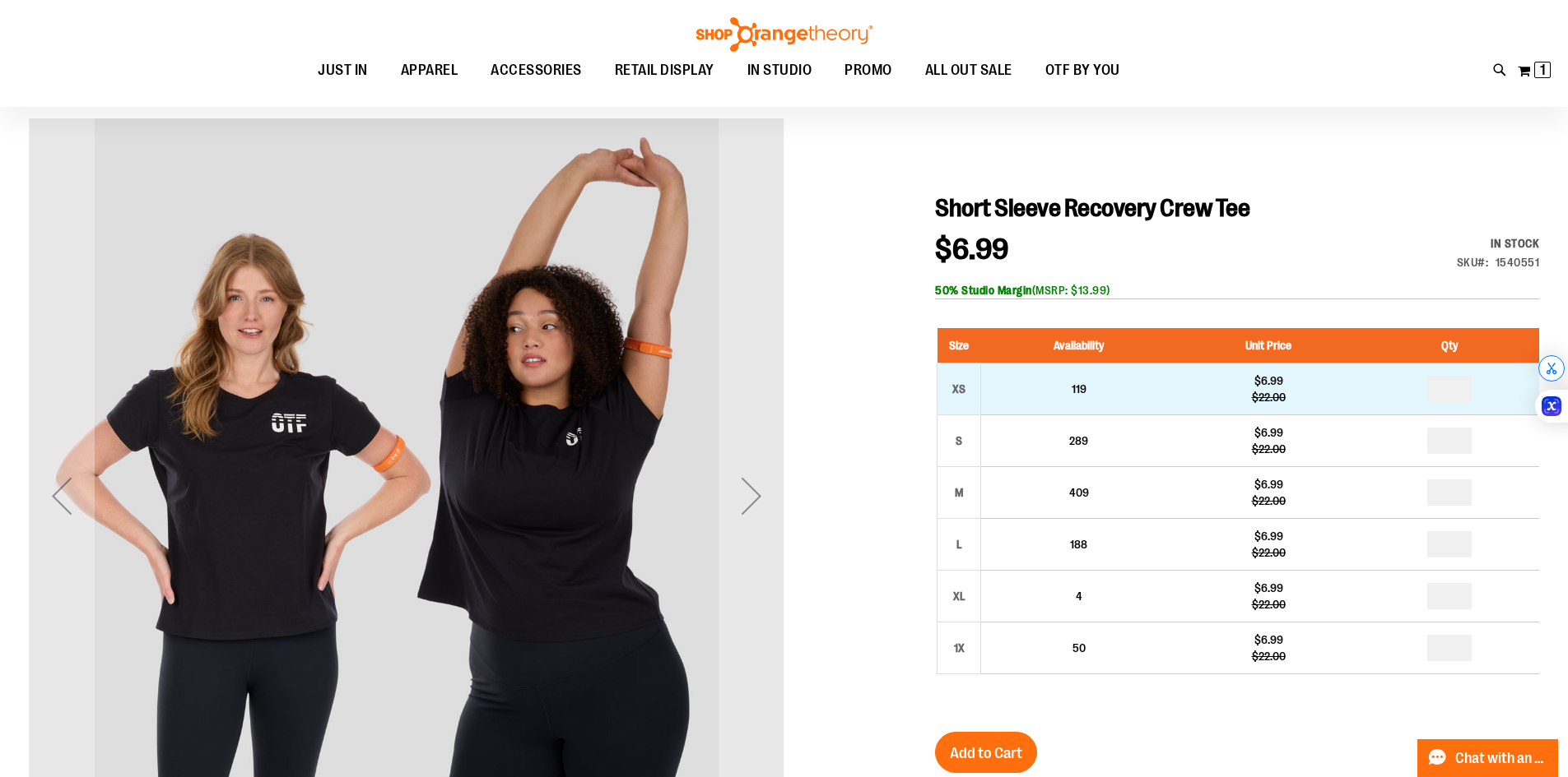
scroll to position [246, 0]
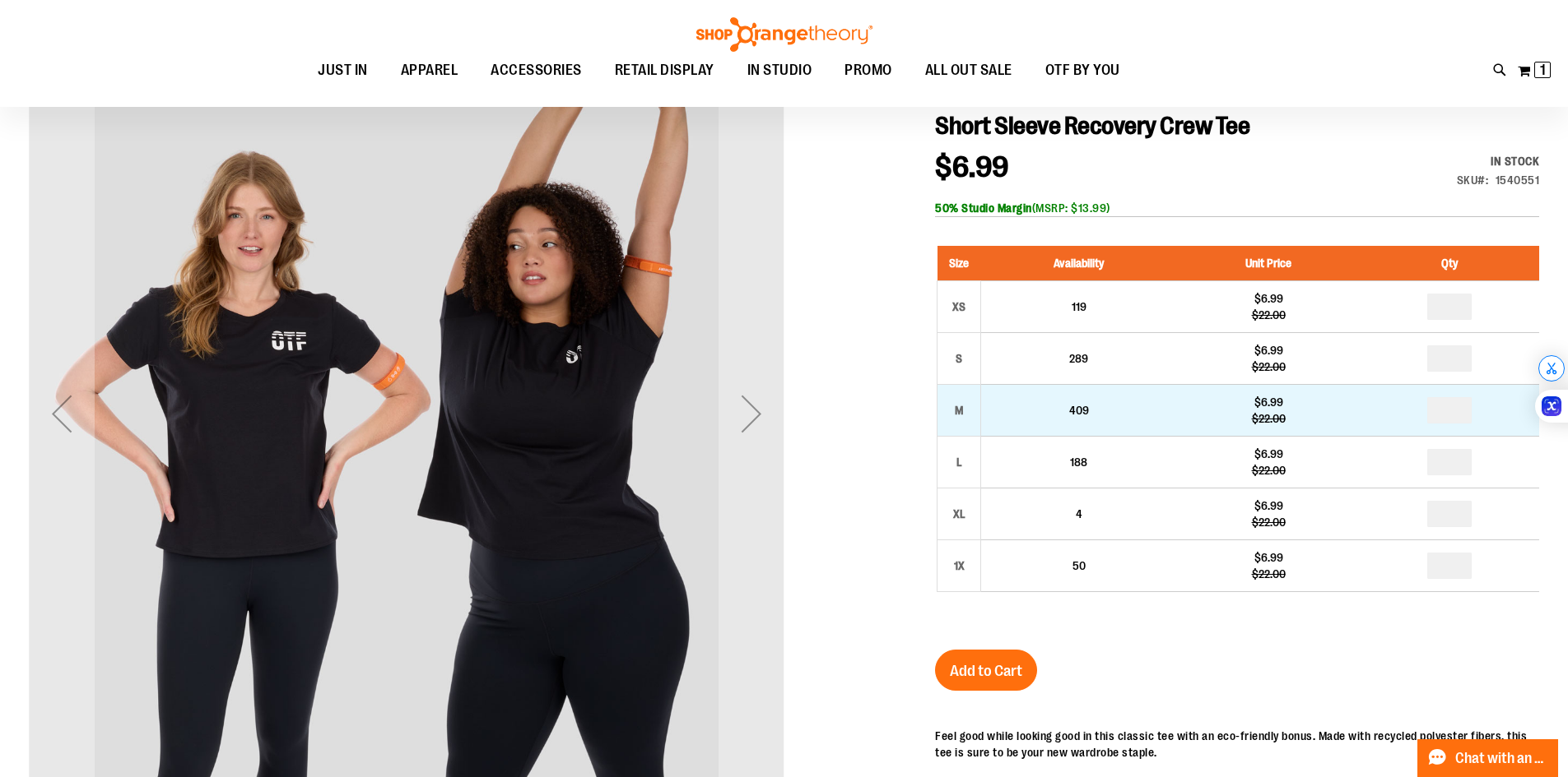
type input "**********"
click at [1462, 407] on input "number" at bounding box center [1450, 410] width 45 height 26
type input "*"
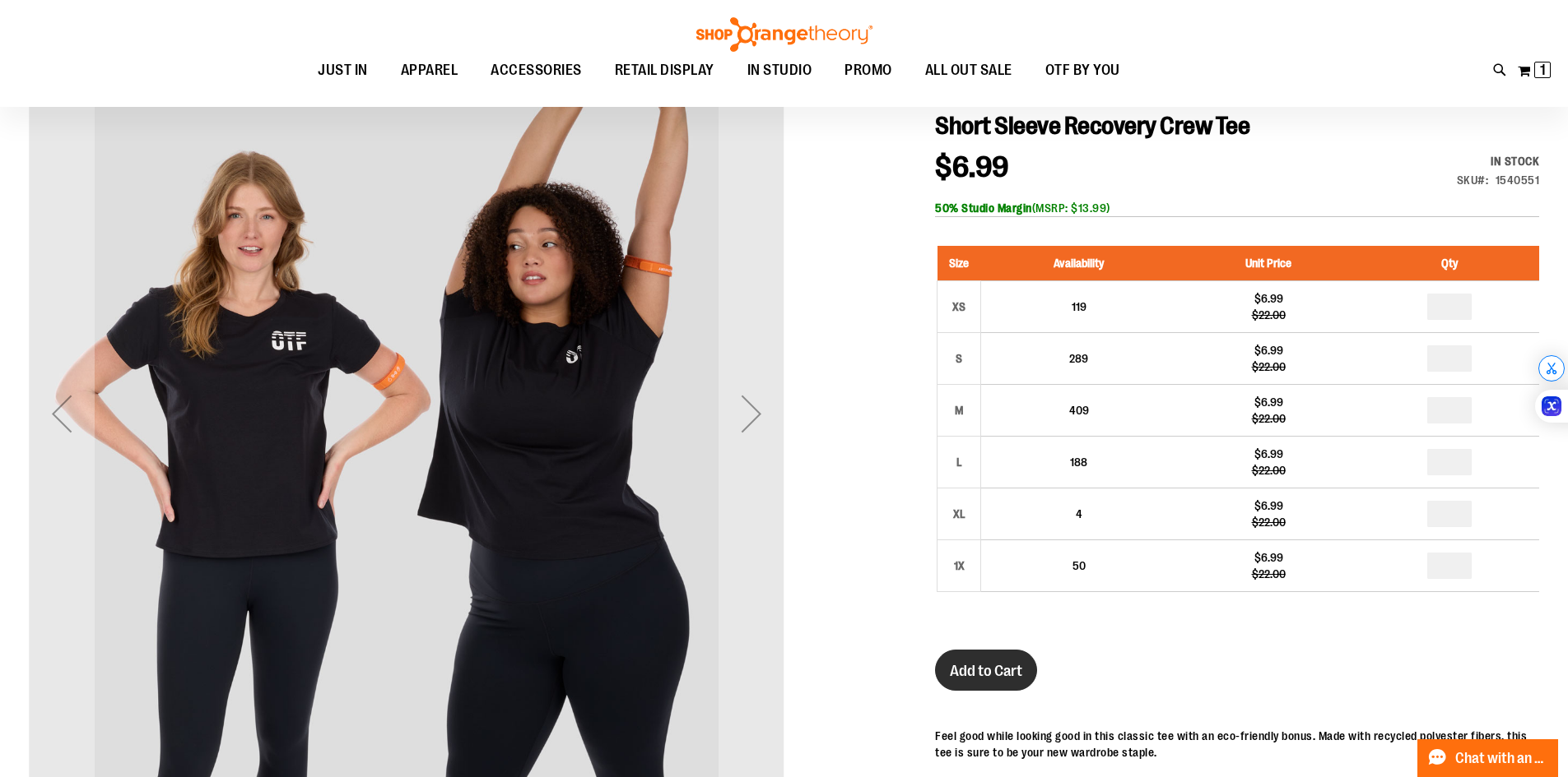
click at [974, 674] on span "Add to Cart" at bounding box center [986, 671] width 73 height 18
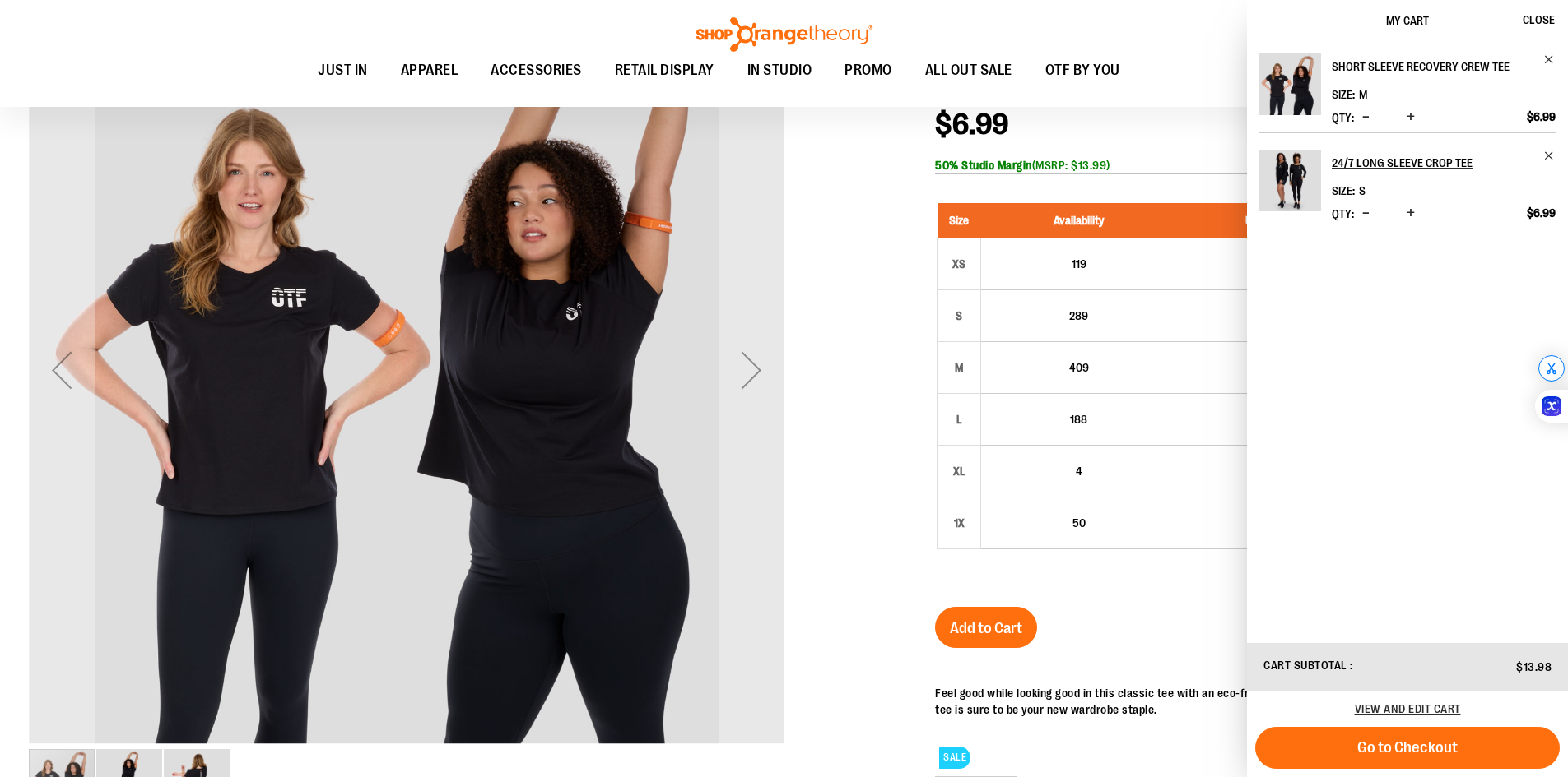
click at [811, 447] on div at bounding box center [784, 491] width 1510 height 997
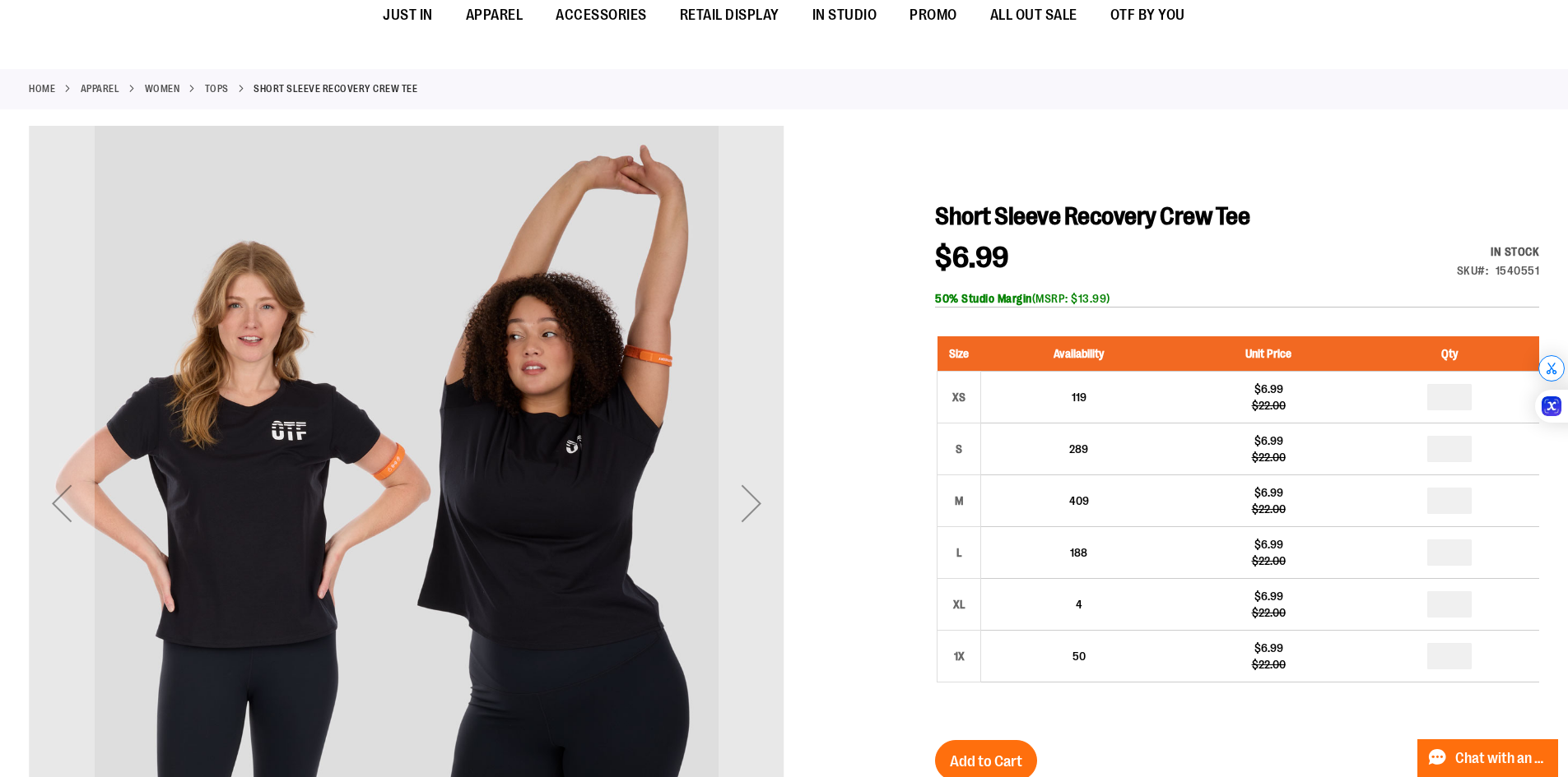
scroll to position [0, 0]
